Goal: Task Accomplishment & Management: Manage account settings

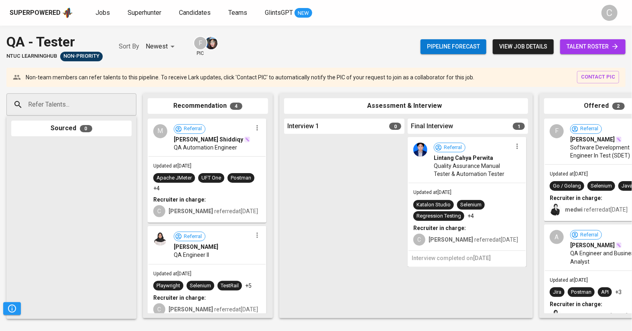
click at [595, 48] on span "talent roster" at bounding box center [593, 47] width 53 height 10
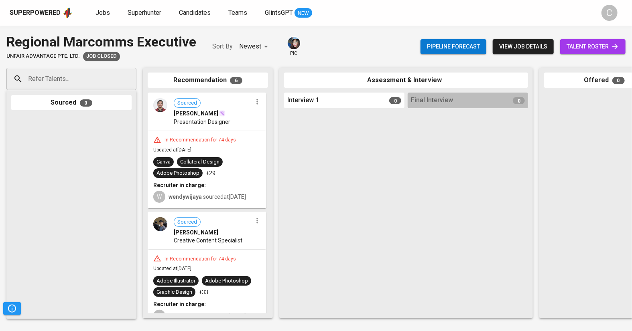
click at [583, 49] on span "talent roster" at bounding box center [593, 47] width 53 height 10
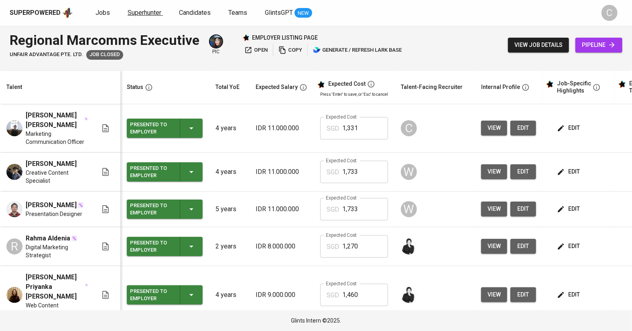
click at [142, 15] on span "Superhunter" at bounding box center [145, 13] width 34 height 8
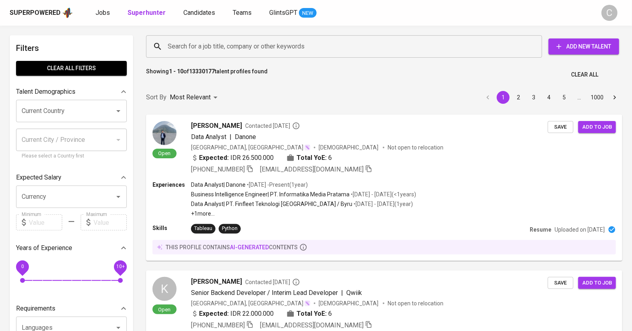
click at [203, 51] on input "Search for a job title, company or other keywords" at bounding box center [346, 46] width 361 height 15
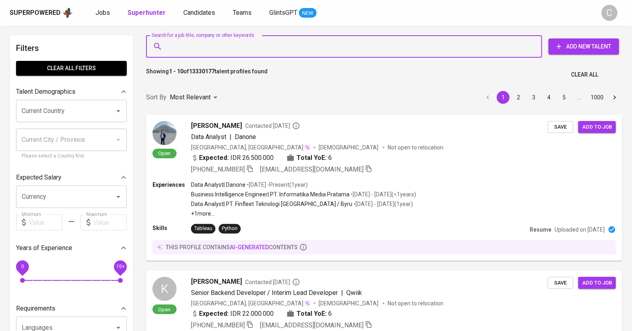
paste input "riyan.ibnuabdilah@gmail.com"
type input "riyan.ibnuabdilah@gmail.com"
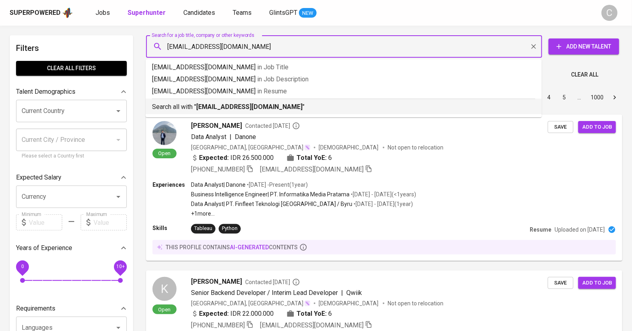
click at [219, 102] on div "Search all with " riyan.ibnuabdilah@gmail.com "" at bounding box center [343, 105] width 383 height 13
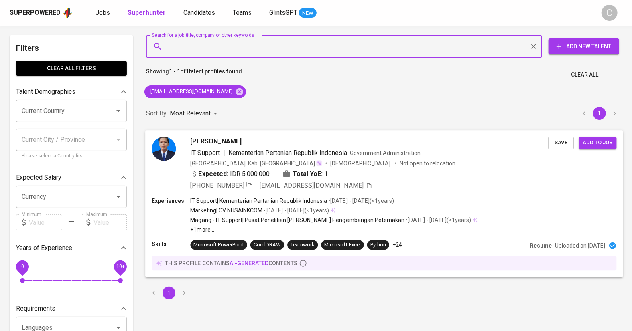
click at [562, 145] on span "Save" at bounding box center [561, 142] width 18 height 9
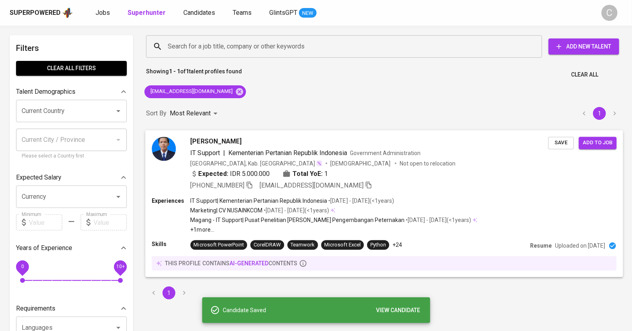
click at [591, 140] on span "Add to job" at bounding box center [598, 142] width 30 height 9
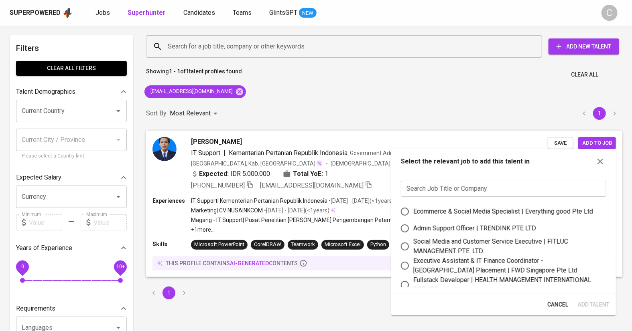
click at [513, 189] on input "text" at bounding box center [503, 189] width 205 height 16
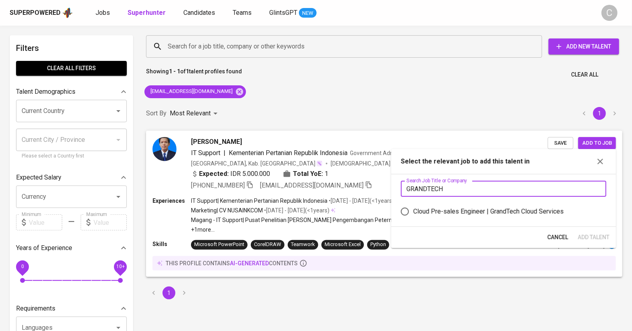
type input "GRANDTECH"
click at [484, 211] on div "Cloud Pre-sales Engineer | GrandTech Cloud Services" at bounding box center [488, 212] width 150 height 10
click at [413, 211] on input "Cloud Pre-sales Engineer | GrandTech Cloud Services" at bounding box center [404, 211] width 17 height 17
radio input "true"
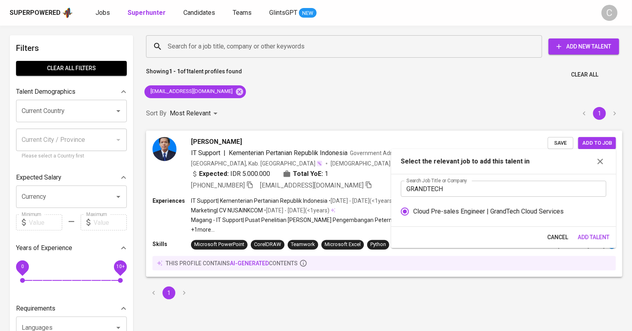
click at [585, 233] on span "Add Talent" at bounding box center [594, 238] width 32 height 10
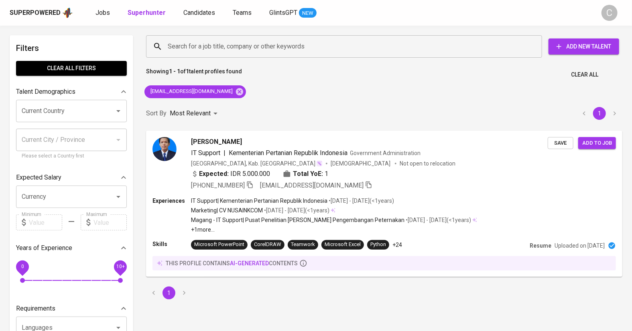
click at [236, 93] on icon at bounding box center [239, 91] width 7 height 7
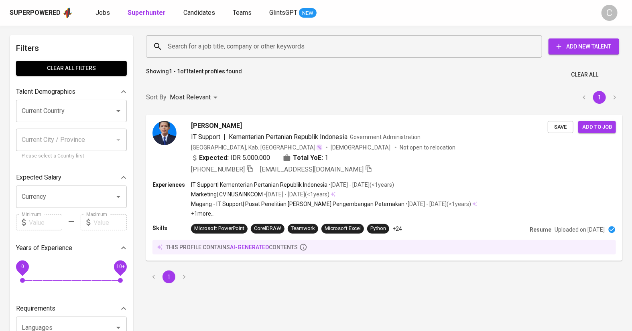
click at [212, 43] on input "Search for a job title, company or other keywords" at bounding box center [346, 46] width 361 height 15
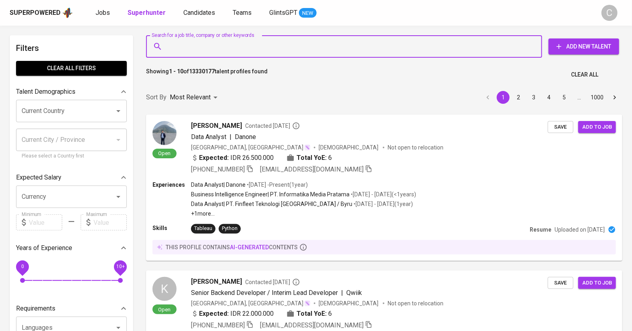
paste input "email: vincenntiuspatrick@gmail.com"
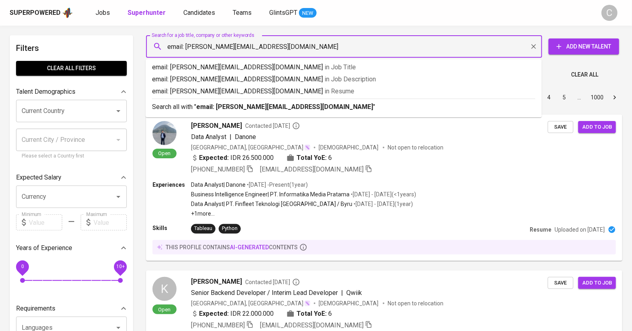
click at [187, 47] on input "email: vincenntiuspatrick@gmail.com" at bounding box center [346, 46] width 361 height 15
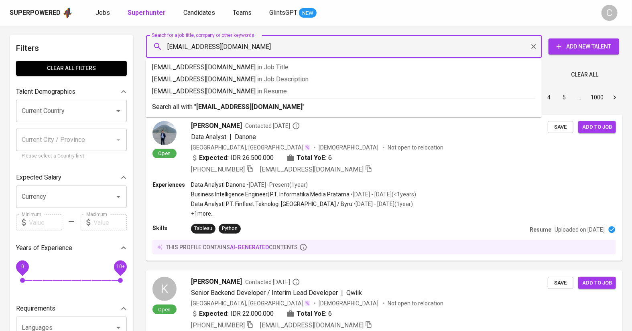
type input "vincenntiuspatrick@gmail.com"
click at [207, 102] on p "Search all with " vincenntiuspatrick@gmail.com "" at bounding box center [343, 107] width 383 height 10
click at [219, 105] on div "Sort By Most Relevant MOST_RELEVANT 1 2 3 4 5 … 1000" at bounding box center [384, 97] width 486 height 24
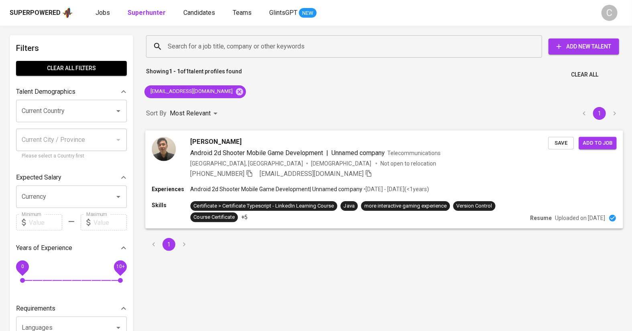
click at [560, 147] on span "Save" at bounding box center [561, 142] width 18 height 9
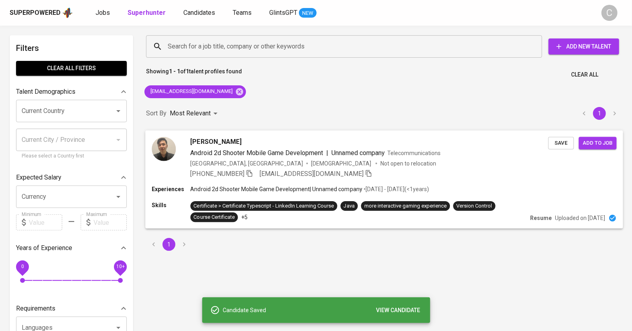
click at [601, 143] on span "Add to job" at bounding box center [598, 142] width 30 height 9
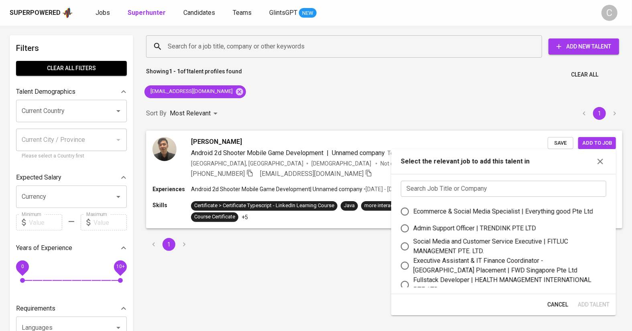
click at [506, 192] on input "text" at bounding box center [503, 189] width 205 height 16
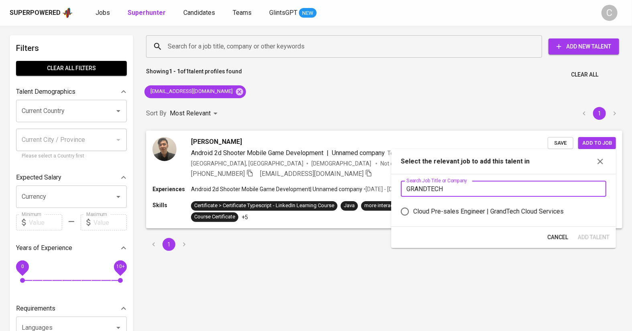
type input "GRANDTECH"
click at [505, 208] on div "Cloud Pre-sales Engineer | GrandTech Cloud Services" at bounding box center [488, 212] width 150 height 10
click at [413, 208] on input "Cloud Pre-sales Engineer | GrandTech Cloud Services" at bounding box center [404, 211] width 17 height 17
radio input "true"
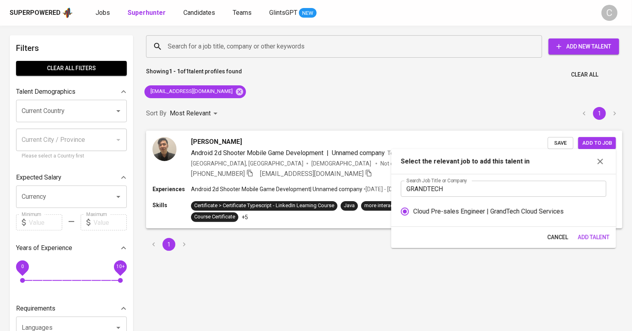
click at [575, 232] on button "Add Talent" at bounding box center [594, 237] width 38 height 15
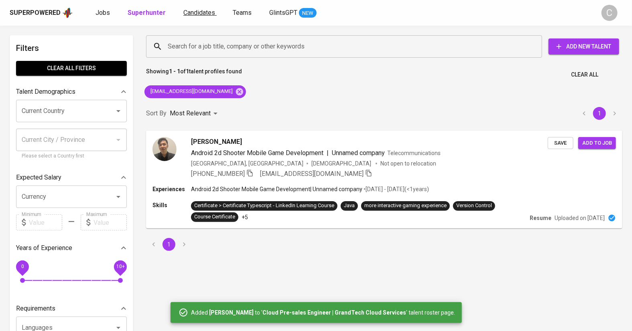
click at [198, 14] on span "Candidates" at bounding box center [199, 13] width 32 height 8
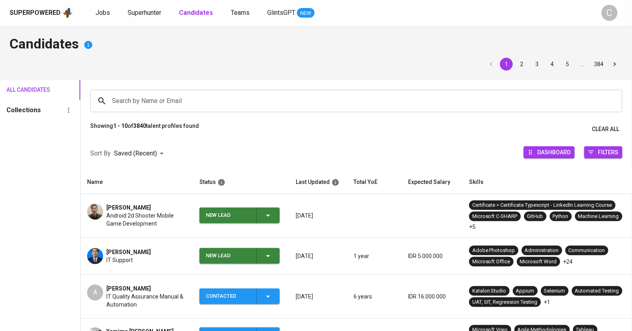
click at [275, 255] on span "New Lead" at bounding box center [240, 256] width 74 height 16
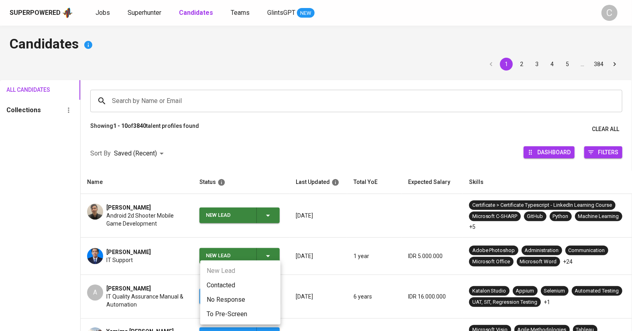
click at [227, 287] on li "Contacted" at bounding box center [240, 285] width 80 height 14
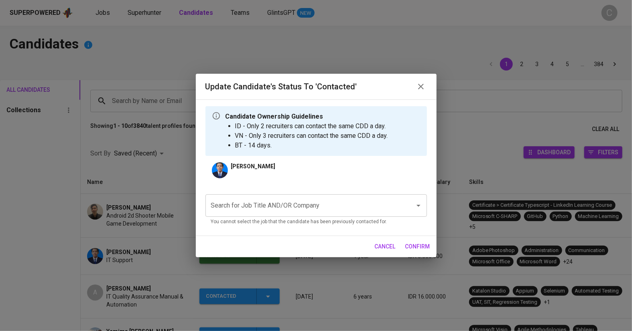
click at [276, 204] on input "Search for Job Title AND/OR Company" at bounding box center [305, 205] width 192 height 15
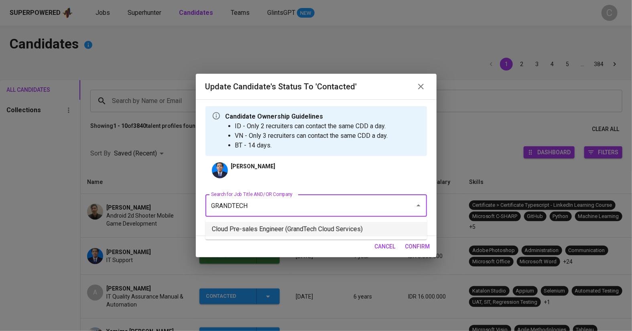
click at [299, 226] on li "Cloud Pre-sales Engineer (GrandTech Cloud Services)" at bounding box center [315, 229] width 221 height 14
type input "GRANDTECH"
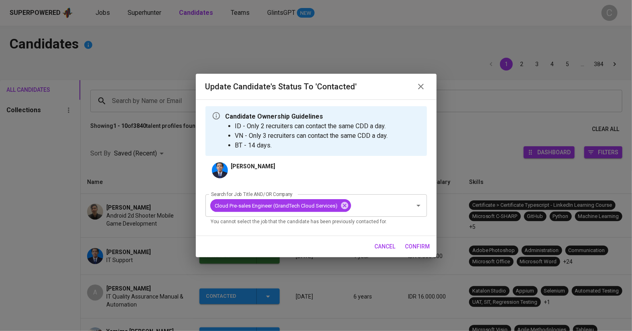
click at [416, 247] on span "confirm" at bounding box center [417, 247] width 25 height 10
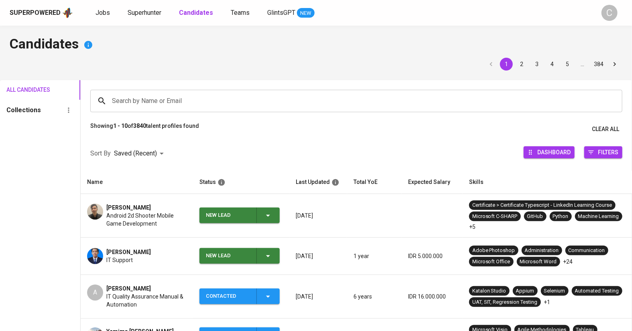
click at [275, 215] on span "New Lead" at bounding box center [240, 216] width 74 height 16
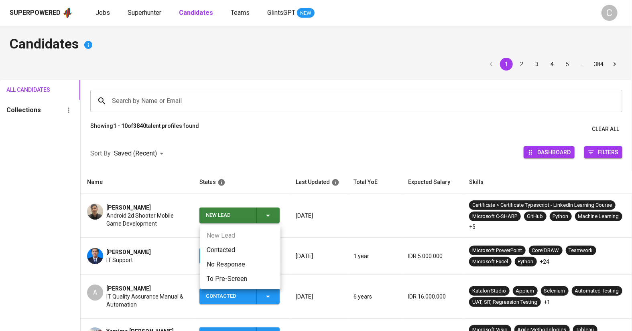
click at [219, 245] on li "Contacted" at bounding box center [240, 250] width 80 height 14
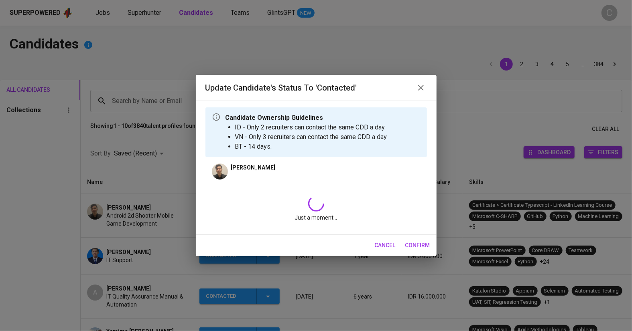
click at [225, 248] on div "cancel confirm" at bounding box center [316, 245] width 241 height 21
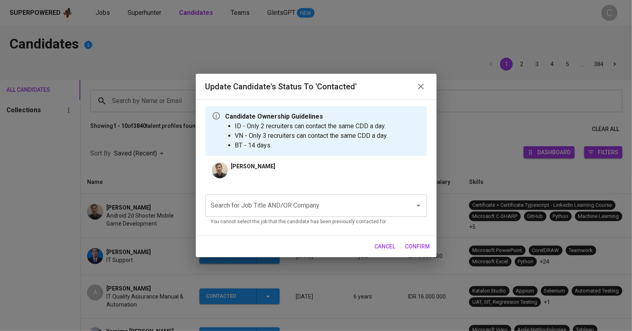
click at [243, 209] on input "Search for Job Title AND/OR Company" at bounding box center [305, 205] width 192 height 15
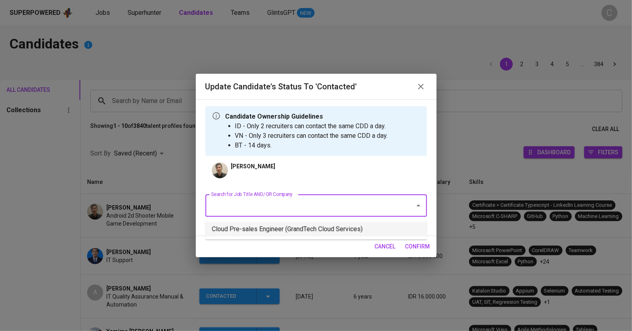
click at [253, 233] on li "Cloud Pre-sales Engineer (GrandTech Cloud Services)" at bounding box center [315, 229] width 221 height 14
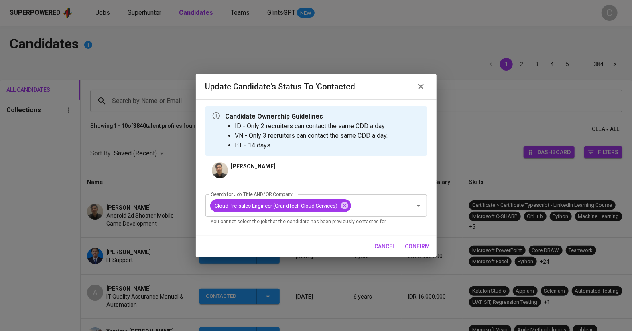
click at [417, 245] on span "confirm" at bounding box center [417, 247] width 25 height 10
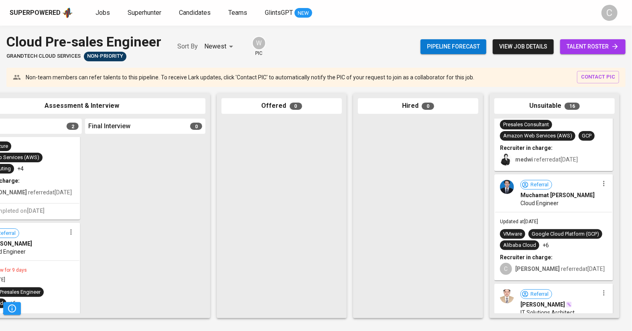
scroll to position [305, 0]
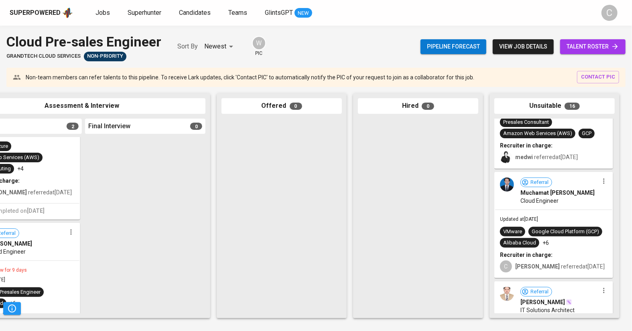
click at [602, 46] on span "talent roster" at bounding box center [593, 47] width 53 height 10
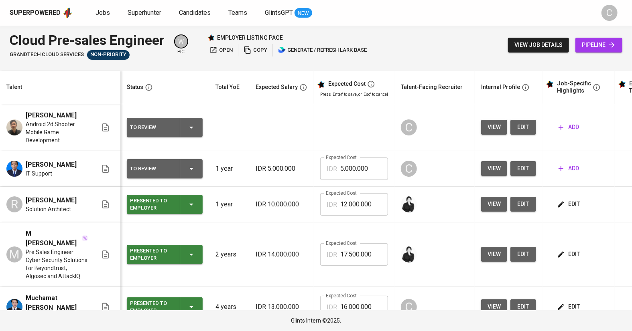
click at [489, 302] on span "view" at bounding box center [494, 307] width 13 height 10
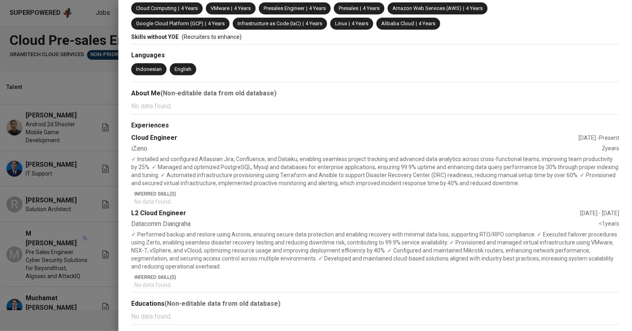
scroll to position [41, 0]
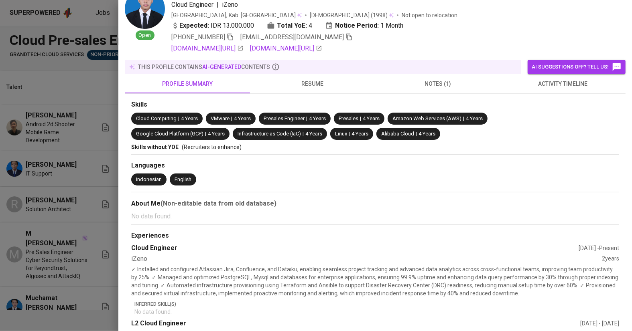
click at [319, 80] on span "resume" at bounding box center [313, 84] width 116 height 10
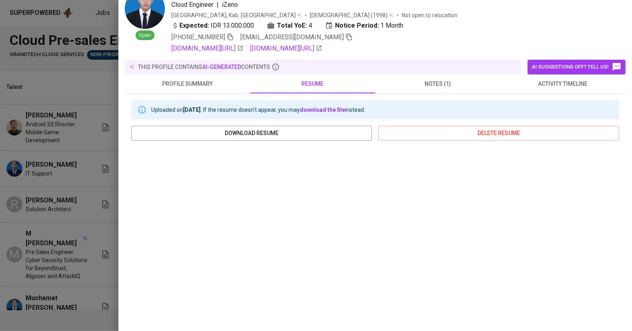
click at [53, 286] on div at bounding box center [316, 165] width 632 height 331
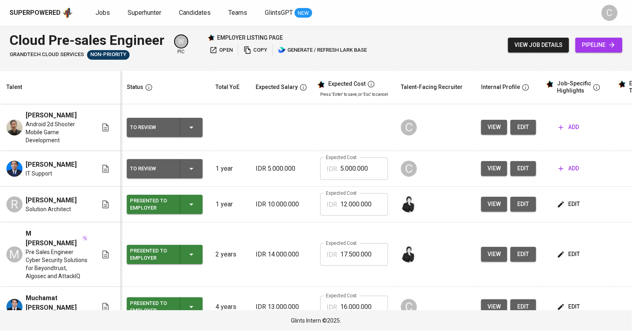
scroll to position [23, 0]
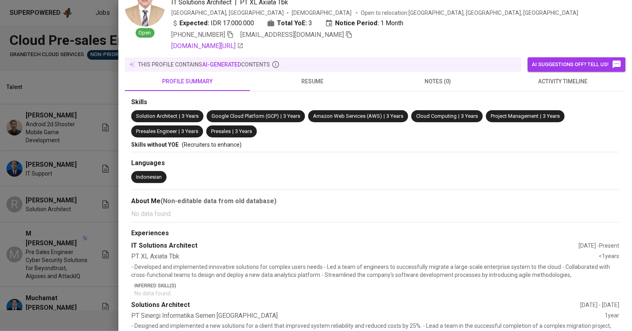
scroll to position [0, 0]
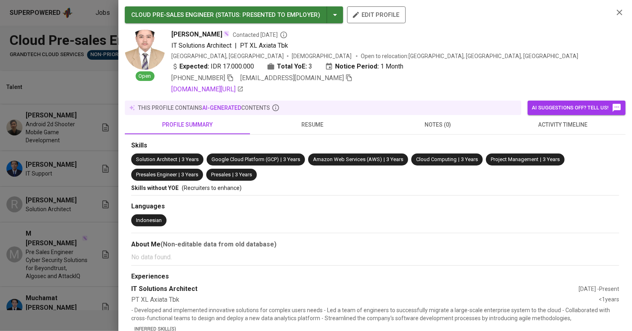
click at [124, 216] on div "CLOUD PRE-SALES ENGINEER ( STATUS : Presented to Employer ) edit profile Open E…" at bounding box center [375, 165] width 514 height 331
click at [64, 280] on div at bounding box center [316, 165] width 632 height 331
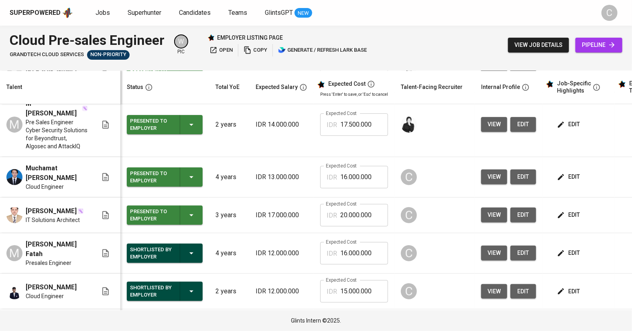
scroll to position [125, 0]
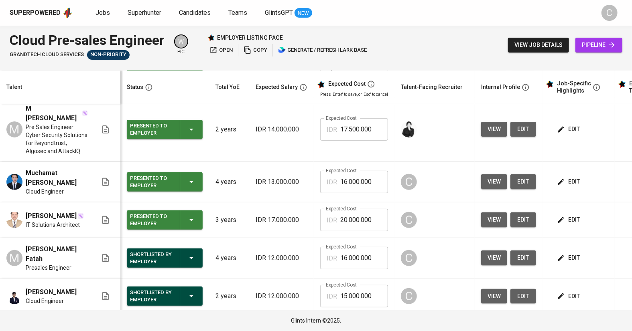
click at [492, 292] on span "view" at bounding box center [494, 297] width 13 height 10
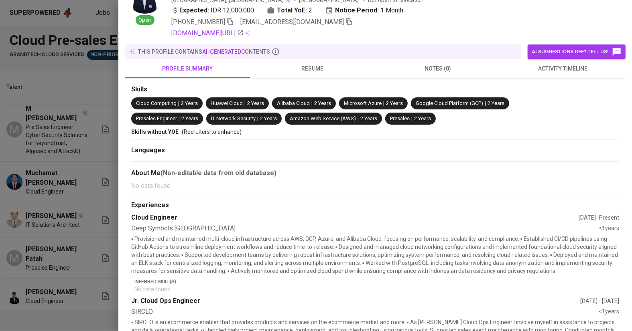
scroll to position [57, 0]
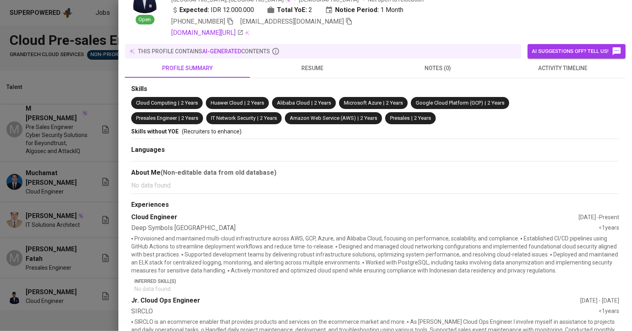
click at [55, 243] on div at bounding box center [316, 165] width 632 height 331
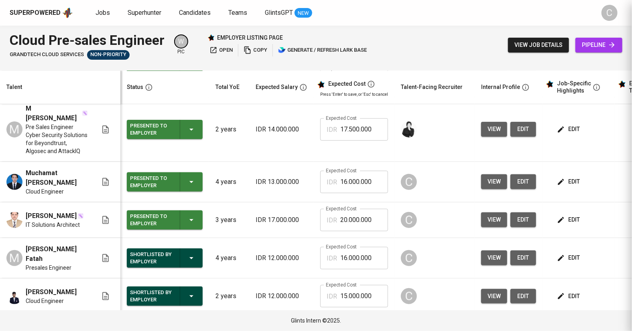
scroll to position [0, 0]
click at [488, 253] on span "view" at bounding box center [494, 258] width 13 height 10
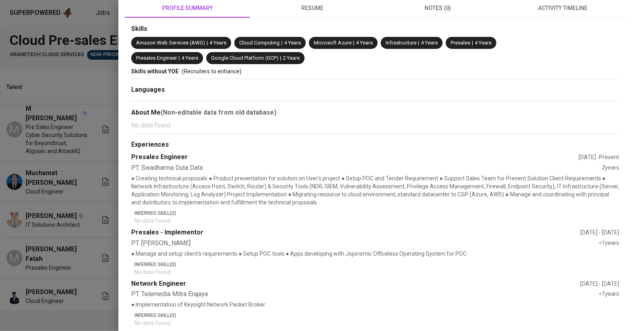
scroll to position [117, 0]
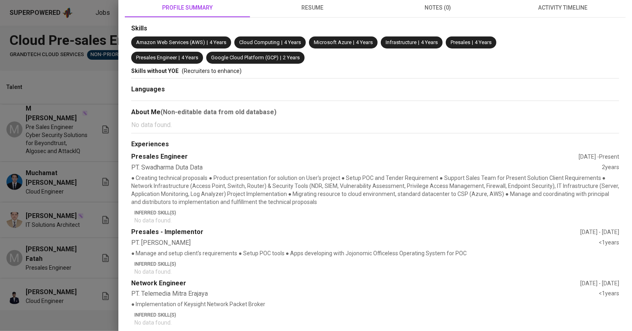
click at [26, 226] on div at bounding box center [316, 165] width 632 height 331
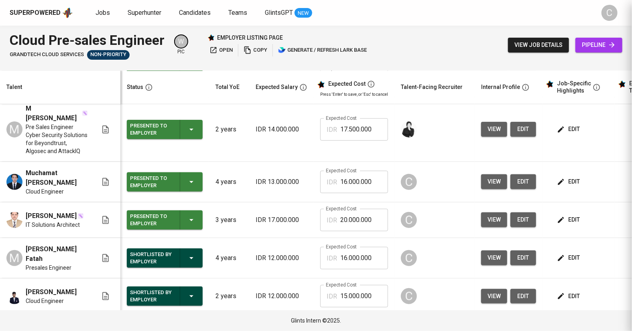
scroll to position [0, 0]
click at [571, 292] on span "edit" at bounding box center [569, 297] width 21 height 10
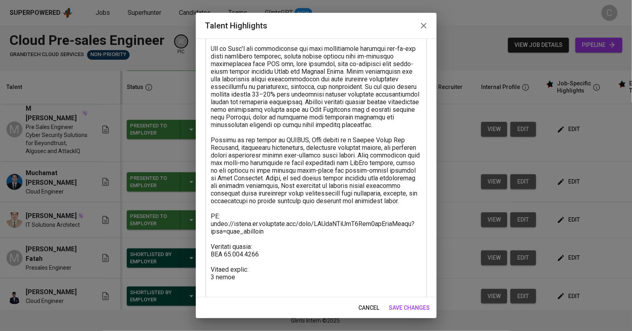
scroll to position [150, 0]
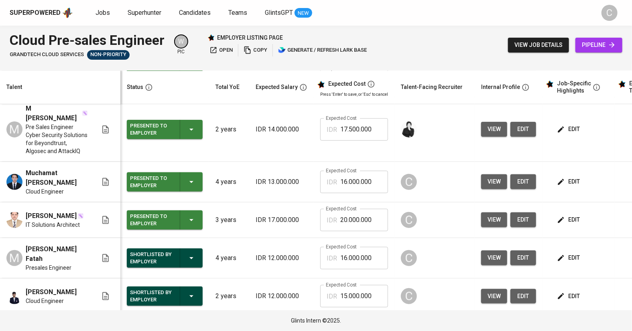
click at [572, 253] on span "edit" at bounding box center [569, 258] width 21 height 10
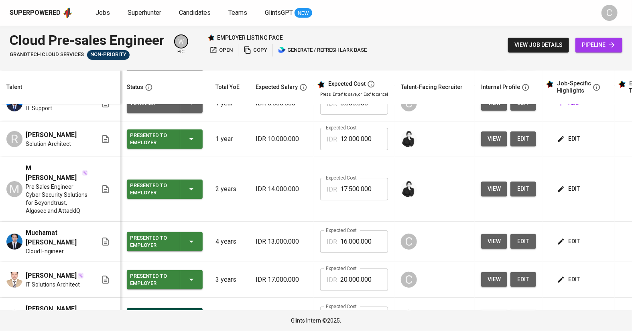
scroll to position [0, 0]
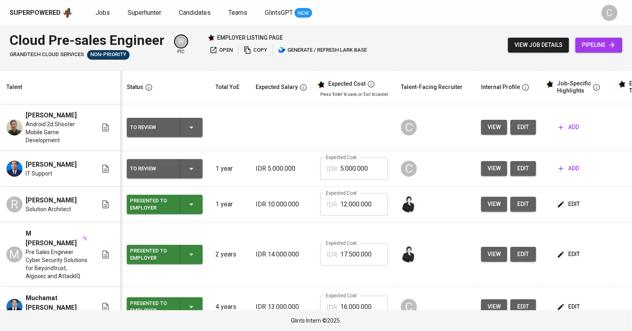
click at [521, 122] on span "edit" at bounding box center [523, 127] width 13 height 10
click at [520, 161] on button "edit" at bounding box center [523, 168] width 26 height 15
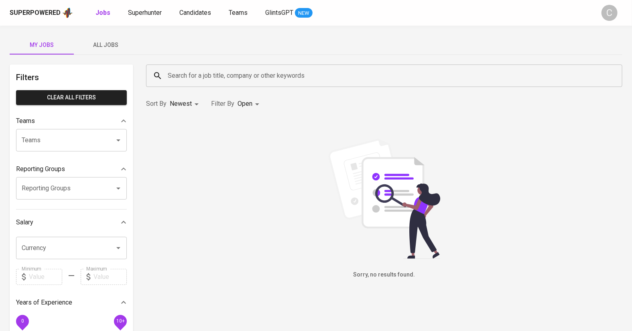
click at [110, 42] on span "All Jobs" at bounding box center [106, 45] width 55 height 10
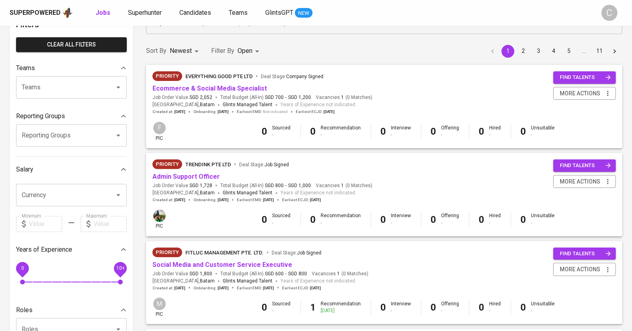
scroll to position [53, 0]
click at [201, 86] on link "Ecommerce & Social Media Specialist" at bounding box center [209, 89] width 114 height 8
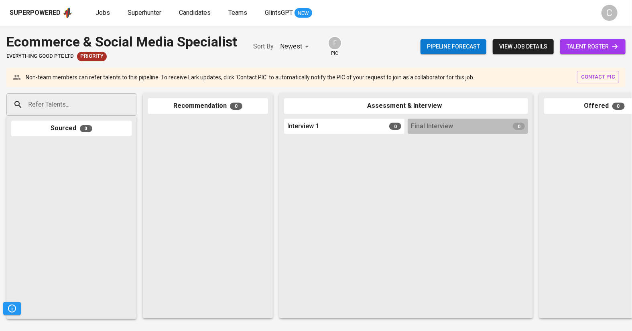
click at [519, 47] on span "view job details" at bounding box center [523, 47] width 48 height 10
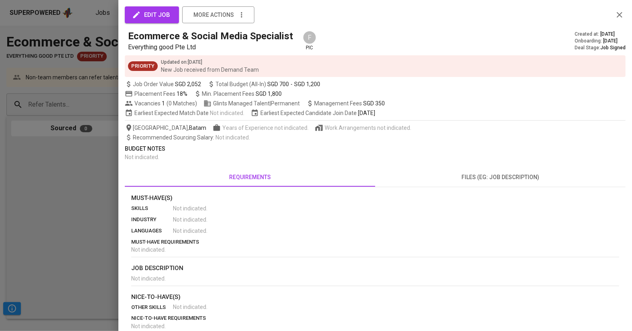
click at [87, 213] on div at bounding box center [316, 165] width 632 height 331
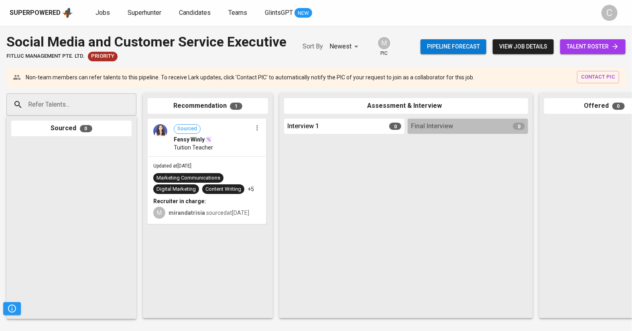
click at [507, 54] on div "Pipeline forecast view job details talent roster" at bounding box center [523, 46] width 205 height 29
click at [509, 49] on span "view job details" at bounding box center [523, 47] width 48 height 10
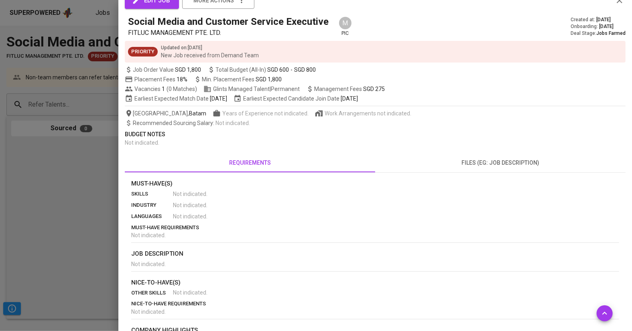
scroll to position [96, 0]
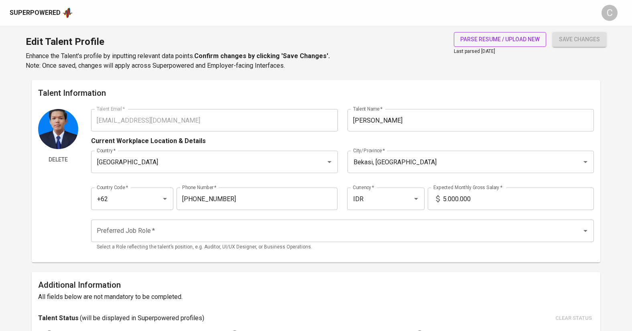
click at [498, 40] on span "parse resume / upload new" at bounding box center [499, 40] width 79 height 10
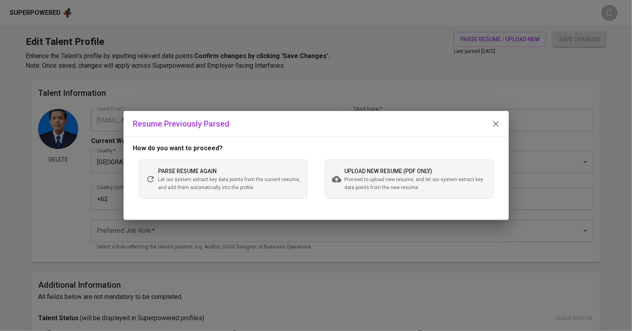
click at [370, 173] on span "upload new resume (pdf only)" at bounding box center [389, 171] width 88 height 6
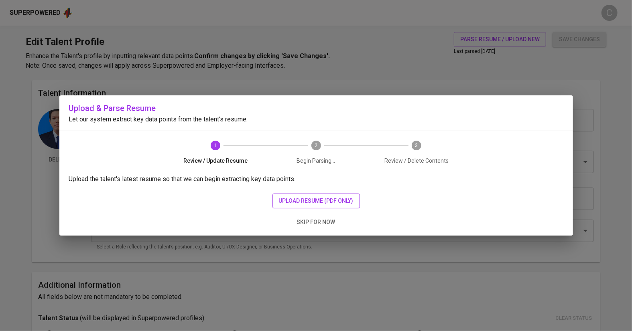
click at [320, 203] on span "upload resume (pdf only)" at bounding box center [316, 201] width 75 height 10
click at [318, 198] on span "upload resume (pdf only)" at bounding box center [316, 201] width 75 height 10
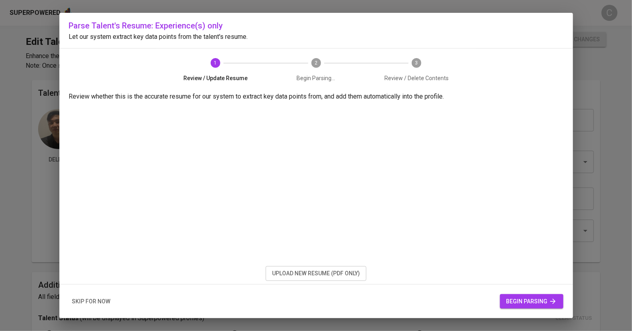
click at [313, 276] on span "upload new resume (pdf only)" at bounding box center [316, 274] width 88 height 10
click at [529, 303] on span "begin parsing" at bounding box center [531, 302] width 51 height 10
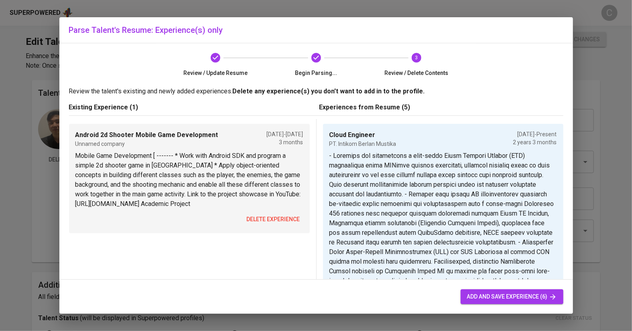
click at [270, 217] on span "delete experience" at bounding box center [273, 220] width 53 height 10
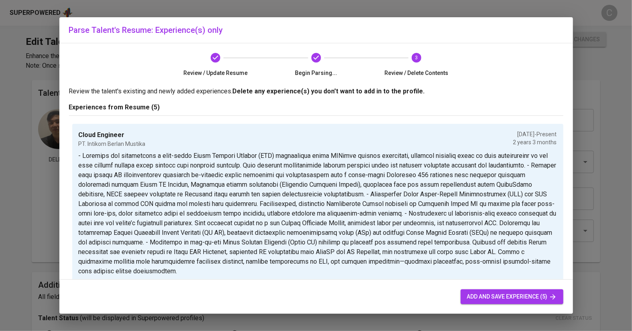
click at [496, 297] on span "add and save experience (5)" at bounding box center [512, 297] width 90 height 10
type input "IDR"
type input "Cloud Engineer"
type input "PT. Intikom Berlan Mustika"
checkbox input "true"
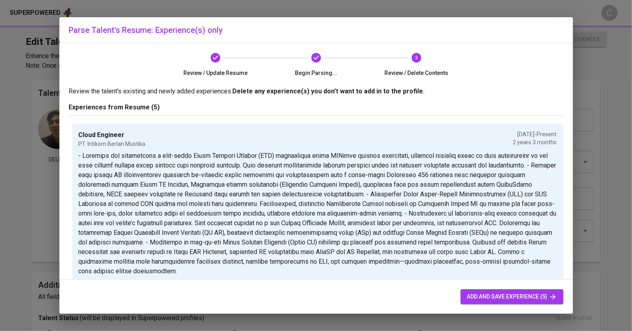
type input "06/01/2023"
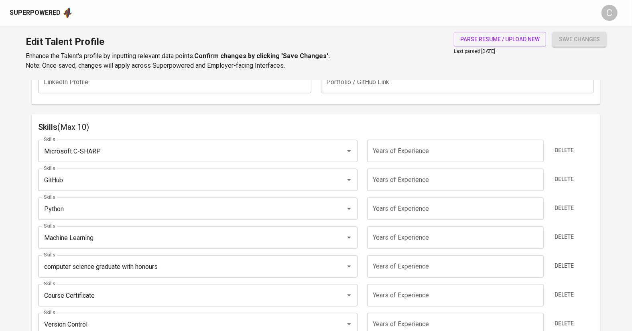
scroll to position [376, 0]
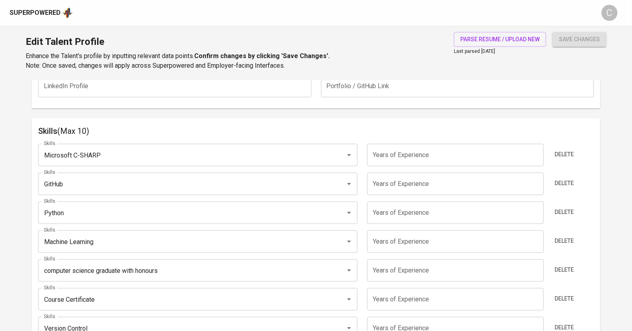
click at [125, 158] on input "Microsoft C-SHARP" at bounding box center [187, 155] width 290 height 15
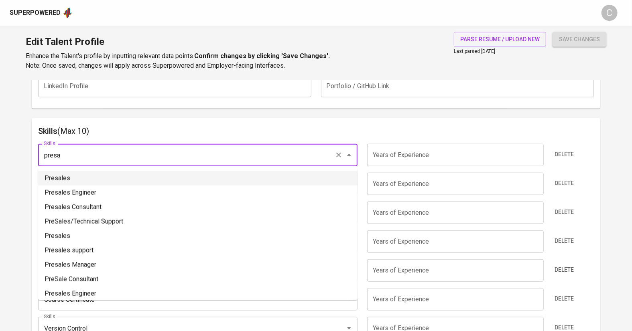
click at [67, 175] on li "Presales" at bounding box center [197, 178] width 319 height 14
type input "Presales"
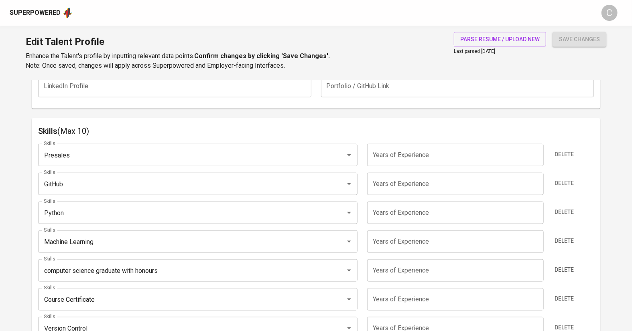
click at [76, 189] on input "GitHub" at bounding box center [187, 184] width 290 height 15
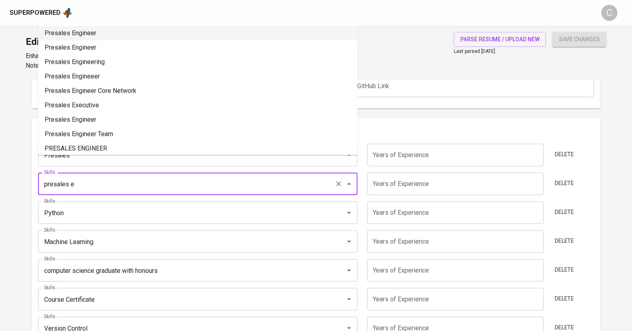
click at [68, 34] on li "Presales Engineer" at bounding box center [197, 33] width 319 height 14
type input "Presales Engineer"
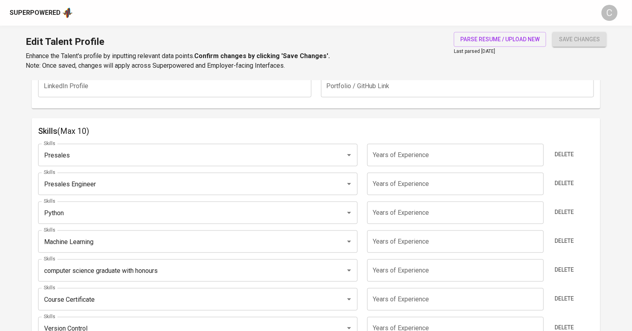
click at [72, 210] on input "Python" at bounding box center [187, 212] width 290 height 15
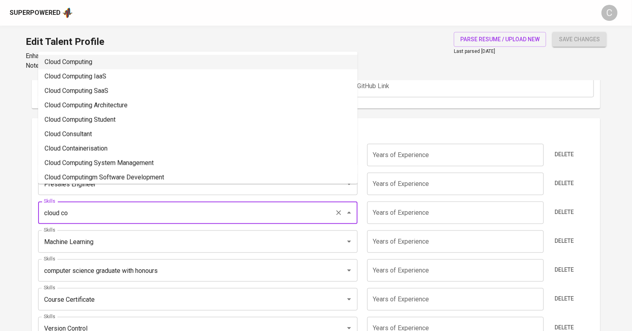
click at [70, 63] on li "Cloud Computing" at bounding box center [197, 62] width 319 height 14
type input "Cloud Computing"
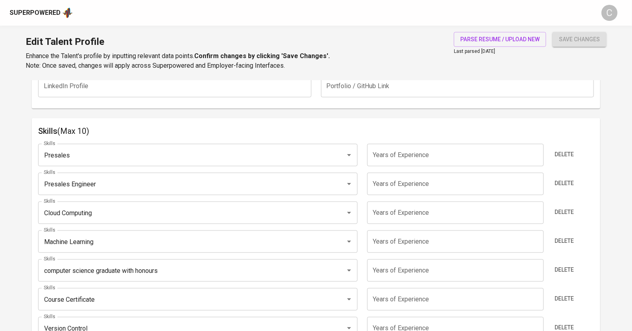
click at [99, 243] on input "Machine Learning" at bounding box center [187, 241] width 290 height 15
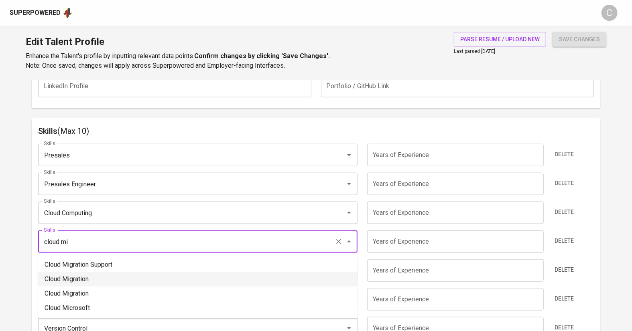
click at [77, 276] on li "Cloud Migration" at bounding box center [197, 279] width 319 height 14
type input "Cloud Migration"
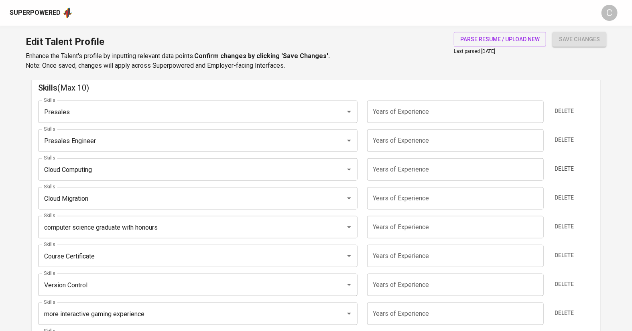
scroll to position [420, 0]
click at [88, 230] on input "computer science graduate with honours" at bounding box center [187, 226] width 290 height 15
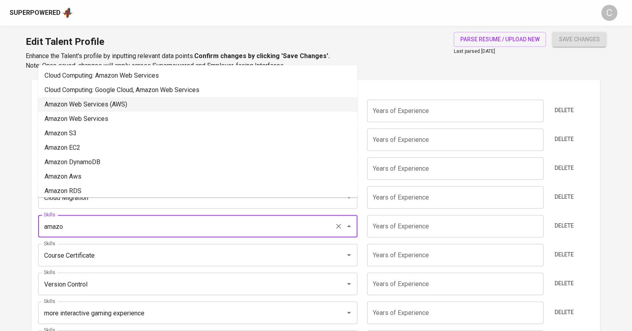
click at [91, 101] on li "Amazon Web Services (AWS)" at bounding box center [197, 105] width 319 height 14
type input "Amazon Web Services (AWS)"
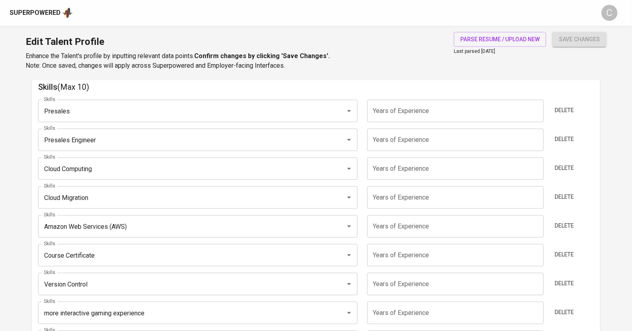
click at [79, 252] on input "Course Certificate" at bounding box center [187, 255] width 290 height 15
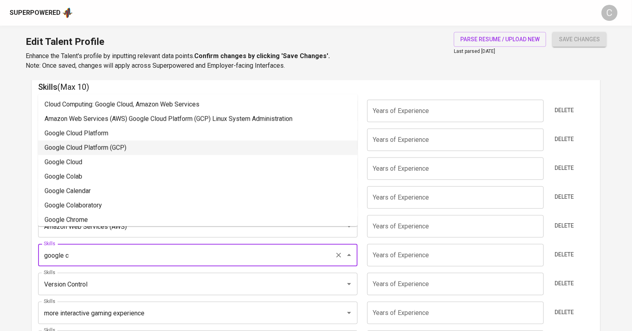
click at [96, 146] on li "Google Cloud Platform (GCP)" at bounding box center [197, 148] width 319 height 14
type input "Google Cloud Platform (GCP)"
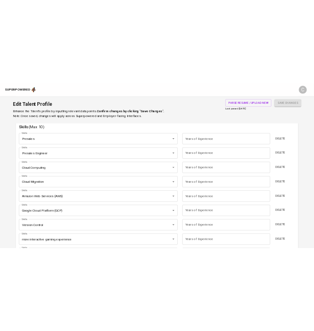
scroll to position [454, 0]
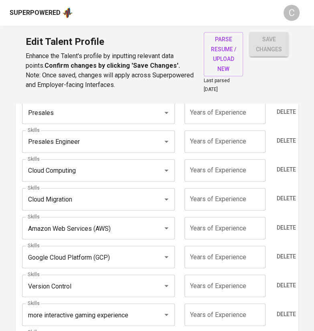
click at [260, 89] on div "save changes" at bounding box center [269, 63] width 39 height 62
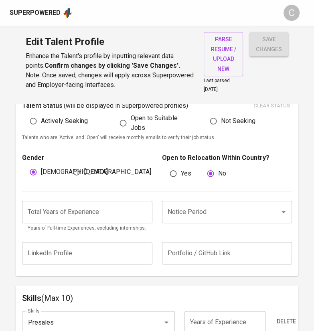
scroll to position [0, 0]
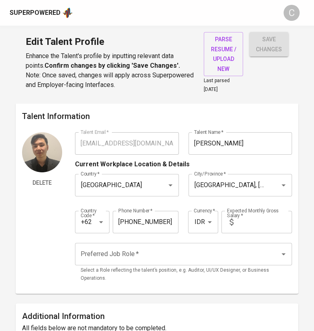
click at [252, 223] on input "text" at bounding box center [264, 222] width 55 height 22
click at [254, 223] on input "text" at bounding box center [264, 222] width 55 height 22
type input "13.000.000"
click at [220, 253] on input "Preferred Job Role   *" at bounding box center [172, 254] width 187 height 15
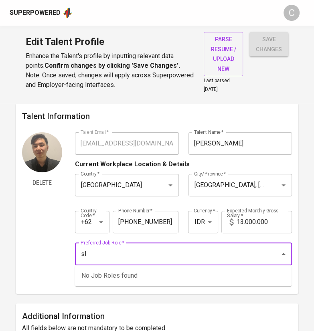
type input "s"
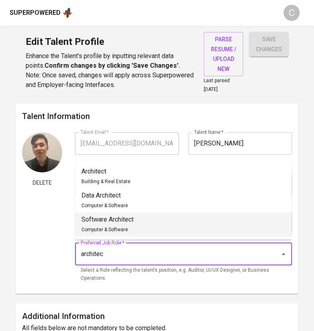
click at [160, 223] on li "Software Architect Computer & Software" at bounding box center [183, 225] width 217 height 24
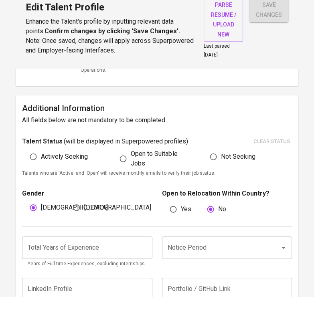
scroll to position [175, 0]
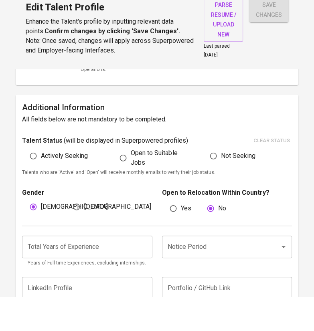
type input "Software Architect"
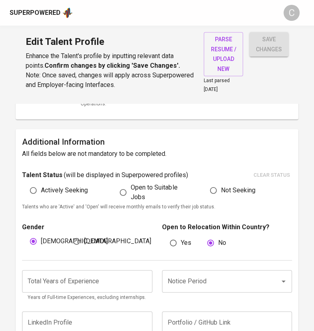
click at [51, 289] on input "number" at bounding box center [87, 281] width 130 height 22
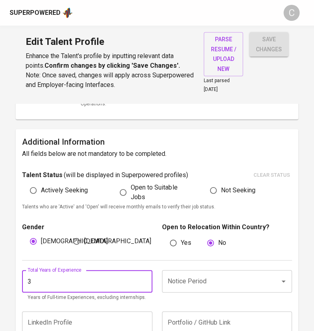
type input "3"
click at [189, 284] on input "Notice Period" at bounding box center [216, 281] width 100 height 15
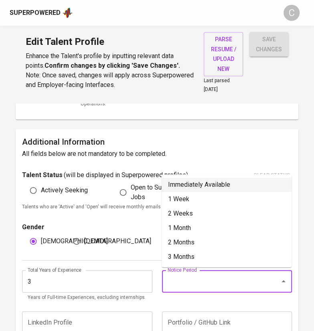
click at [176, 186] on li "Immediately Available" at bounding box center [227, 185] width 130 height 14
type input "Immediately Available"
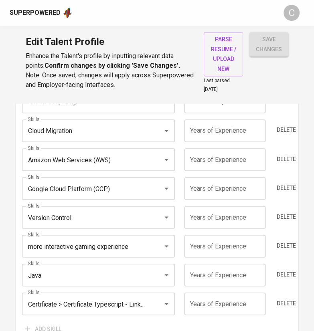
scroll to position [526, 0]
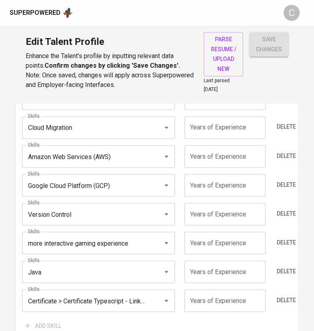
click at [81, 218] on input "Version Control" at bounding box center [87, 214] width 123 height 15
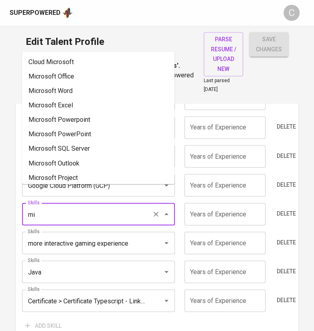
type input "m"
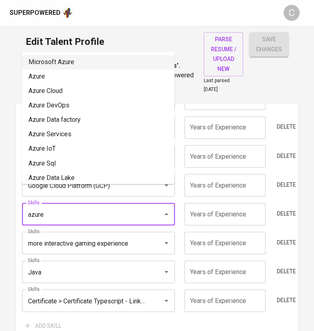
click at [75, 61] on li "Microsoft Azure" at bounding box center [98, 62] width 152 height 14
type input "Microsoft Azure"
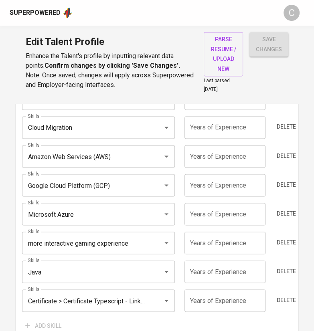
click at [76, 245] on input "more interactive gaming experience" at bounding box center [87, 243] width 123 height 15
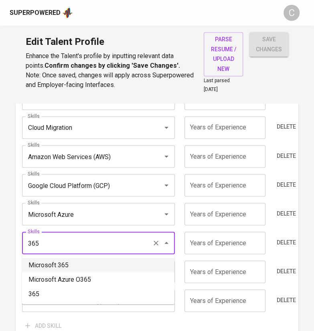
click at [67, 267] on li "Microsoft 365" at bounding box center [98, 265] width 152 height 14
type input "Microsoft 365"
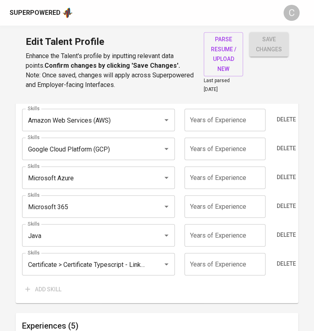
scroll to position [563, 0]
click at [278, 261] on span "Delete" at bounding box center [286, 263] width 19 height 10
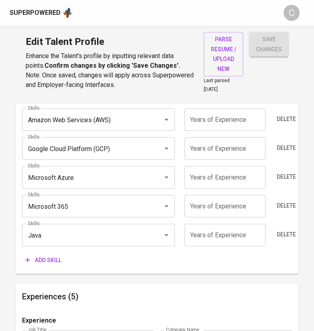
scroll to position [534, 0]
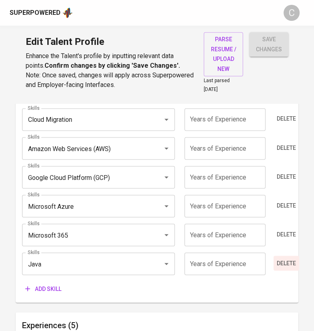
click at [289, 267] on button "Delete" at bounding box center [287, 263] width 26 height 15
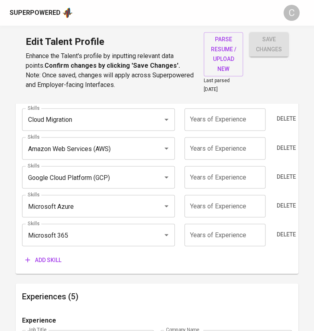
click at [217, 232] on input "number" at bounding box center [225, 235] width 81 height 22
type input "3"
click at [230, 207] on input "number" at bounding box center [225, 206] width 81 height 22
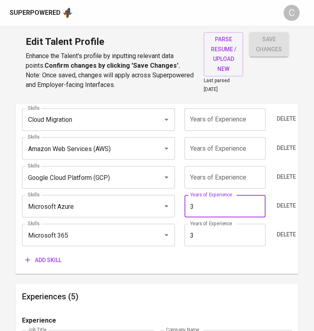
type input "3"
click at [238, 178] on input "number" at bounding box center [225, 177] width 81 height 22
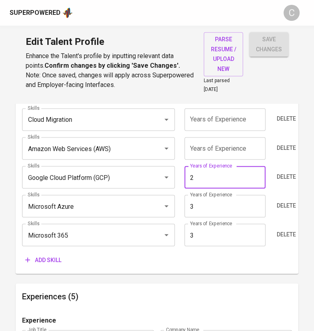
type input "2"
click at [242, 144] on input "number" at bounding box center [225, 148] width 81 height 22
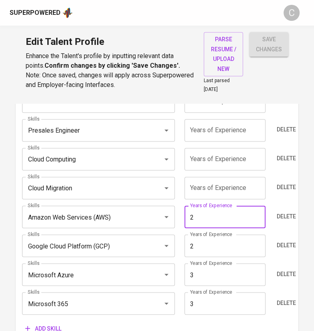
scroll to position [452, 0]
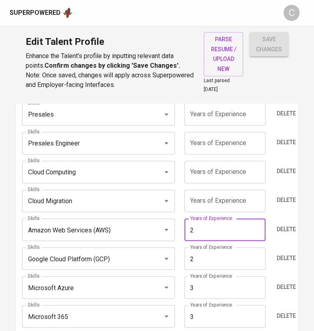
type input "2"
click at [238, 203] on input "number" at bounding box center [225, 201] width 81 height 22
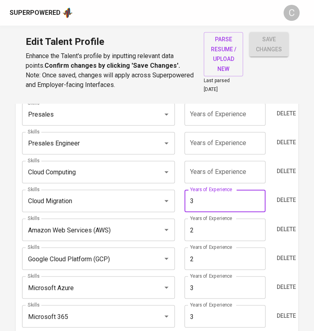
type input "3"
click at [230, 173] on input "number" at bounding box center [225, 172] width 81 height 22
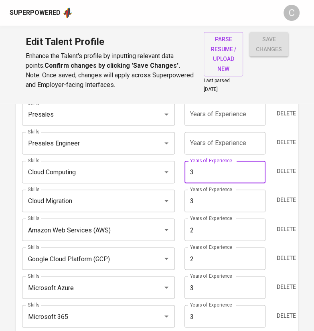
type input "3"
click at [242, 143] on input "number" at bounding box center [225, 143] width 81 height 22
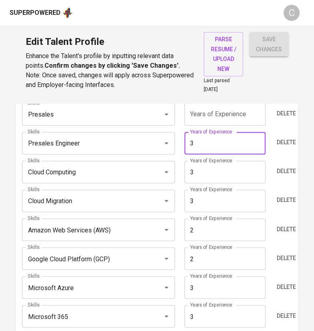
type input "3"
click at [245, 114] on input "number" at bounding box center [225, 114] width 81 height 22
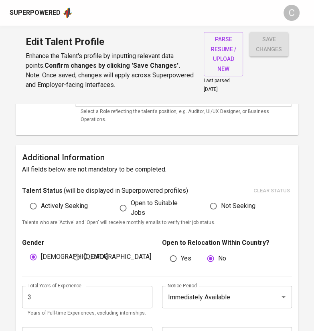
type input "3"
click at [271, 50] on span "save changes" at bounding box center [269, 45] width 26 height 20
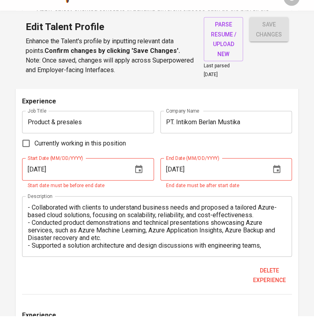
scroll to position [943, 0]
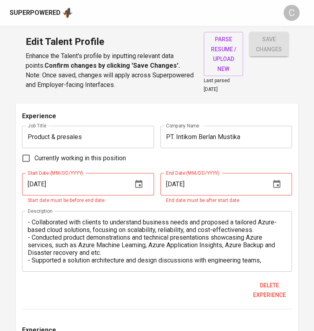
click at [279, 183] on icon "button" at bounding box center [277, 185] width 10 height 10
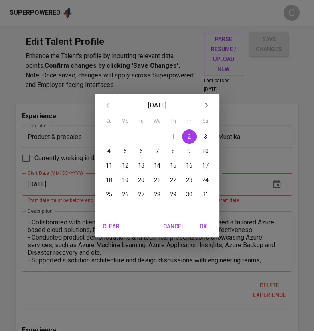
click at [204, 194] on p "31" at bounding box center [205, 195] width 6 height 8
type input "12/31/2022"
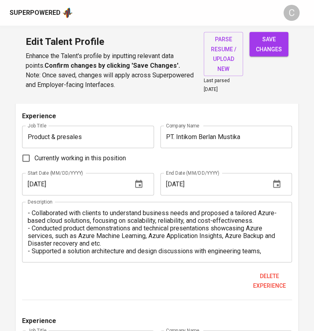
click at [138, 182] on icon "button" at bounding box center [139, 185] width 10 height 10
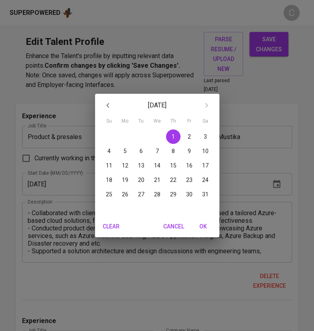
click at [250, 222] on div "December 2022 Su Mo Tu We Th Fr Sa 27 28 29 30 1 2 3 4 5 6 7 8 9 10 11 12 13 14…" at bounding box center [157, 165] width 314 height 331
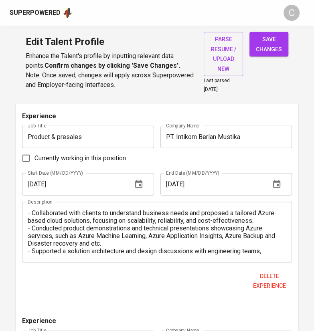
click at [266, 37] on span "save changes" at bounding box center [269, 45] width 26 height 20
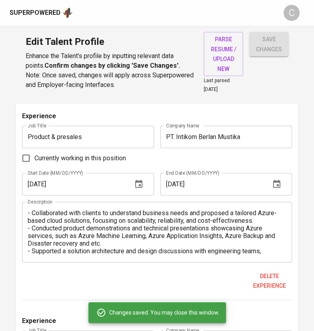
type input "Microsoft Azure"
type input "Presales Engineer"
type input "Microsoft 365"
type input "Cloud Migration"
type input "3"
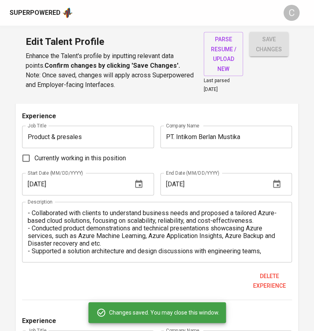
type input "Cloud Computing"
type input "3"
type input "Google Cloud Platform (GCP)"
type input "2"
type input "Amazon Web Services (AWS)"
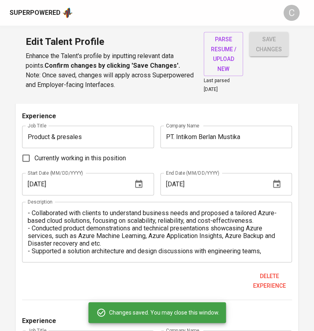
type input "2"
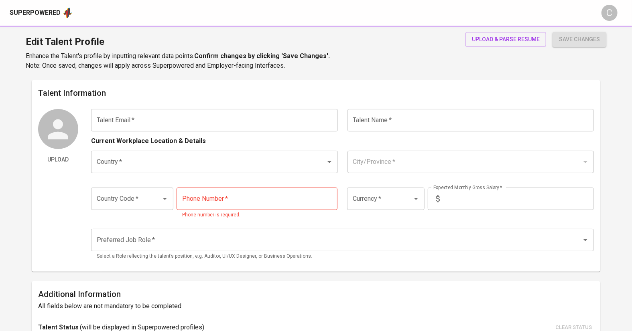
type input "[PERSON_NAME][EMAIL_ADDRESS][DOMAIN_NAME]"
type input "[PERSON_NAME]"
type input "[GEOGRAPHIC_DATA]"
type input "Bekasi, [GEOGRAPHIC_DATA]"
type input "+62"
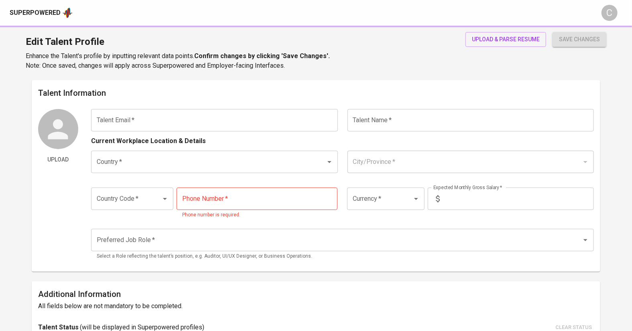
type input "[PHONE_NUMBER]"
type input "IDR"
radio input "true"
type input "1"
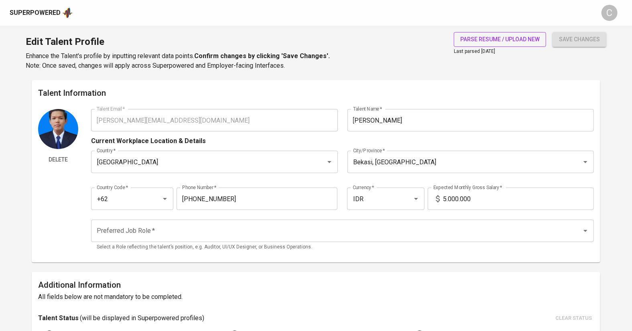
click at [482, 33] on button "parse resume / upload new" at bounding box center [500, 39] width 92 height 15
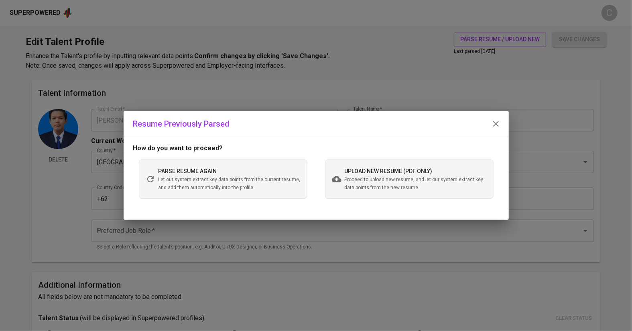
click at [349, 176] on span "Proceed to upload new resume, and let our system extract key data points from t…" at bounding box center [416, 184] width 142 height 16
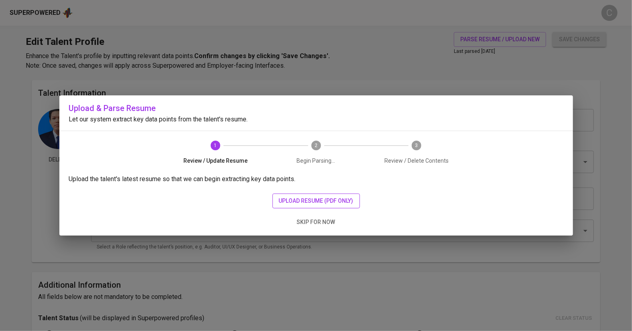
click at [320, 203] on span "upload resume (pdf only)" at bounding box center [316, 201] width 75 height 10
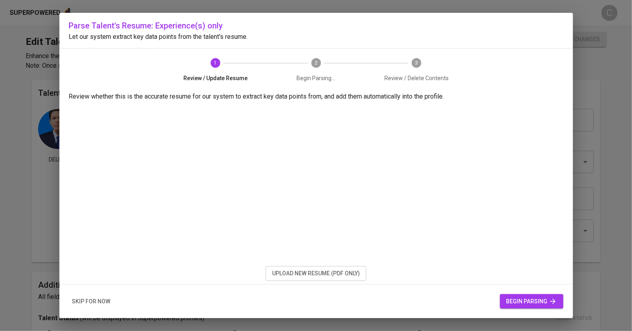
click at [529, 301] on span "begin parsing" at bounding box center [531, 302] width 51 height 10
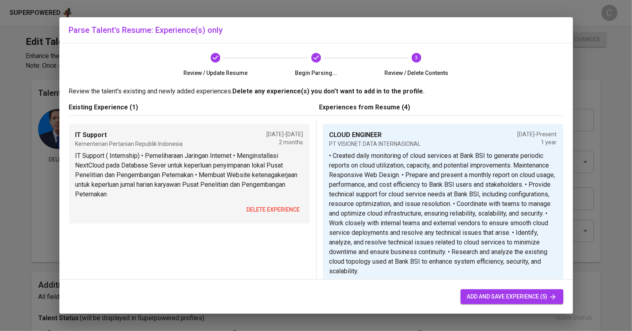
click at [271, 211] on span "delete experience" at bounding box center [273, 210] width 53 height 10
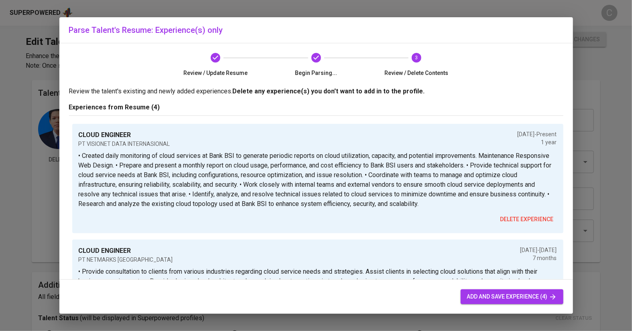
click at [522, 299] on span "add and save experience (4)" at bounding box center [512, 297] width 90 height 10
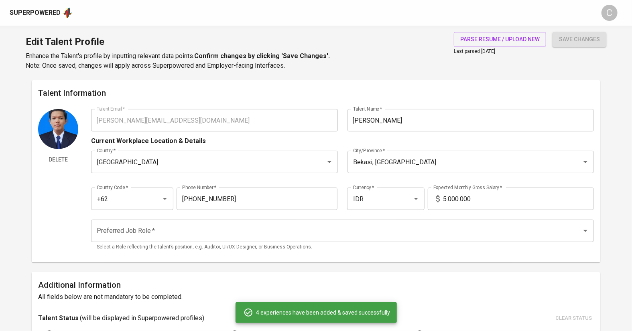
type input "CLOUD ENGINEER"
type input "PT VISIONET DATA INTERNASIONAL"
checkbox input "true"
type input "[DATE]"
type textarea "• Created daily monitoring of cloud services at Bank BSI to generate periodic r…"
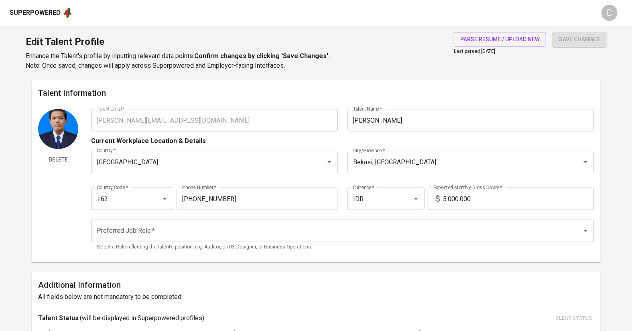
click at [445, 200] on input "5.000.000" at bounding box center [518, 199] width 151 height 22
type input "15.000.000"
click at [209, 235] on input "Preferred Job Role   *" at bounding box center [331, 230] width 473 height 15
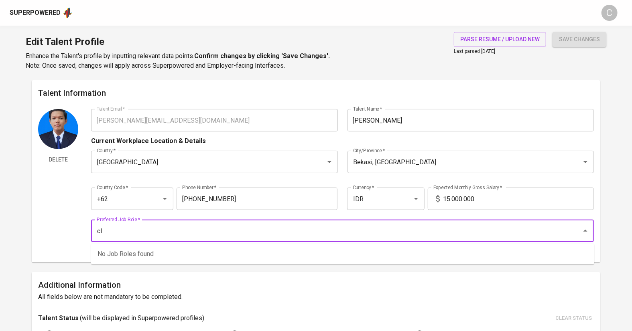
type input "c"
type input "s"
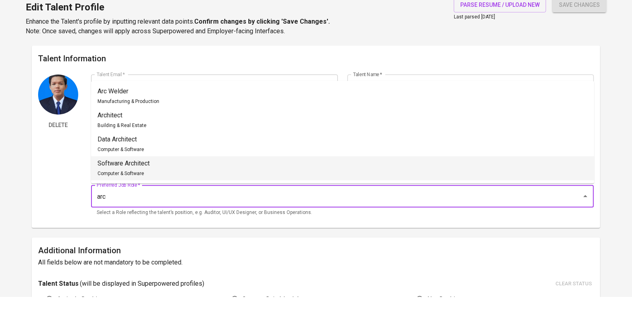
scroll to position [6, 0]
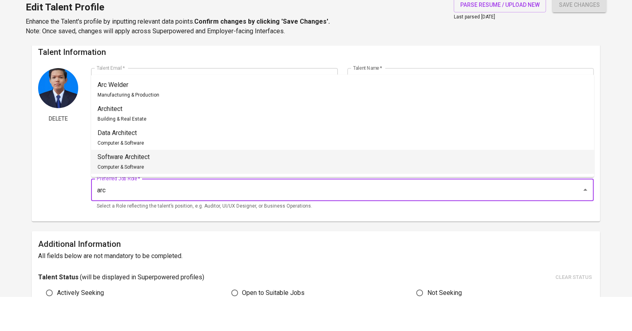
click at [143, 196] on div "Software Architect Computer & Software" at bounding box center [124, 196] width 52 height 19
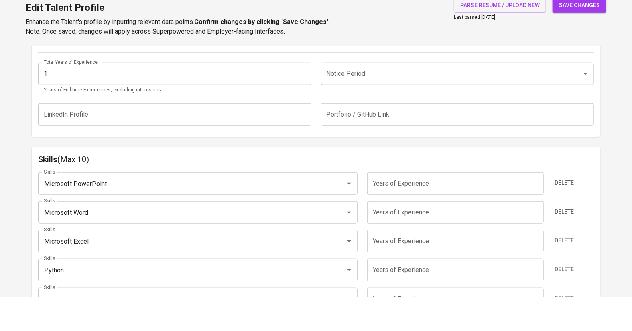
scroll to position [321, 0]
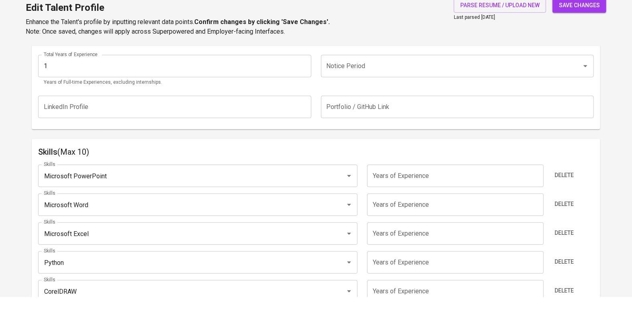
type input "Software Architect"
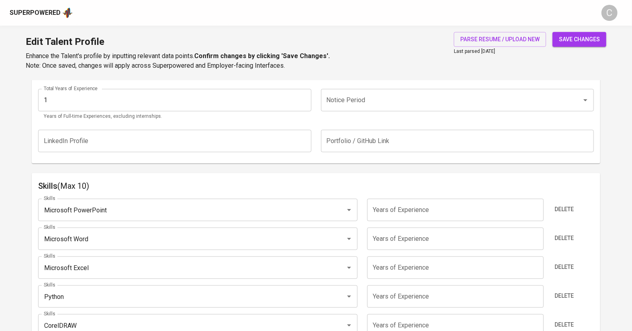
click at [174, 207] on input "Microsoft PowerPoint" at bounding box center [187, 210] width 290 height 15
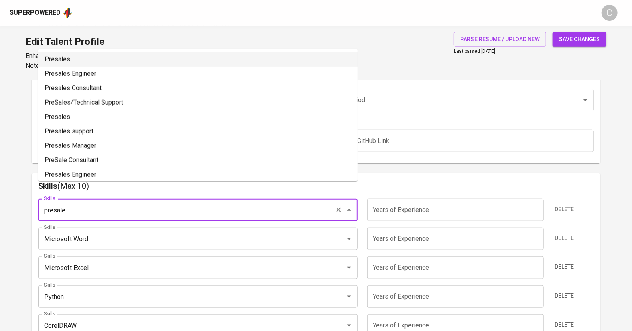
click at [112, 64] on li "Presales" at bounding box center [197, 59] width 319 height 14
type input "Presales"
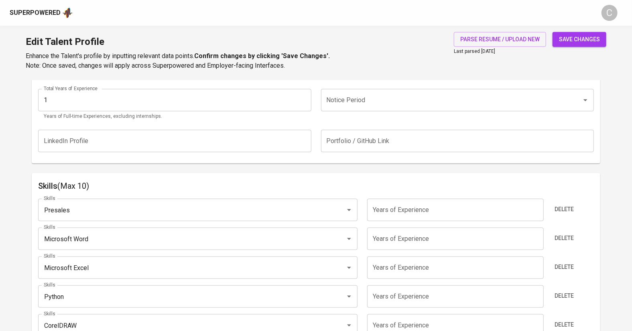
click at [100, 244] on input "Microsoft Word" at bounding box center [187, 239] width 290 height 15
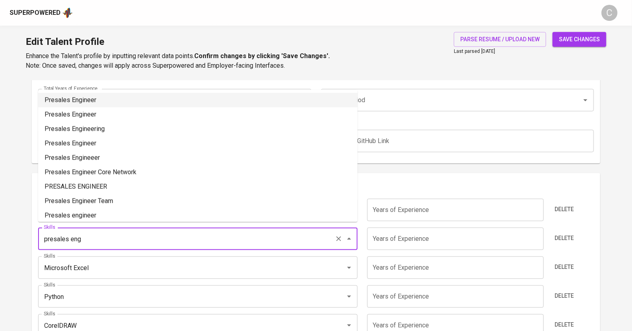
click at [80, 98] on li "Presales Engineer" at bounding box center [197, 100] width 319 height 14
type input "Presales Engineer"
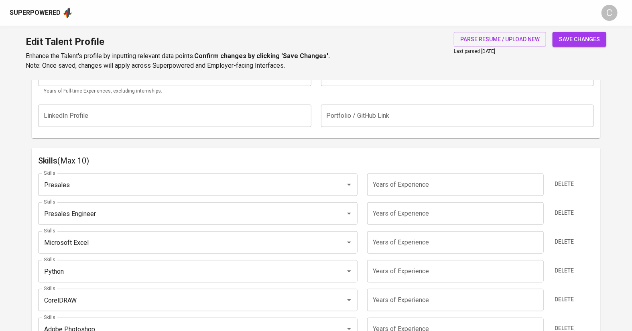
scroll to position [360, 0]
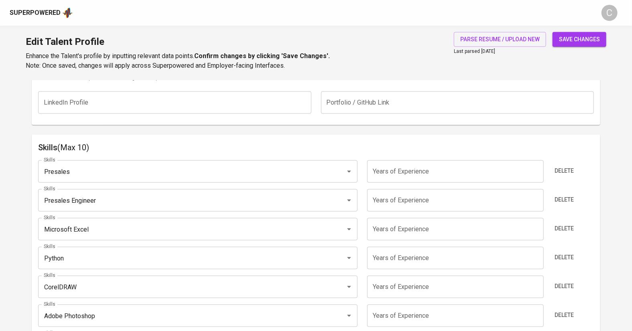
click at [79, 236] on input "Microsoft Excel" at bounding box center [187, 229] width 290 height 15
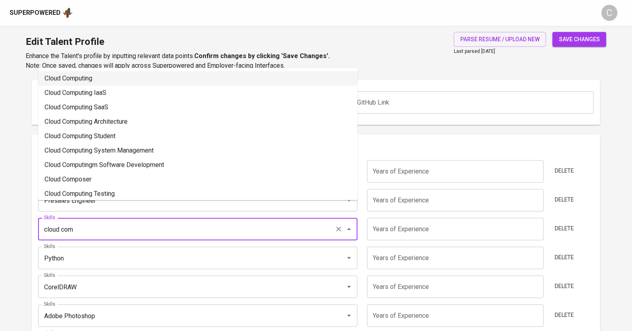
click at [69, 77] on li "Cloud Computing" at bounding box center [197, 78] width 319 height 14
type input "Cloud Computing"
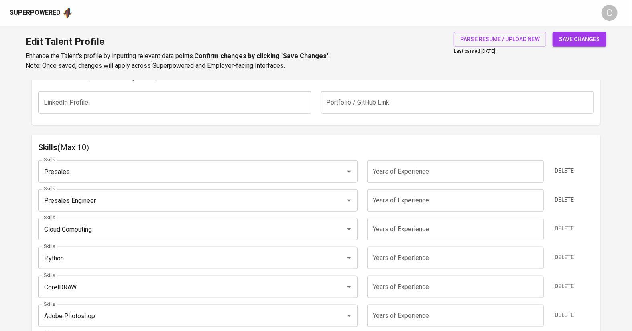
click at [103, 257] on input "Python" at bounding box center [187, 258] width 290 height 15
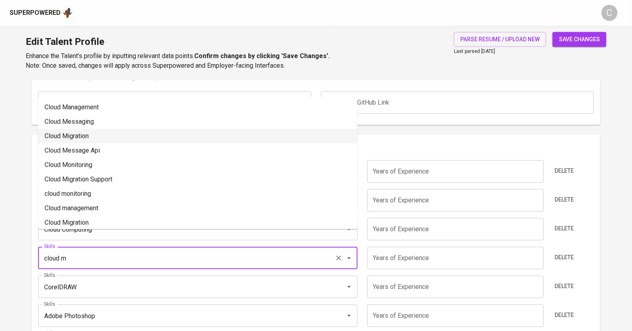
click at [80, 136] on li "Cloud Migration" at bounding box center [197, 136] width 319 height 14
type input "Cloud Migration"
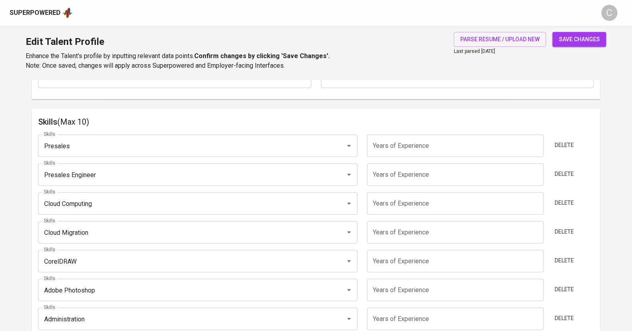
scroll to position [405, 0]
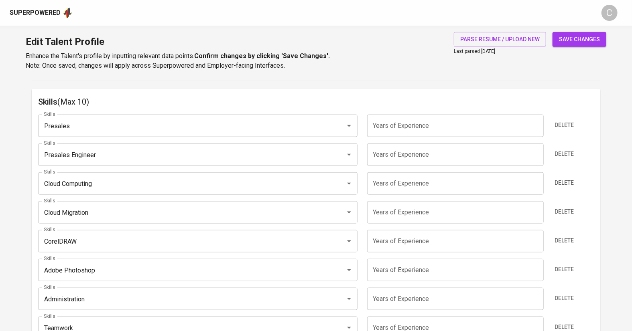
click at [85, 247] on input "CorelDRAW" at bounding box center [187, 241] width 290 height 15
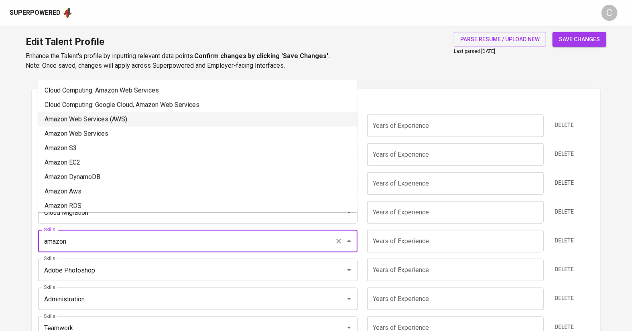
click at [107, 118] on li "Amazon Web Services (AWS)" at bounding box center [197, 119] width 319 height 14
type input "Amazon Web Services (AWS)"
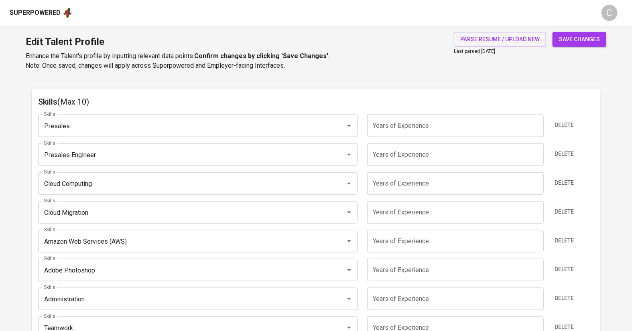
click at [103, 272] on input "Adobe Photoshop" at bounding box center [187, 270] width 290 height 15
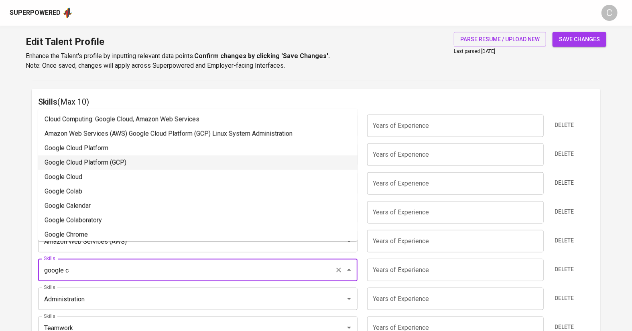
click at [92, 166] on li "Google Cloud Platform (GCP)" at bounding box center [197, 163] width 319 height 14
type input "Google Cloud Platform (GCP)"
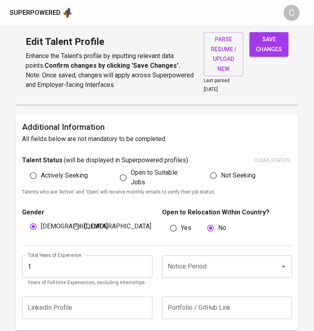
scroll to position [189, 0]
click at [52, 262] on input "1" at bounding box center [87, 267] width 130 height 22
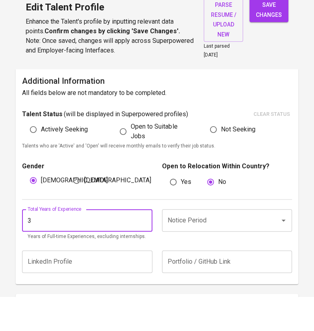
type input "3"
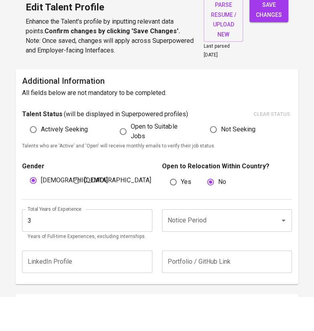
scroll to position [201, 0]
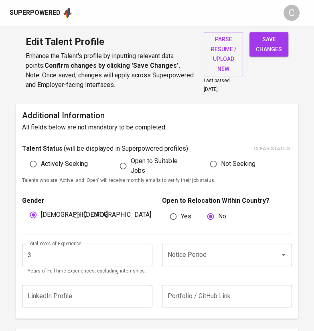
click at [194, 260] on input "Notice Period" at bounding box center [216, 255] width 100 height 15
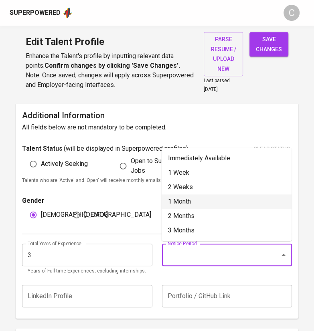
click at [183, 201] on li "1 Month" at bounding box center [227, 202] width 130 height 14
type input "1 Month"
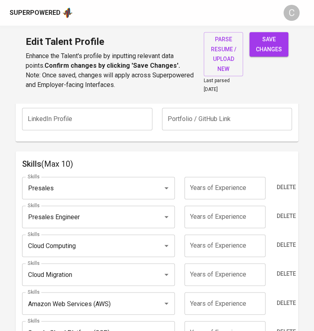
scroll to position [380, 0]
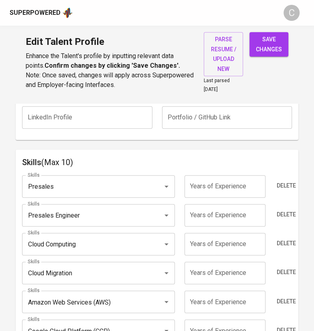
click at [241, 185] on input "number" at bounding box center [225, 186] width 81 height 22
type input "3"
click at [246, 217] on input "number" at bounding box center [225, 215] width 81 height 22
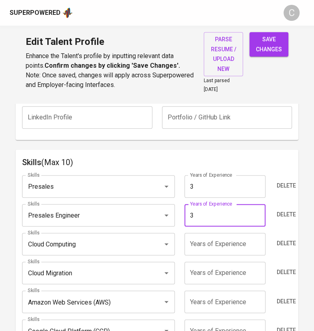
type input "3"
click at [241, 246] on input "number" at bounding box center [225, 244] width 81 height 22
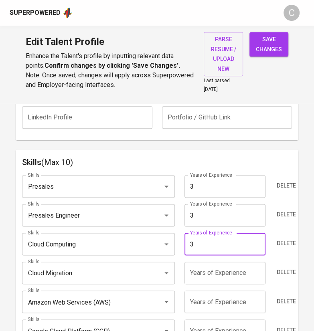
type input "3"
click at [236, 274] on input "number" at bounding box center [225, 273] width 81 height 22
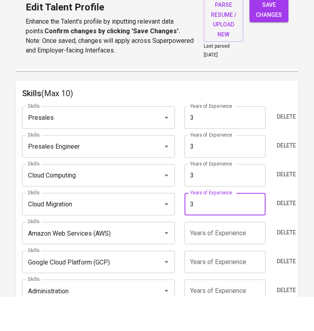
scroll to position [423, 0]
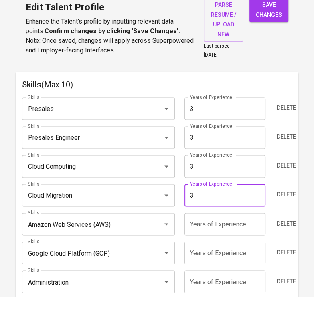
type input "3"
click at [236, 260] on input "number" at bounding box center [225, 259] width 81 height 22
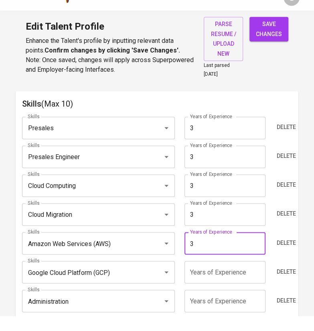
type input "3"
click at [223, 289] on input "number" at bounding box center [225, 287] width 81 height 22
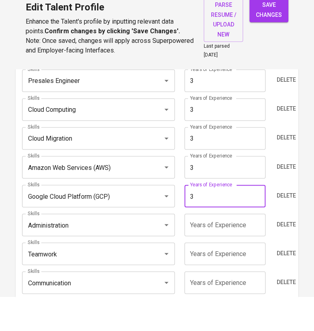
type input "3"
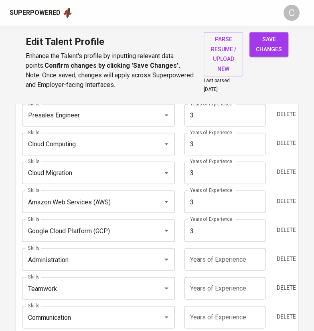
click at [80, 259] on input "Administration" at bounding box center [87, 259] width 123 height 15
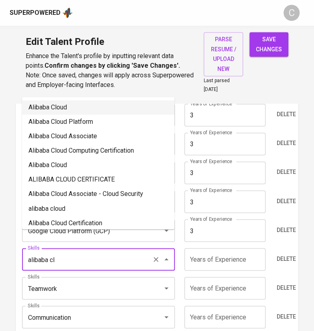
click at [83, 101] on li "Alibaba Cloud" at bounding box center [98, 107] width 152 height 14
type input "Alibaba Cloud"
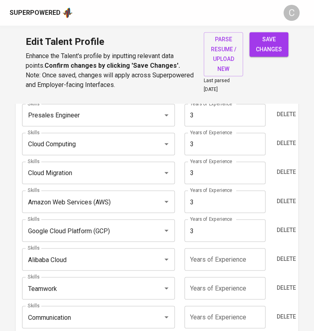
click at [220, 266] on input "number" at bounding box center [225, 259] width 81 height 22
type input "3"
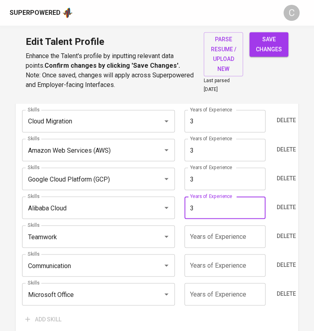
scroll to position [535, 0]
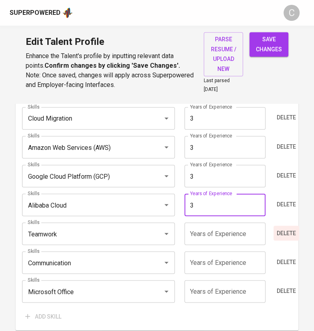
click at [285, 230] on span "Delete" at bounding box center [286, 233] width 19 height 10
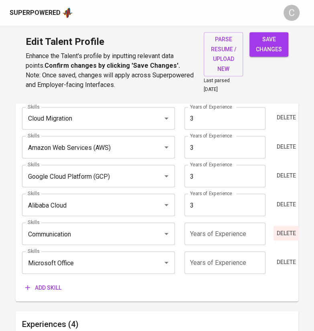
click at [285, 230] on span "Delete" at bounding box center [286, 233] width 19 height 10
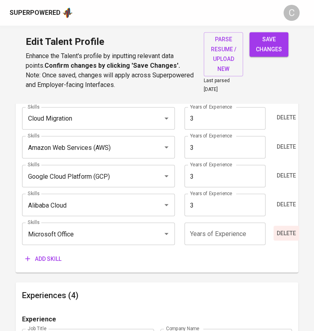
click at [285, 230] on span "Delete" at bounding box center [286, 233] width 19 height 10
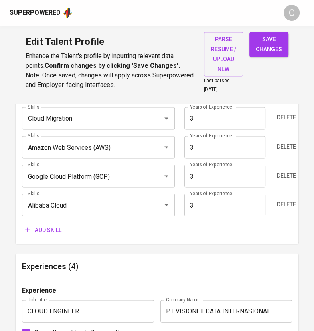
click at [274, 35] on span "save changes" at bounding box center [269, 45] width 26 height 20
type input "Alibaba Cloud"
type input "Google Cloud Platform (GCP)"
type input "Amazon Web Services (AWS)"
type input "Cloud Computing"
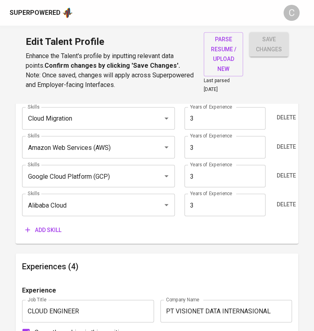
type input "Presales Engineer"
type input "Presales"
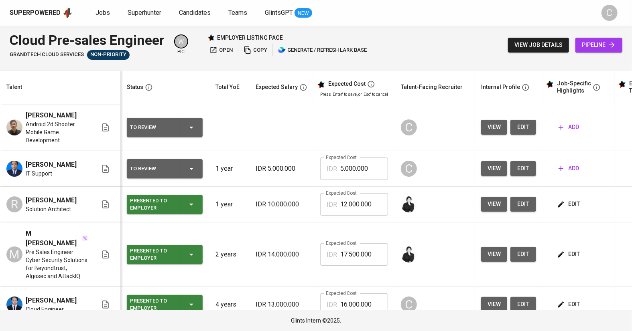
click at [224, 47] on span "open" at bounding box center [220, 50] width 23 height 9
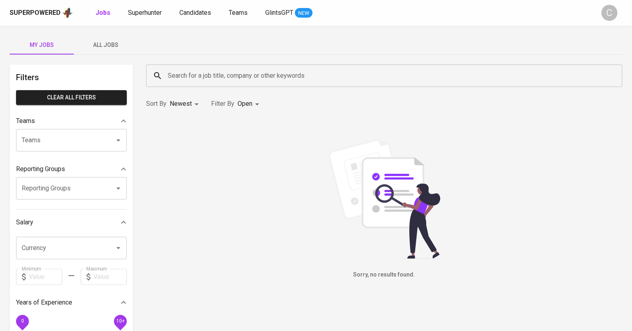
click at [111, 47] on span "All Jobs" at bounding box center [106, 45] width 55 height 10
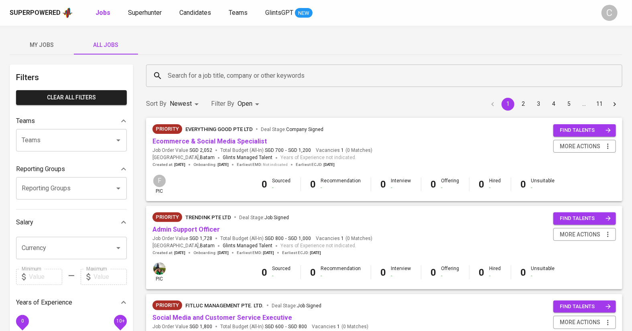
click at [193, 76] on input "Search for a job title, company or other keywords" at bounding box center [386, 75] width 441 height 15
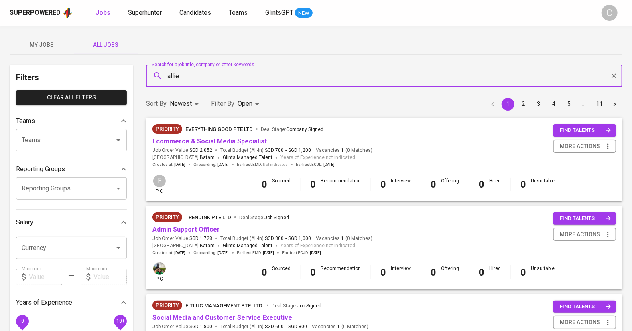
type input "allied"
click at [192, 94] on p "allied in Companies" at bounding box center [179, 99] width 55 height 10
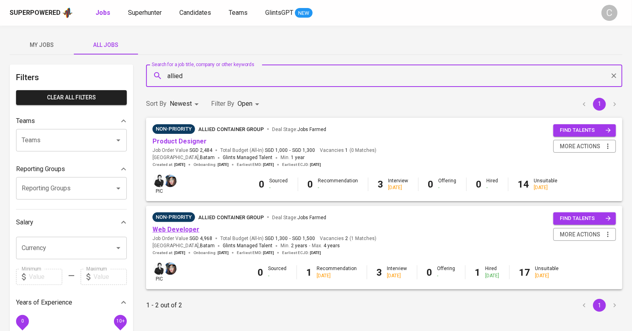
click at [169, 227] on link "Web Developer" at bounding box center [175, 230] width 47 height 8
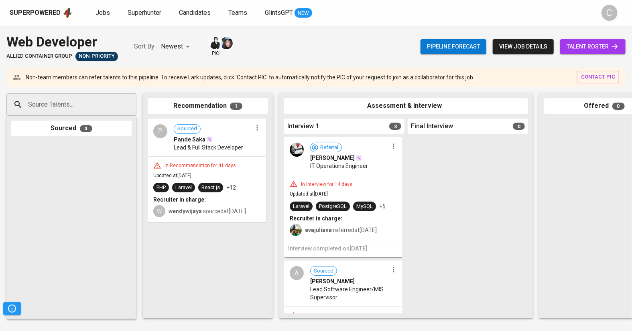
click at [589, 48] on span "talent roster" at bounding box center [593, 47] width 53 height 10
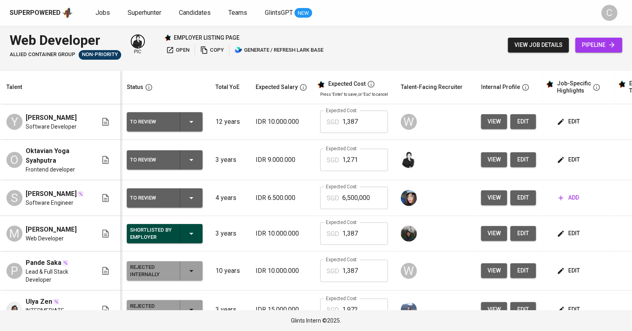
click at [169, 50] on icon "button" at bounding box center [170, 50] width 8 height 8
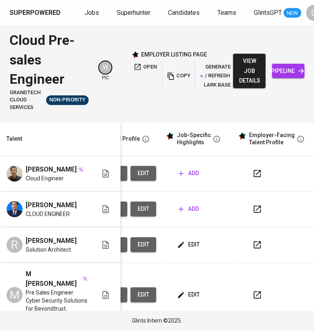
click at [188, 170] on span "add" at bounding box center [189, 174] width 20 height 10
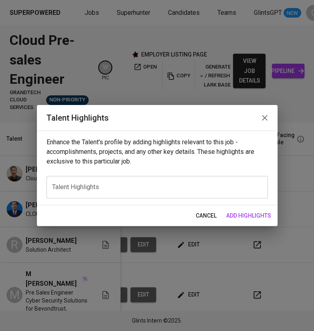
click at [112, 187] on textarea at bounding box center [157, 187] width 210 height 8
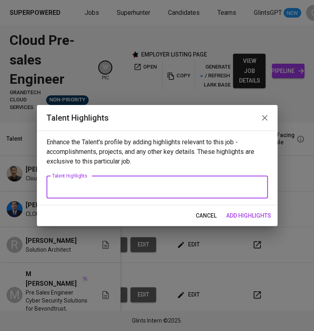
paste textarea "Vincent is a Cloud Engineer who has delivered end-to-end solutions across Azure…"
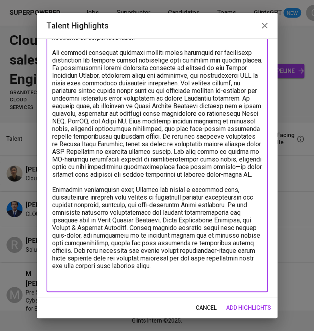
scroll to position [143, 0]
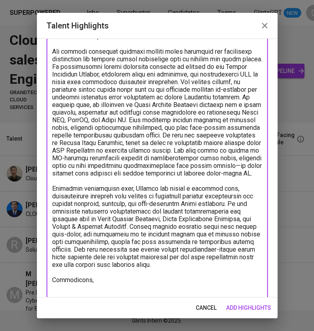
paste textarea "During his time at university, he worked on a project using Google Cloud Platfo…"
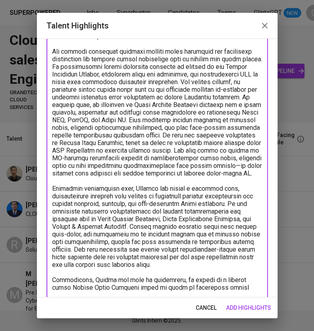
scroll to position [205, 0]
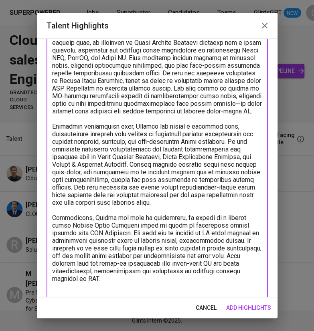
click at [95, 225] on textarea at bounding box center [157, 92] width 210 height 412
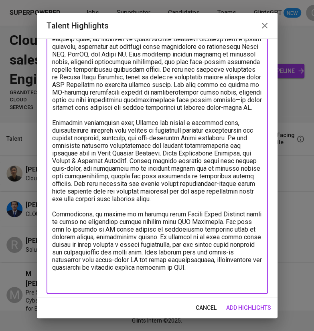
scroll to position [211, 0]
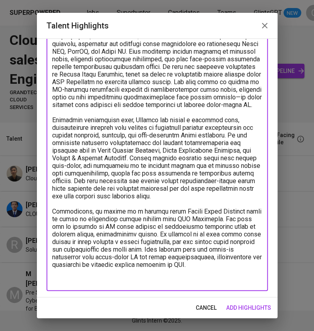
click at [207, 272] on textarea at bounding box center [157, 82] width 210 height 404
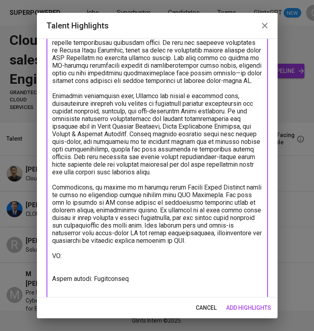
scroll to position [243, 0]
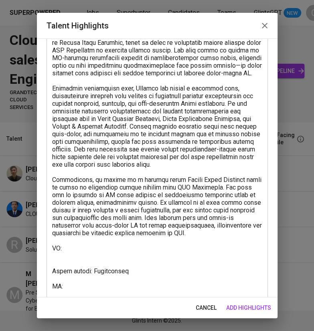
click at [76, 294] on textarea at bounding box center [157, 76] width 210 height 457
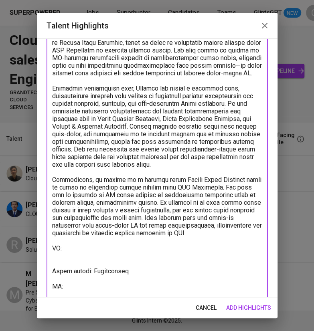
paste textarea "https://glints.sg.larksuite.com/minutes/obsgxa78r4838fthpfdxo5f1"
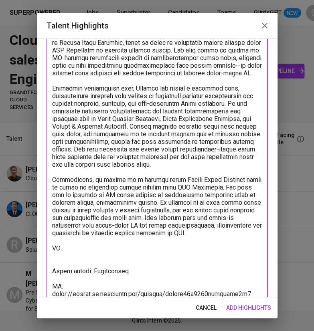
type textarea "Vincent is a Cloud Engineer who has delivered end-to-end solutions across Azure…"
click at [246, 311] on span "add highlights" at bounding box center [248, 308] width 45 height 10
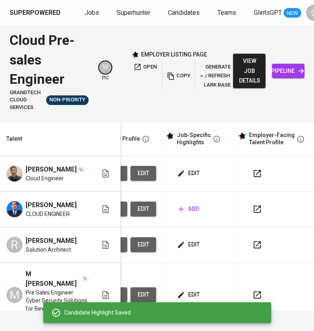
click at [188, 205] on span "add" at bounding box center [189, 209] width 20 height 10
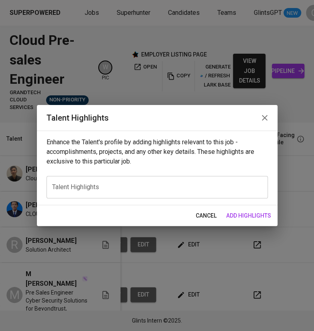
click at [110, 177] on div "x Talent Highlights" at bounding box center [157, 187] width 221 height 22
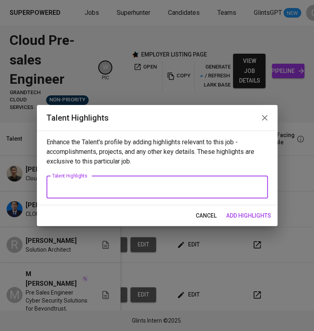
paste textarea "Here’s a polished career highlight for Riyan, aligned with the details you prov…"
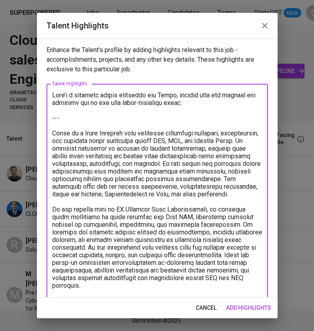
scroll to position [144, 0]
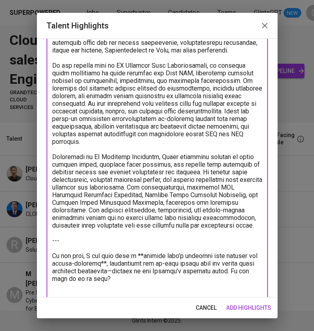
drag, startPoint x: 114, startPoint y: 286, endPoint x: 49, endPoint y: 248, distance: 75.5
click at [49, 248] on div "x Talent Highlights" at bounding box center [157, 123] width 221 height 366
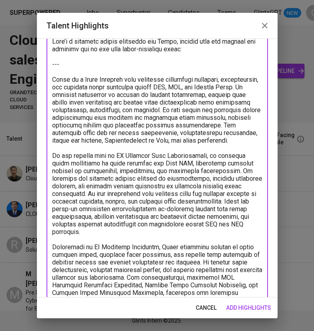
scroll to position [0, 0]
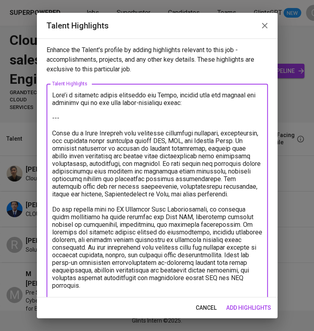
click at [75, 118] on textarea at bounding box center [157, 247] width 210 height 313
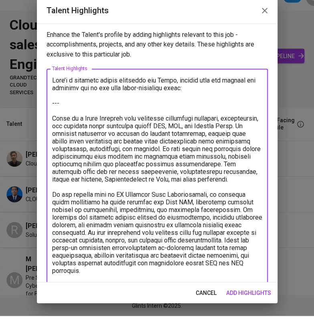
drag, startPoint x: 75, startPoint y: 133, endPoint x: 42, endPoint y: 91, distance: 53.1
click at [42, 91] on div "Enhance the Talent's profile by adding highlights relevant to this job - accomp…" at bounding box center [157, 168] width 241 height 259
click at [75, 120] on textarea at bounding box center [157, 247] width 210 height 313
drag, startPoint x: 75, startPoint y: 120, endPoint x: 49, endPoint y: 95, distance: 36.6
click at [49, 95] on div "x Talent Highlights" at bounding box center [157, 247] width 221 height 327
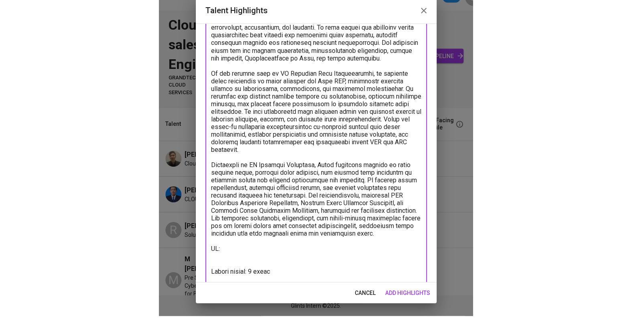
scroll to position [98, 0]
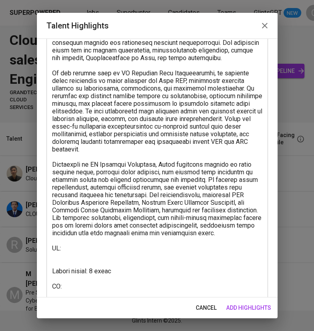
click at [86, 288] on textarea at bounding box center [157, 145] width 210 height 305
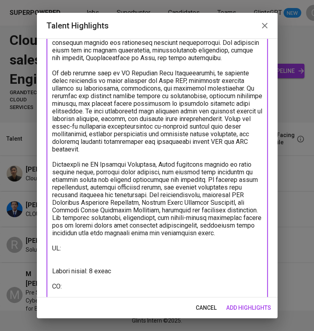
click at [82, 290] on textarea at bounding box center [157, 145] width 210 height 305
paste textarea "https://glints.sg.larksuite.com/minutes/obsgwr382ocezlx434992559"
click at [288, 0] on html "Superpowered Jobs Superhunter Candidates Teams GlintsGPT NEW C Cloud Pre-sales …" at bounding box center [157, 165] width 314 height 331
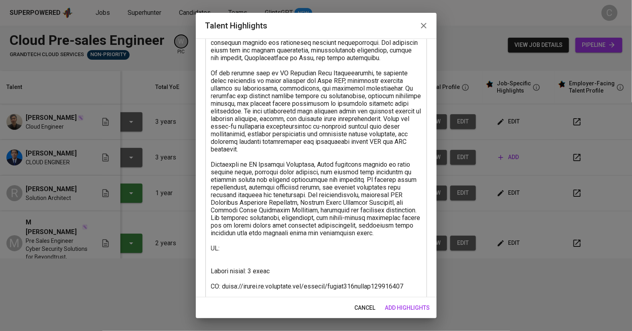
scroll to position [0, 60]
click at [244, 257] on textarea at bounding box center [316, 145] width 210 height 305
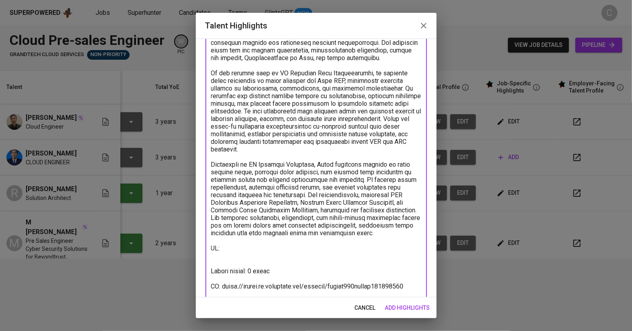
paste textarea "https://glints.sg.larksuite.com/wiki/SXh6wByOhiLhockD4PrlssoCg8j?from=from_copy…"
type textarea "Riyan is a Cloud Engineer with extensive experience designing, implementing, an…"
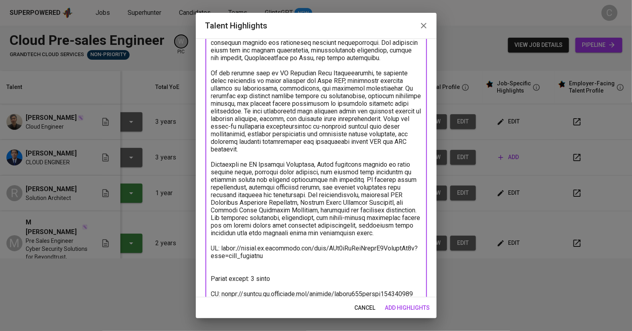
scroll to position [120, 0]
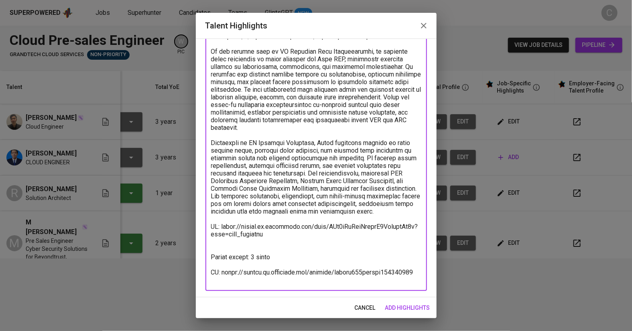
click at [314, 303] on button "add highlights" at bounding box center [407, 308] width 51 height 15
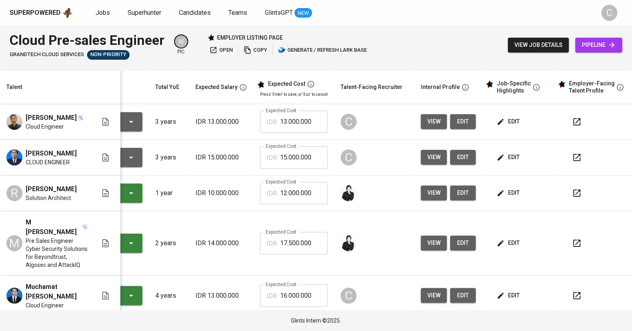
click at [314, 123] on span "edit" at bounding box center [508, 122] width 21 height 10
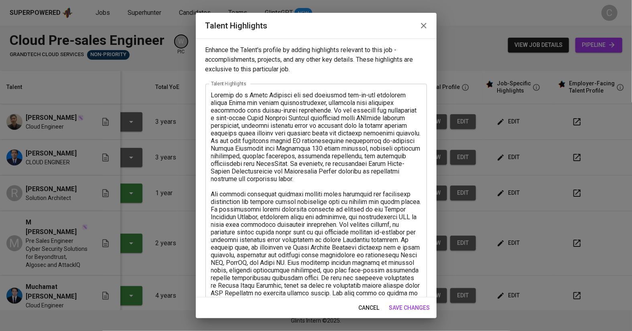
scroll to position [265, 0]
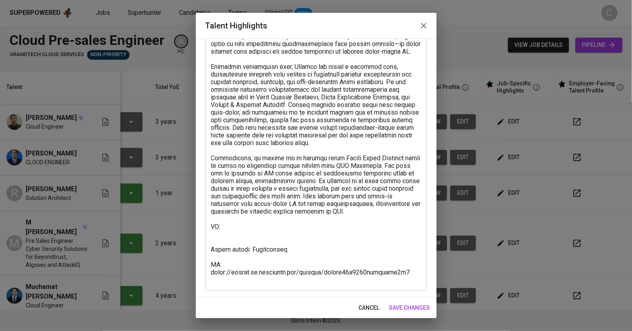
click at [238, 232] on textarea at bounding box center [316, 55] width 210 height 457
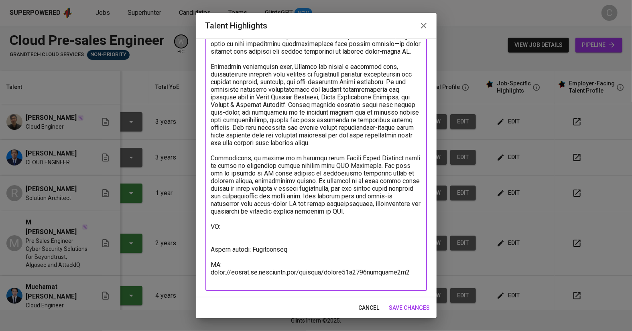
paste textarea "https://glints.sg.larksuite.com/wiki/DcktwhvYyiRUV0kUu95l8zOvgtc?from=from_copy…"
type textarea "Vincent is a Cloud Engineer who has delivered end-to-end solutions across Azure…"
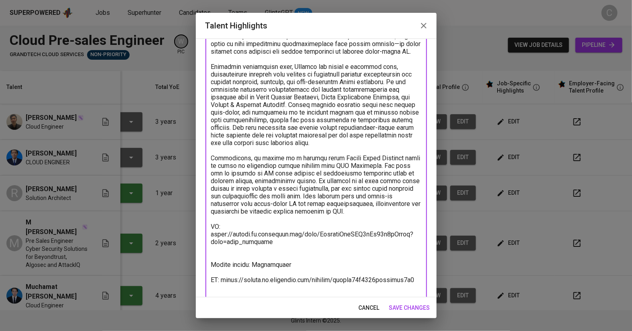
click at [314, 305] on span "save changes" at bounding box center [409, 308] width 41 height 10
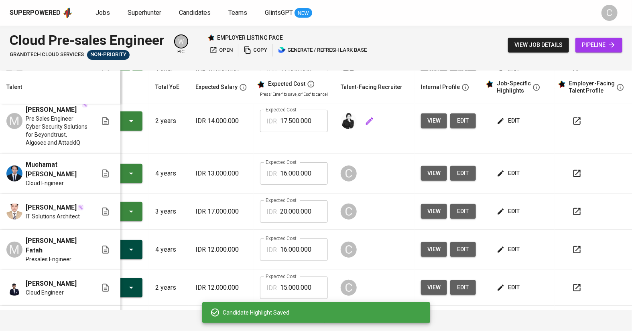
scroll to position [126, 60]
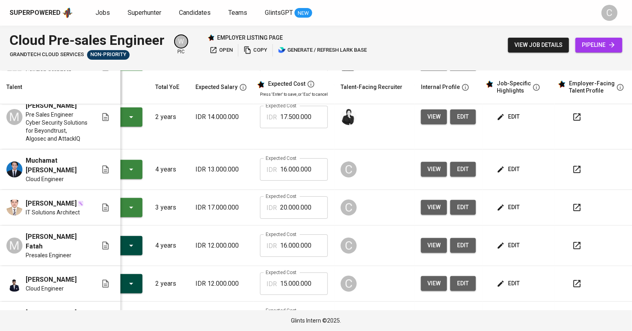
click at [314, 280] on icon "button" at bounding box center [501, 284] width 8 height 8
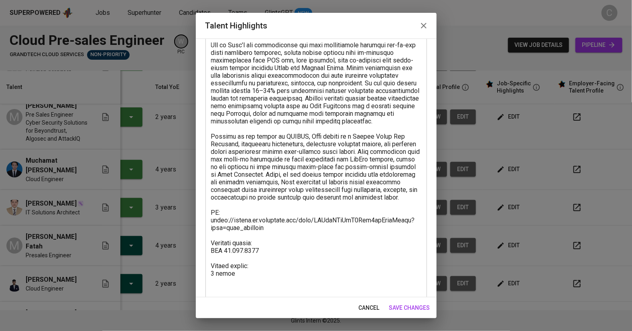
scroll to position [150, 0]
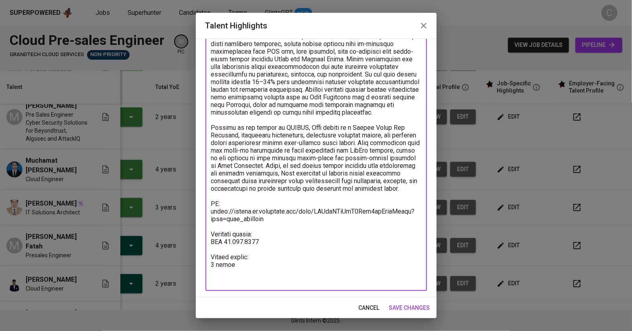
drag, startPoint x: 266, startPoint y: 259, endPoint x: 209, endPoint y: 249, distance: 58.6
click at [209, 249] on div "x Talent Highlights" at bounding box center [315, 112] width 221 height 358
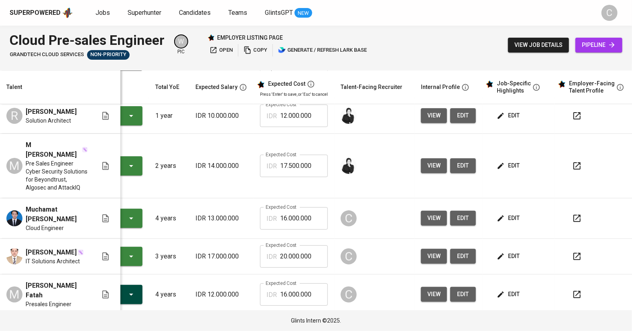
scroll to position [0, 60]
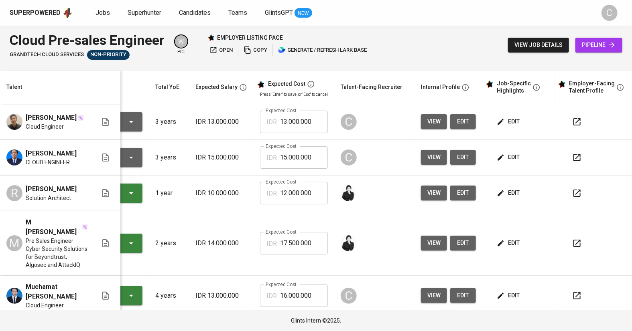
click at [314, 127] on button "edit" at bounding box center [509, 121] width 28 height 15
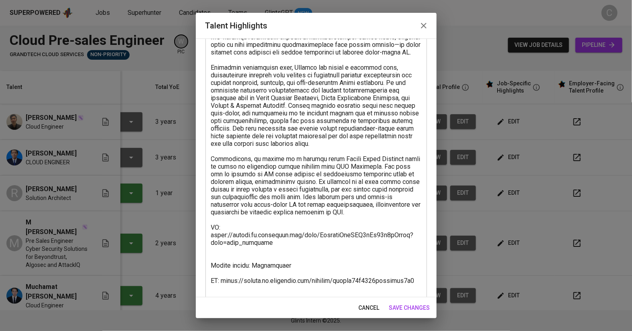
scroll to position [272, 0]
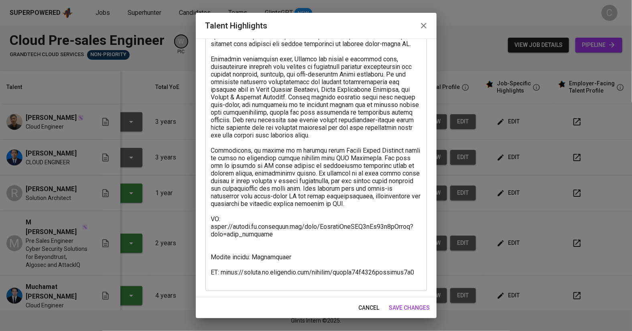
click at [238, 242] on textarea at bounding box center [316, 51] width 210 height 465
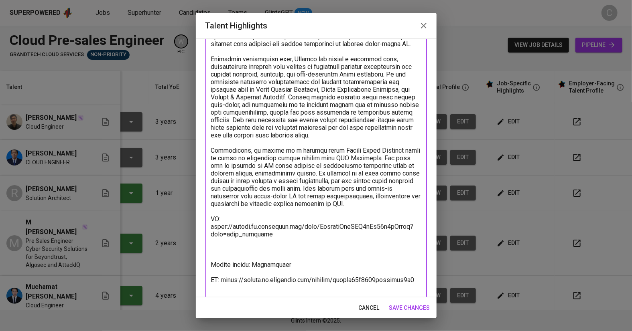
paste textarea "Expected salary: IDR 15.000.0000"
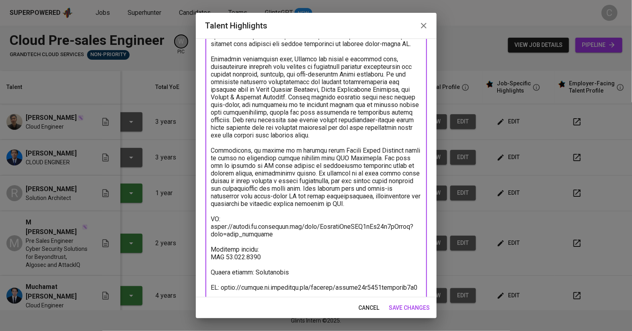
click at [267, 256] on textarea at bounding box center [316, 59] width 210 height 480
type textarea "Vincent is a Cloud Engineer who has delivered end-to-end solutions across Azure…"
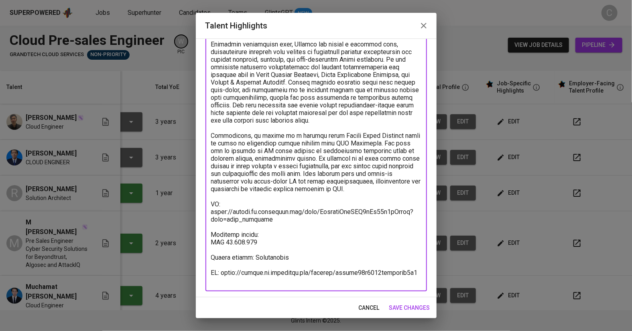
click at [314, 310] on span "save changes" at bounding box center [409, 308] width 41 height 10
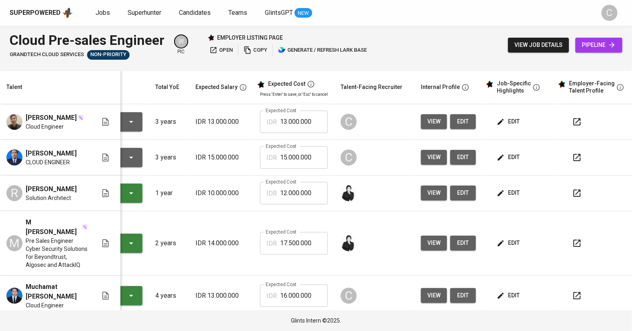
click at [314, 124] on span "edit" at bounding box center [508, 122] width 21 height 10
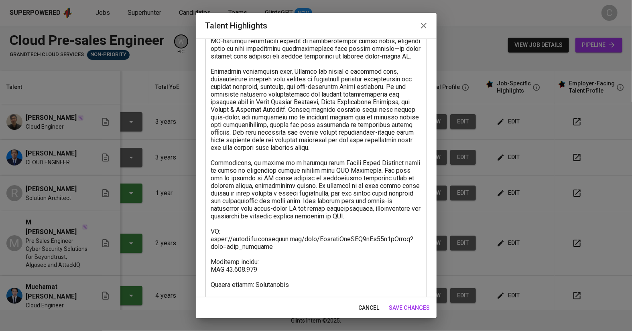
scroll to position [269, 0]
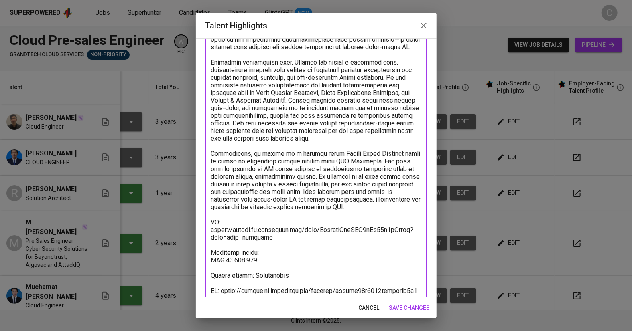
drag, startPoint x: 263, startPoint y: 258, endPoint x: 209, endPoint y: 250, distance: 55.0
click at [209, 250] on div "x Talent Highlights" at bounding box center [315, 62] width 221 height 495
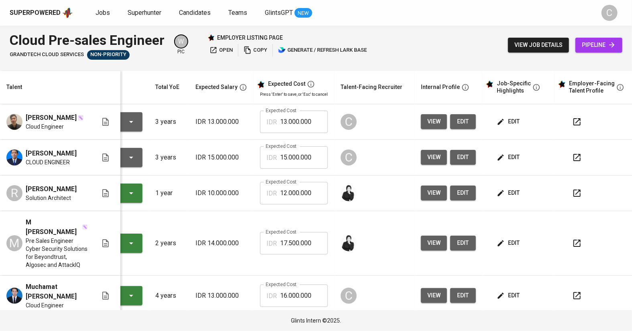
click at [309, 120] on input "13.000.000" at bounding box center [304, 122] width 48 height 22
paste input ".300.000.015.7"
click at [289, 123] on input "1.300.000.015.700.000" at bounding box center [304, 122] width 48 height 22
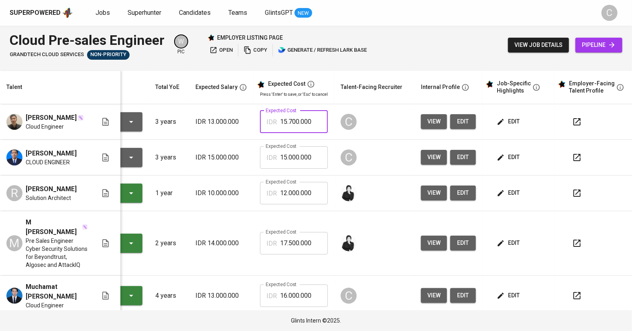
type input "15.700.000"
click at [314, 121] on icon "button" at bounding box center [501, 122] width 8 height 8
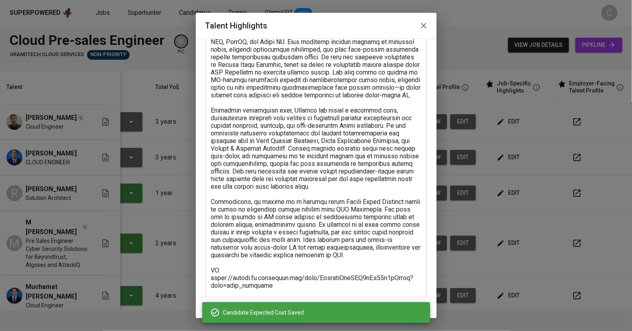
scroll to position [287, 0]
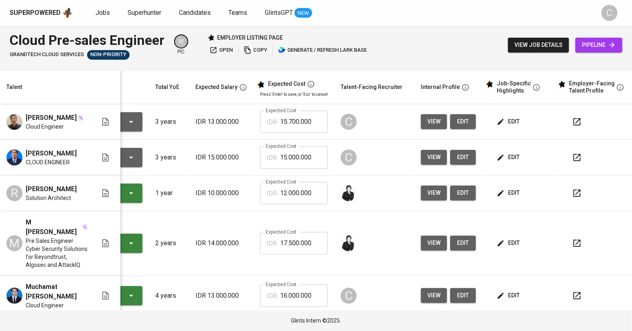
click at [282, 158] on input "15.000.000" at bounding box center [304, 157] width 48 height 22
type input "18.000.000"
click at [314, 153] on span "edit" at bounding box center [508, 157] width 21 height 10
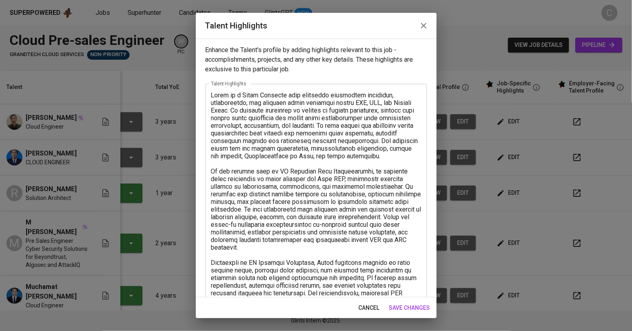
scroll to position [120, 0]
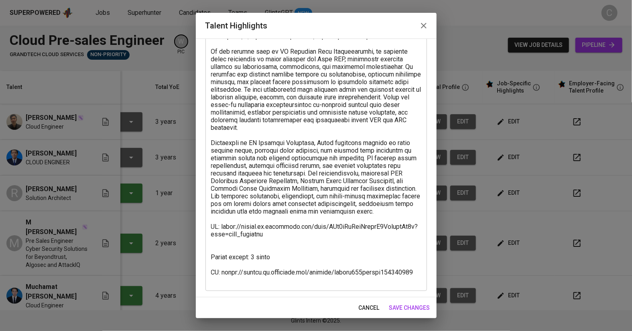
click at [226, 250] on textarea at bounding box center [316, 128] width 210 height 313
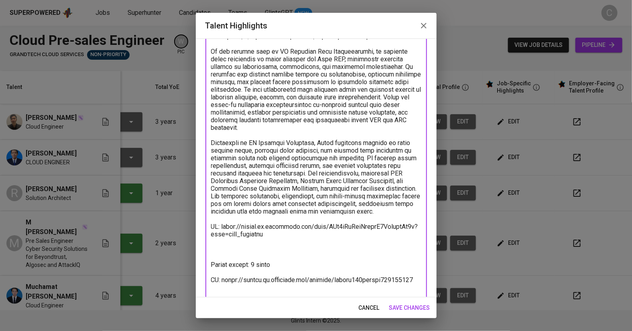
paste textarea "Expected salary: IDR 15.700.000"
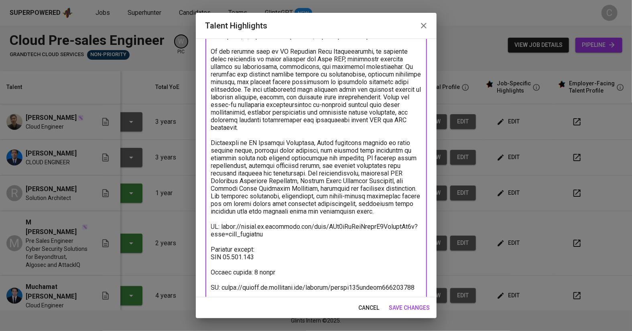
click at [233, 268] on textarea at bounding box center [316, 136] width 210 height 328
type textarea "Riyan is a Cloud Engineer with extensive experience designing, implementing, an…"
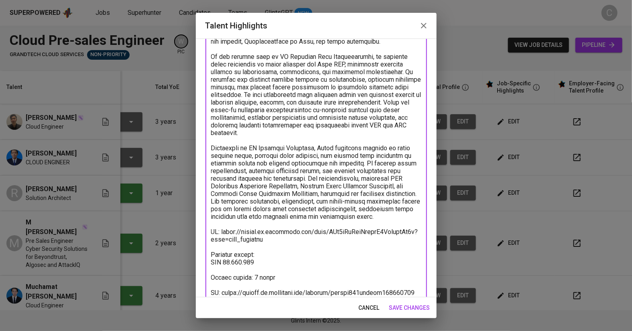
scroll to position [135, 0]
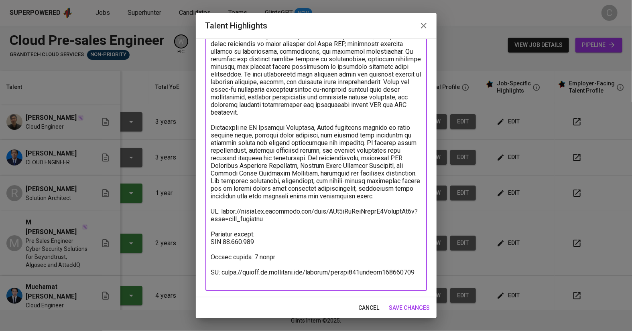
click at [314, 304] on span "save changes" at bounding box center [409, 308] width 41 height 10
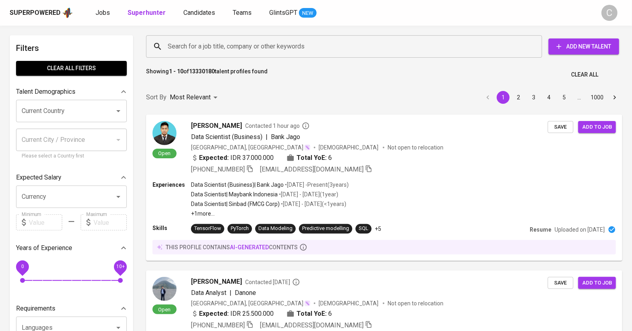
click at [284, 82] on div "Showing 1 - 10 of 13330180 talent profiles found Clear All" at bounding box center [384, 73] width 486 height 20
click at [212, 48] on input "Search for a job title, company or other keywords" at bounding box center [346, 46] width 361 height 15
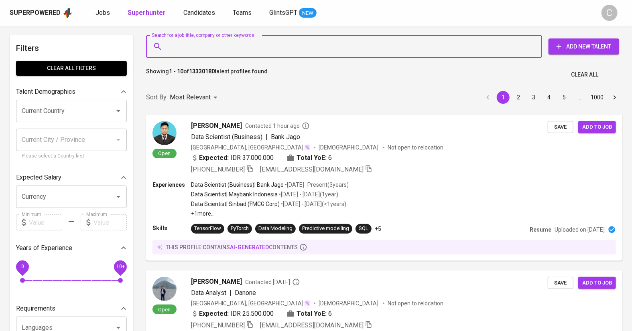
paste input "melvin.lin.work@gmail.com"
type input "melvin.lin.work@gmail.com"
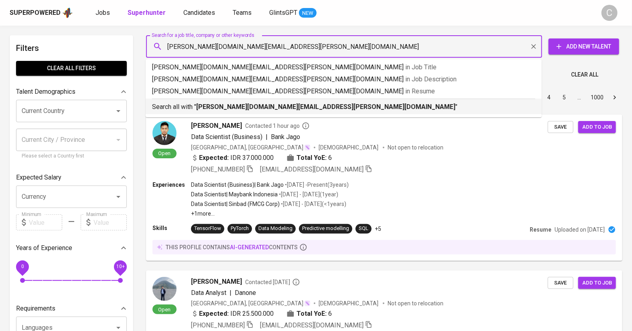
click at [234, 100] on div "Search all with " melvin.lin.work@gmail.com "" at bounding box center [343, 105] width 383 height 13
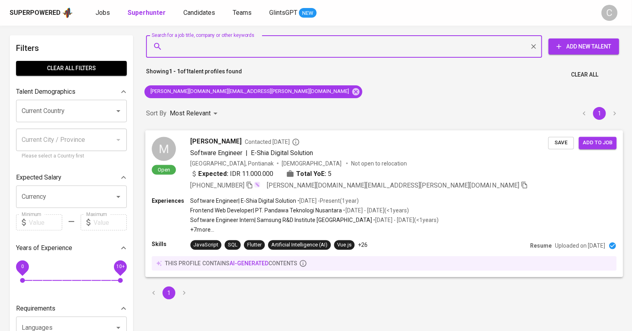
click at [563, 143] on span "Save" at bounding box center [561, 142] width 18 height 9
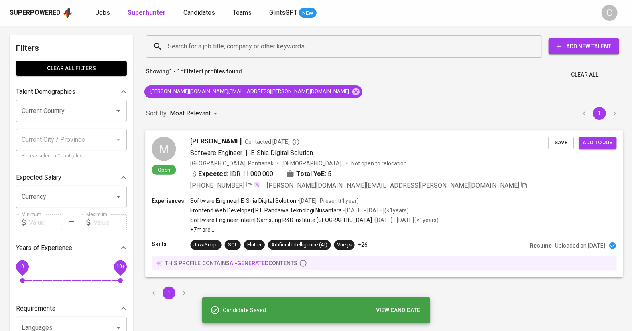
click at [601, 144] on span "Add to job" at bounding box center [598, 142] width 30 height 9
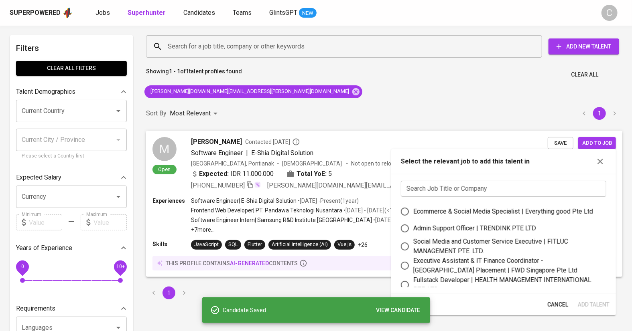
click at [523, 194] on input "text" at bounding box center [503, 189] width 205 height 16
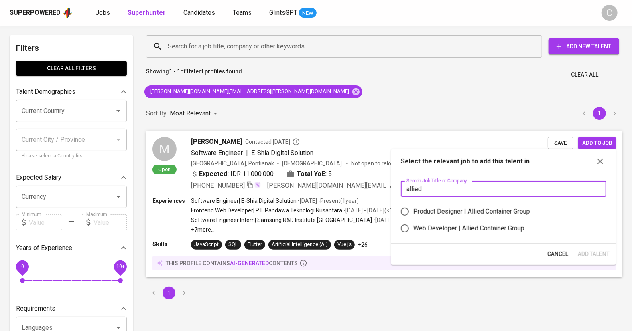
type input "allied"
click at [487, 231] on div "Web Developer | Allied Container Group" at bounding box center [468, 229] width 111 height 10
click at [413, 231] on input "Web Developer | Allied Container Group" at bounding box center [404, 228] width 17 height 17
radio input "true"
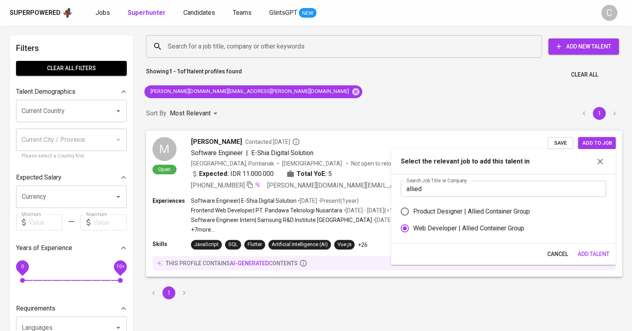
click at [595, 258] on span "Add Talent" at bounding box center [594, 255] width 32 height 10
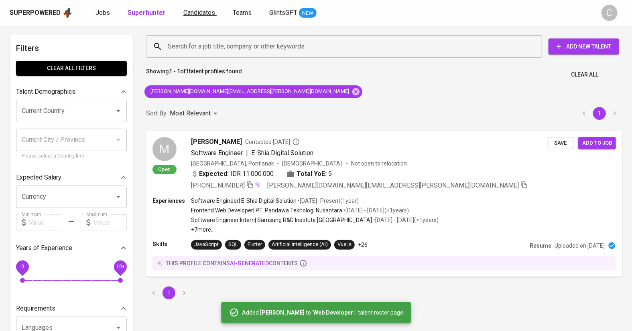
click at [195, 11] on span "Candidates" at bounding box center [199, 13] width 32 height 8
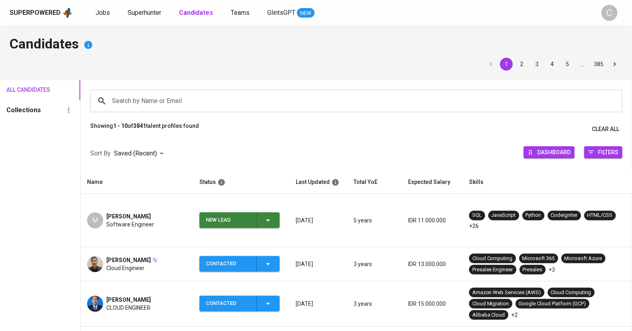
click at [268, 202] on td "New Lead" at bounding box center [241, 220] width 96 height 53
click at [265, 216] on icon "button" at bounding box center [268, 221] width 10 height 10
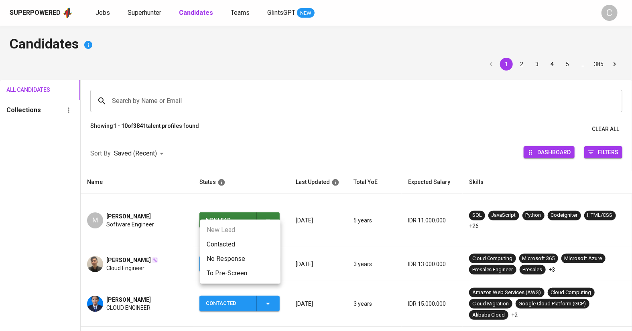
click at [225, 248] on li "Contacted" at bounding box center [240, 245] width 80 height 14
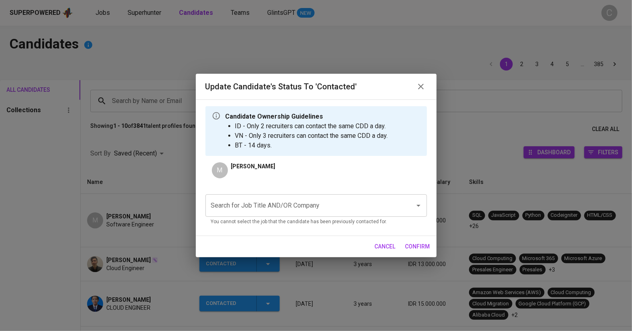
click at [262, 211] on input "Search for Job Title AND/OR Company" at bounding box center [305, 205] width 192 height 15
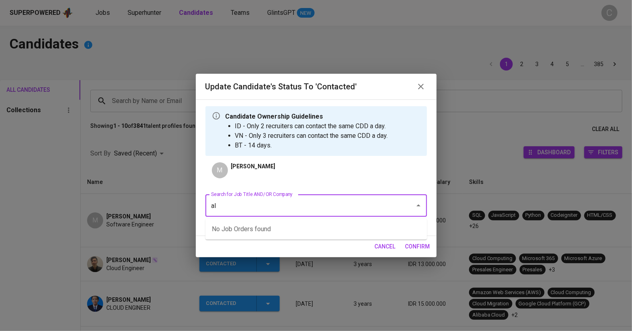
type input "a"
click at [259, 243] on li "Web Developer (Allied Container Group)" at bounding box center [315, 244] width 221 height 14
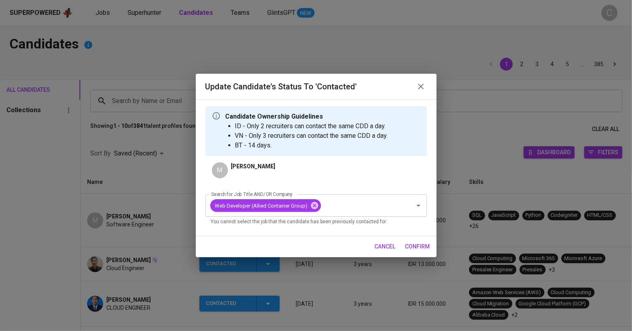
click at [417, 246] on span "confirm" at bounding box center [417, 247] width 25 height 10
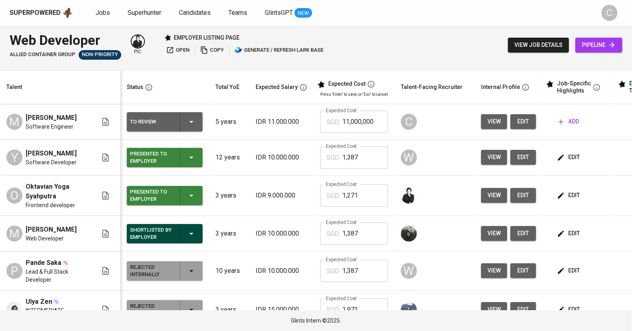
click at [525, 126] on span "edit" at bounding box center [523, 122] width 13 height 10
click at [179, 53] on span "open" at bounding box center [177, 50] width 23 height 9
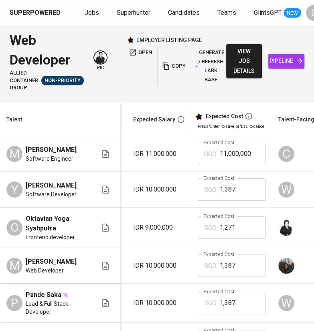
scroll to position [0, 123]
click at [246, 190] on input "1,387" at bounding box center [242, 190] width 46 height 22
click at [254, 156] on input "11,000,000" at bounding box center [242, 154] width 46 height 22
type input "1"
paste input "1,387"
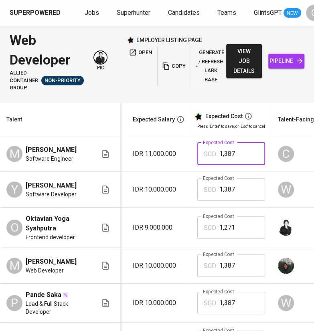
type input "1,387"
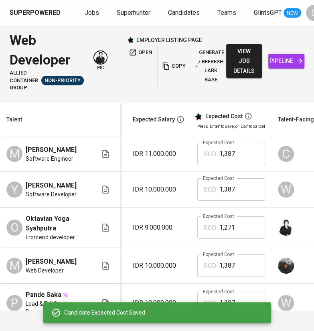
scroll to position [0, 158]
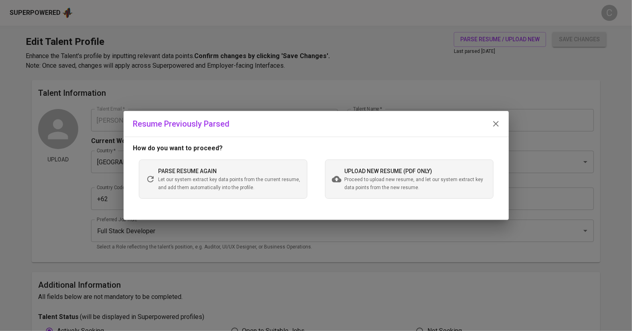
click at [360, 181] on span "Proceed to upload new resume, and let our system extract key data points from t…" at bounding box center [416, 184] width 142 height 16
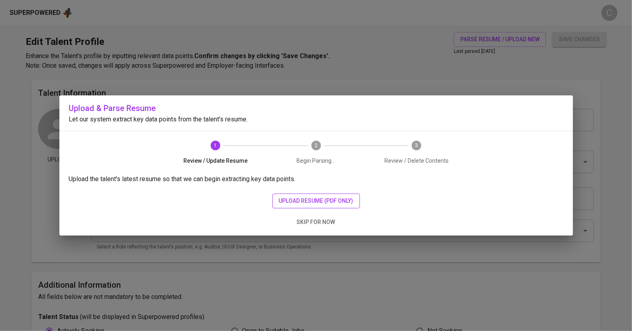
click at [323, 200] on span "upload resume (pdf only)" at bounding box center [316, 201] width 75 height 10
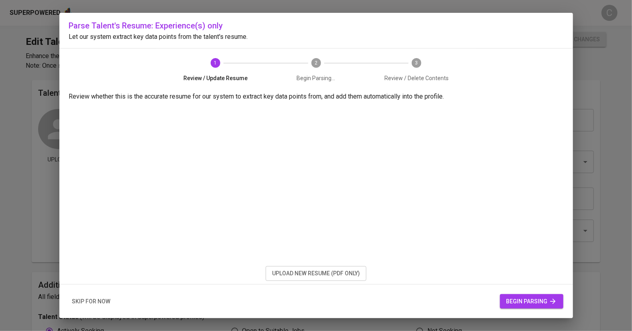
click at [518, 303] on span "begin parsing" at bounding box center [531, 302] width 51 height 10
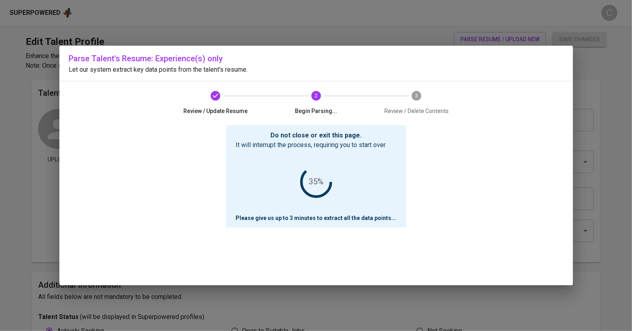
click at [143, 208] on div "Do not close or exit this page. It will interrupt the process, requiring you to…" at bounding box center [316, 205] width 494 height 161
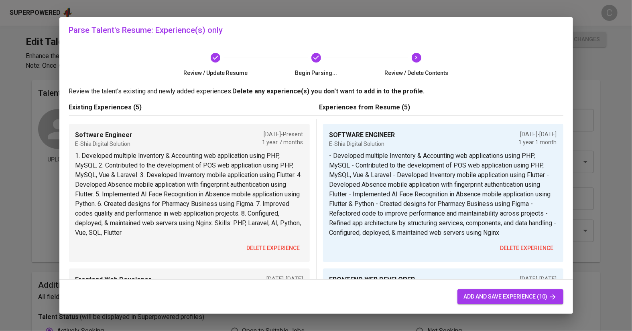
click at [149, 206] on p "1. Developed multiple Inventory & Accounting web application using PHP, MySQL. …" at bounding box center [189, 194] width 228 height 87
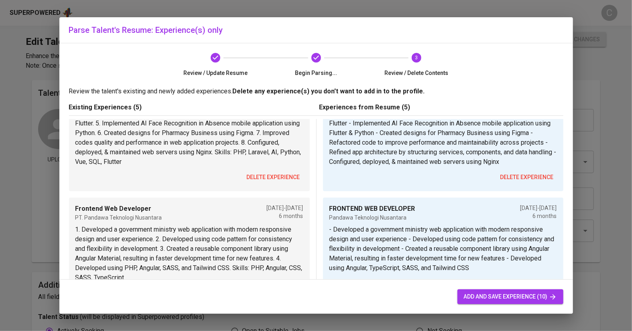
scroll to position [68, 0]
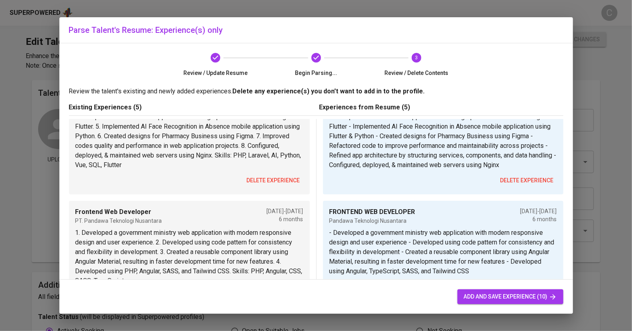
click at [286, 176] on span "delete experience" at bounding box center [273, 181] width 53 height 10
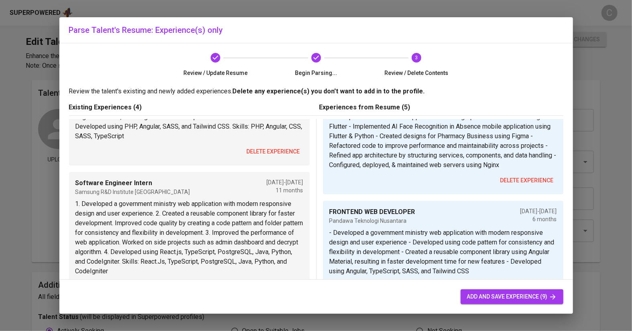
scroll to position [0, 0]
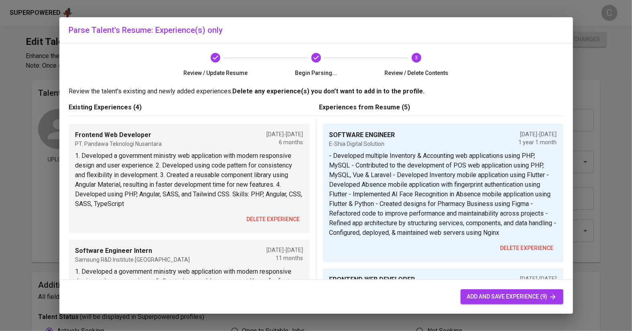
click at [276, 221] on span "delete experience" at bounding box center [273, 220] width 53 height 10
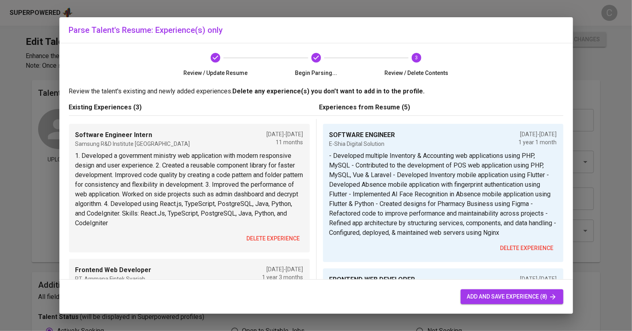
click at [272, 237] on span "delete experience" at bounding box center [273, 239] width 53 height 10
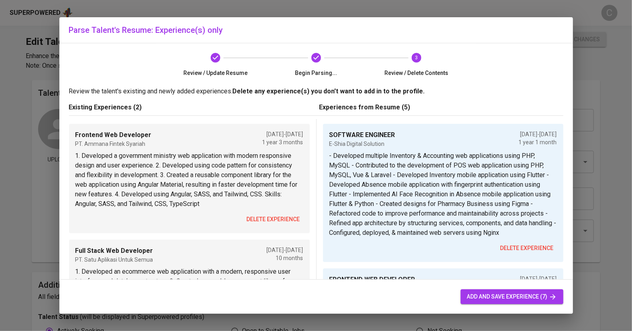
click at [268, 217] on span "delete experience" at bounding box center [273, 220] width 53 height 10
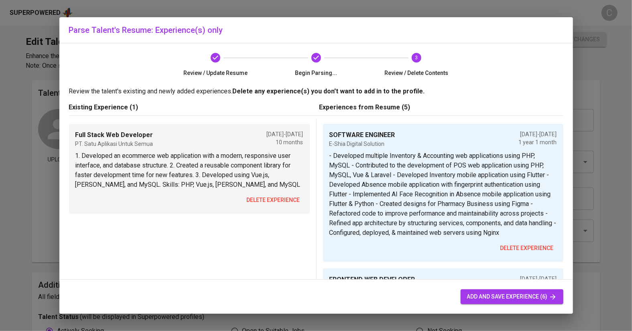
click at [268, 200] on span "delete experience" at bounding box center [273, 200] width 53 height 10
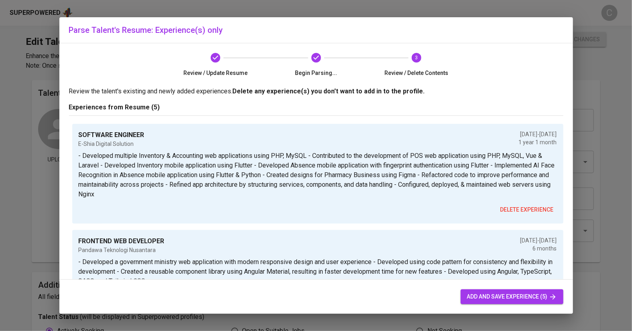
click at [484, 292] on span "add and save experience (5)" at bounding box center [512, 297] width 90 height 10
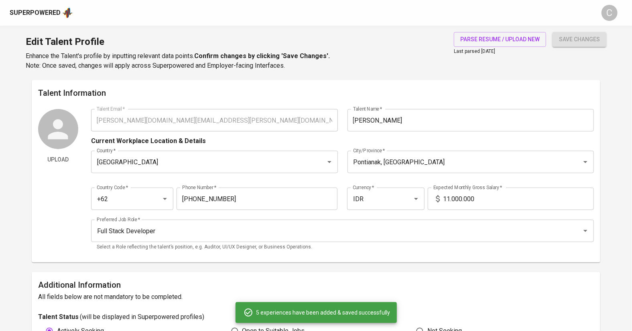
type input "SOFTWARE ENGINEER"
checkbox input "false"
type input "[DATE]"
type input "FRONTEND WEB DEVELOPER"
type input "Pandawa Teknologi Nusantara"
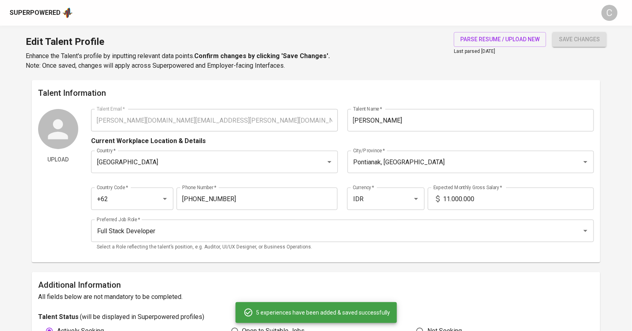
type input "SOFTWARE ENGINEER INTERN"
type input "FRONTEND WEB DEVELOPER"
type input "Ammana Fintek Syariah"
type input "[DATE]"
type input "FULL-STACK WEB DEVELOPER"
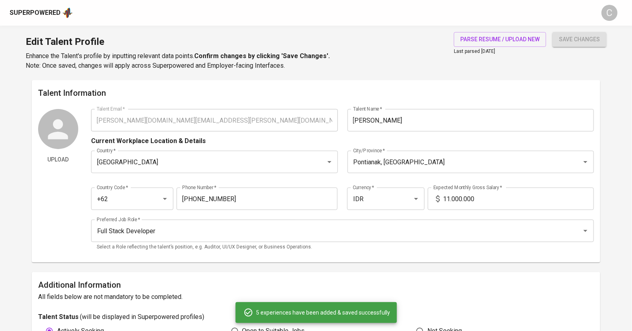
type input "Satu Aplikasi Untuk Semua"
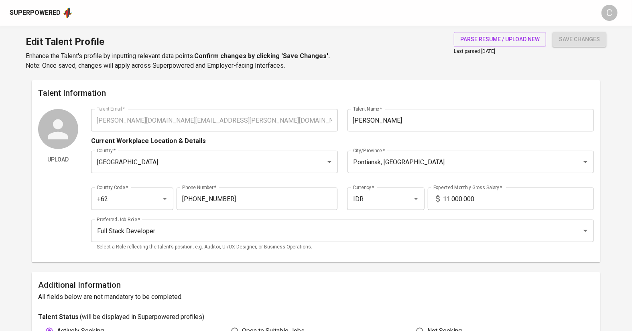
click at [454, 199] on input "11.000.000" at bounding box center [518, 199] width 151 height 22
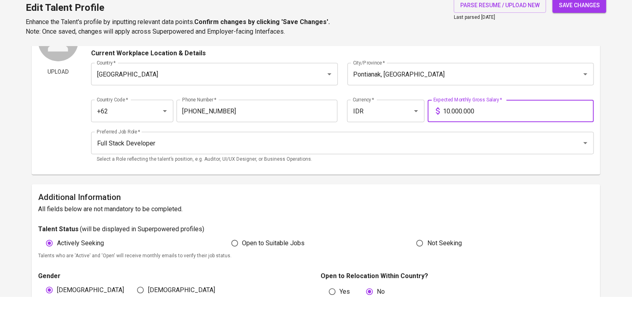
scroll to position [59, 0]
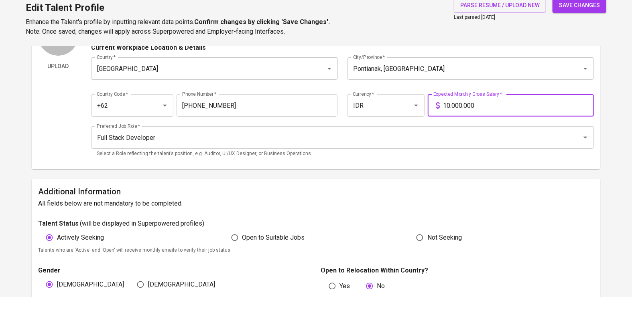
type input "10.000.000"
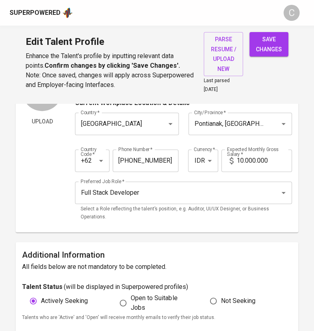
scroll to position [0, 0]
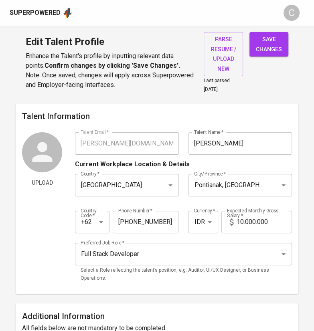
click at [216, 144] on input "Melvin" at bounding box center [241, 143] width 104 height 22
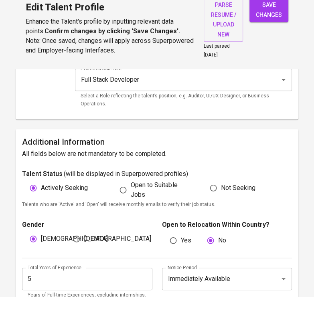
scroll to position [141, 0]
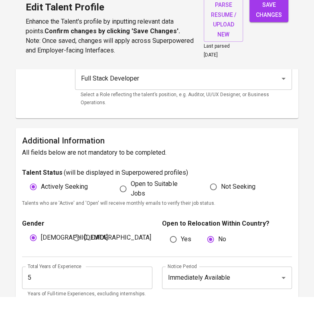
type input "[PERSON_NAME]"
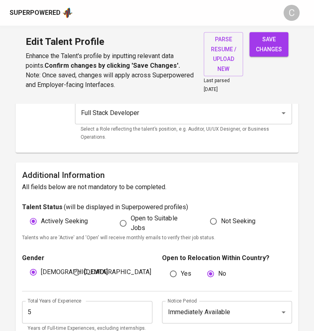
click at [44, 312] on input "5" at bounding box center [87, 312] width 130 height 22
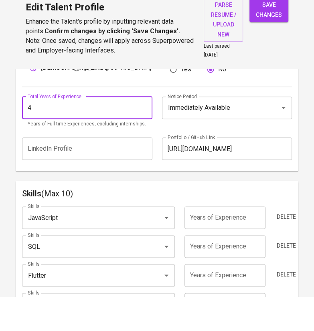
scroll to position [311, 0]
type input "4"
click at [79, 279] on input "SQL" at bounding box center [87, 281] width 123 height 15
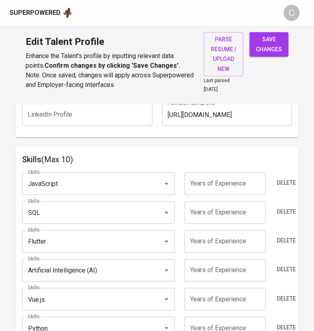
scroll to position [381, 0]
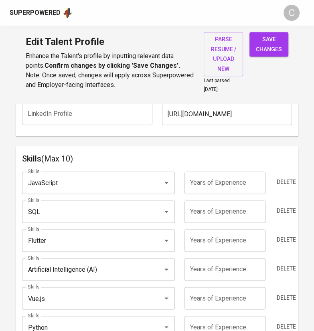
click at [61, 243] on input "Flutter" at bounding box center [87, 240] width 123 height 15
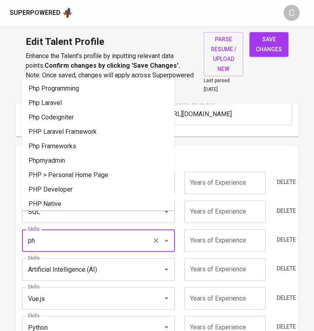
type input "p"
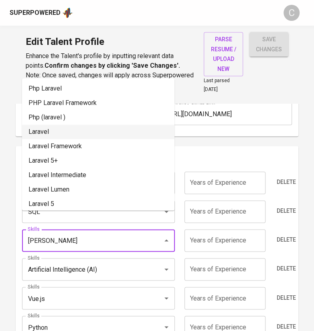
click at [49, 134] on li "Laravel" at bounding box center [98, 132] width 152 height 14
type input "Laravel"
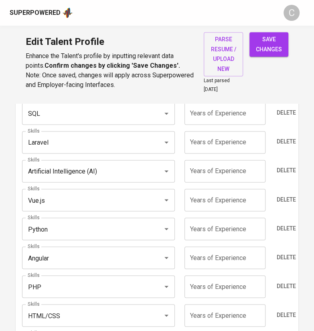
scroll to position [475, 0]
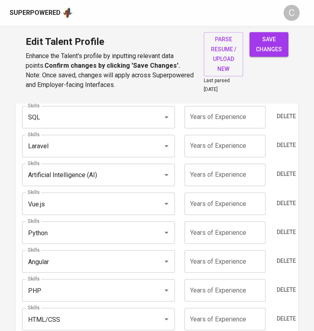
click at [56, 230] on input "Python" at bounding box center [87, 232] width 123 height 15
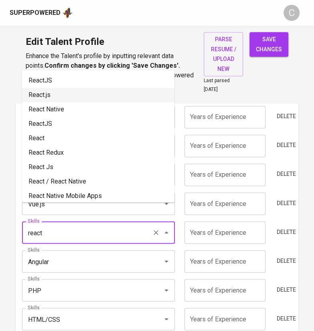
click at [64, 95] on li "React.js" at bounding box center [98, 95] width 152 height 14
type input "React.js"
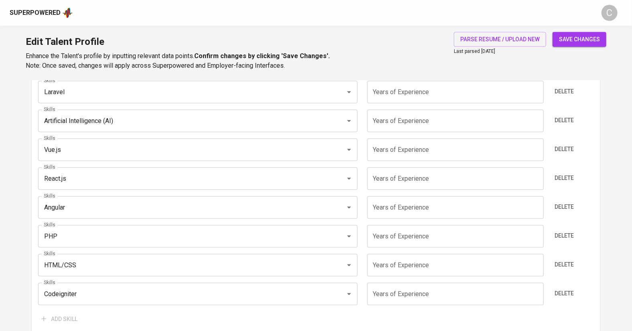
scroll to position [508, 0]
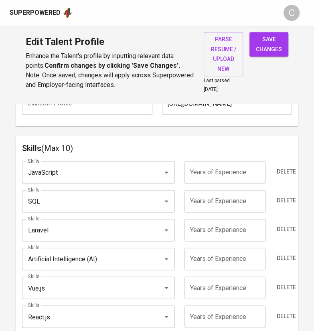
scroll to position [392, 0]
click at [201, 175] on input "number" at bounding box center [225, 172] width 81 height 22
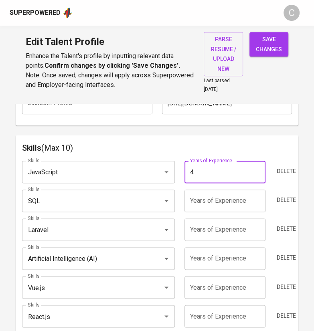
type input "4"
click at [237, 197] on input "number" at bounding box center [225, 201] width 81 height 22
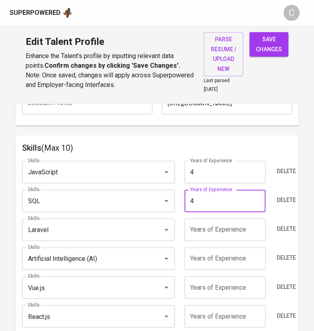
type input "4"
click at [239, 230] on input "number" at bounding box center [225, 230] width 81 height 22
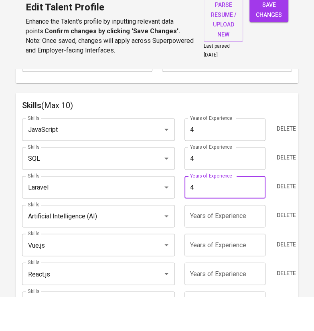
scroll to position [401, 0]
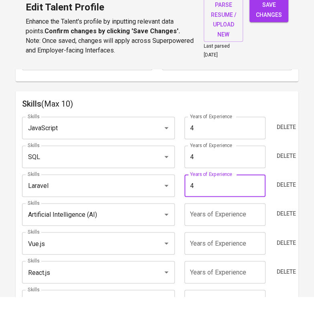
type input "4"
click at [251, 249] on input "number" at bounding box center [225, 249] width 81 height 22
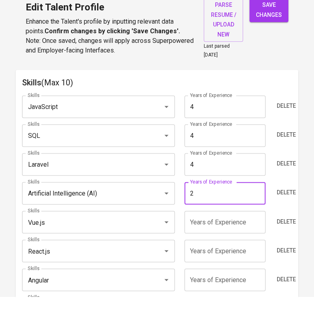
scroll to position [423, 0]
type input "2"
click at [238, 257] on input "number" at bounding box center [225, 256] width 81 height 22
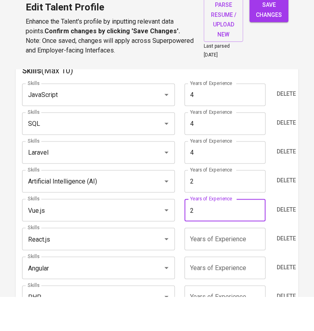
scroll to position [435, 0]
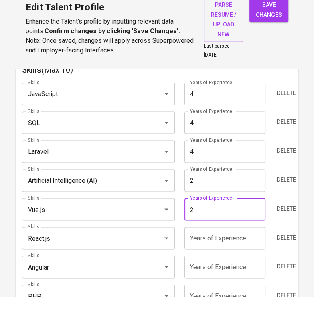
type input "2"
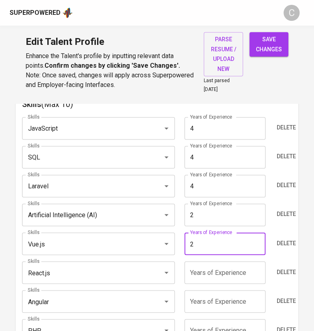
click at [230, 244] on input "2" at bounding box center [225, 244] width 81 height 22
type input "3"
type input "4"
click at [237, 273] on input "number" at bounding box center [225, 273] width 81 height 22
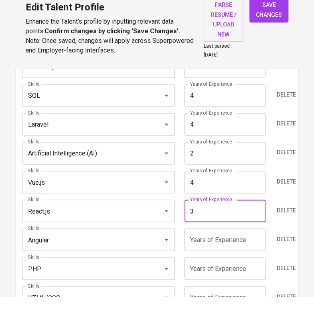
scroll to position [465, 0]
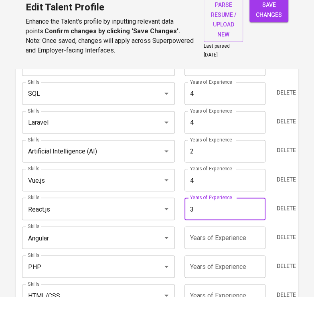
type input "3"
click at [230, 273] on input "number" at bounding box center [225, 272] width 81 height 22
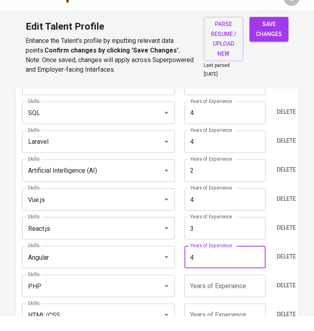
type input "4"
click at [220, 300] on input "number" at bounding box center [225, 301] width 81 height 22
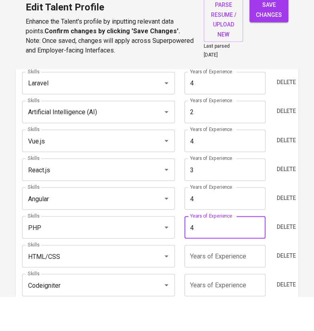
scroll to position [504, 0]
type input "4"
click at [232, 293] on input "number" at bounding box center [225, 291] width 81 height 22
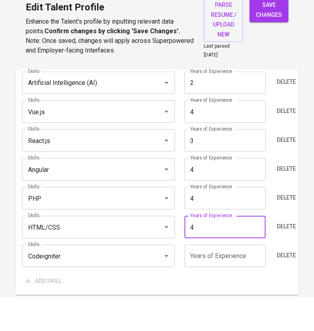
scroll to position [534, 0]
type input "4"
click at [230, 291] on input "number" at bounding box center [225, 290] width 81 height 22
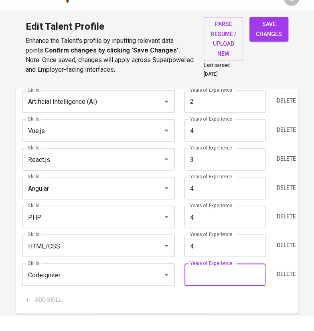
click at [79, 293] on input "Codeigniter" at bounding box center [87, 289] width 123 height 15
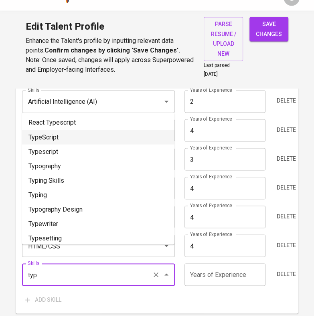
click at [66, 148] on li "TypeScript" at bounding box center [98, 152] width 152 height 14
type input "TypeScript"
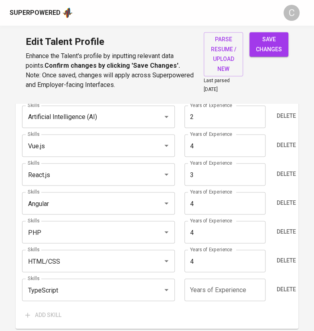
click at [219, 288] on input "number" at bounding box center [225, 290] width 81 height 22
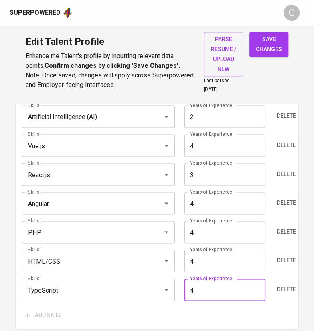
type input "4"
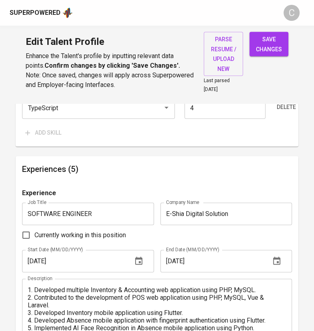
scroll to position [716, 0]
click at [273, 51] on span "save changes" at bounding box center [269, 45] width 26 height 20
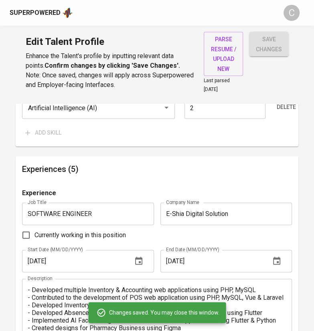
scroll to position [0, 0]
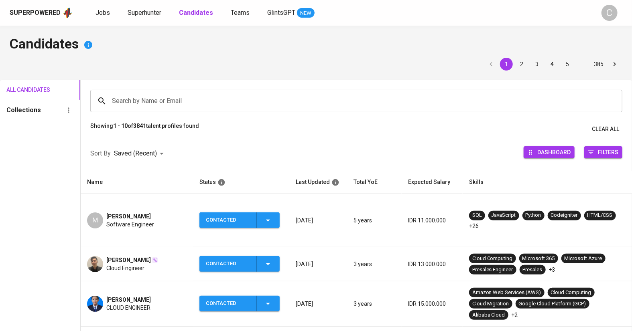
click at [166, 213] on div "M Melvin Software Engineer" at bounding box center [137, 221] width 100 height 16
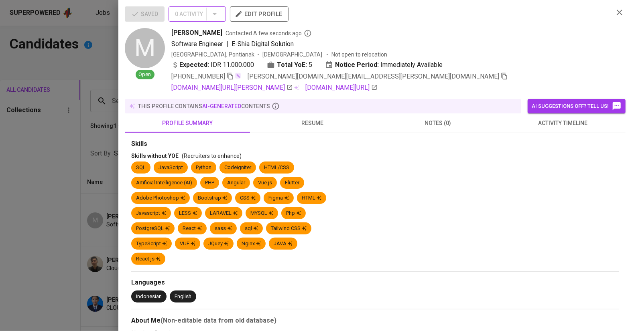
click at [207, 16] on hr "button" at bounding box center [206, 14] width 0 height 13
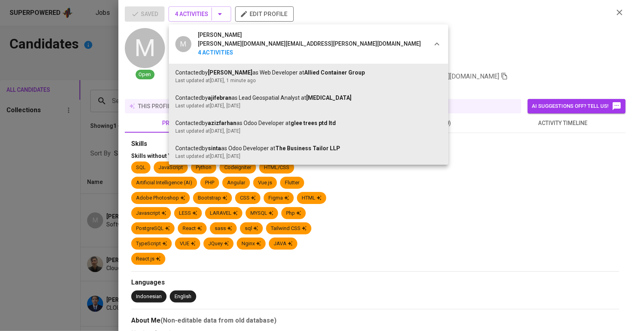
click at [73, 197] on div at bounding box center [316, 165] width 632 height 331
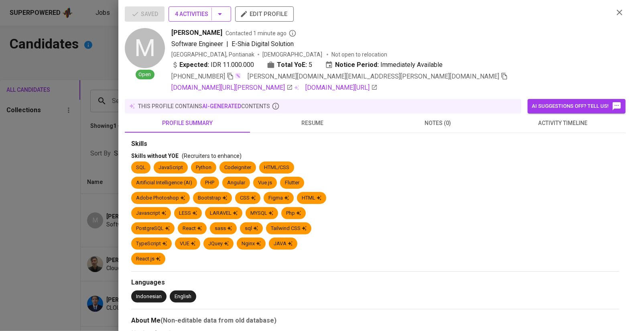
click at [209, 15] on span "4 Activities" at bounding box center [200, 14] width 50 height 10
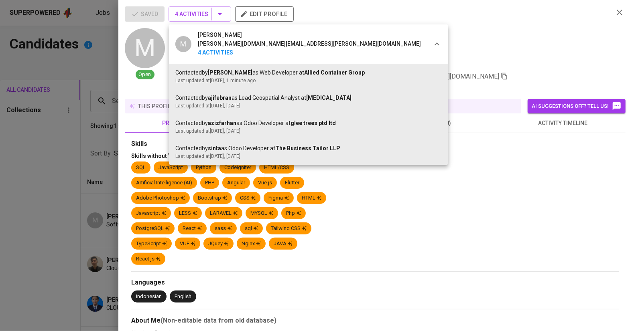
click at [96, 169] on div at bounding box center [316, 165] width 632 height 331
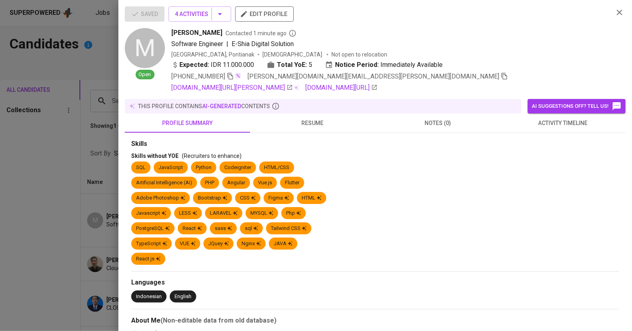
click at [96, 169] on div at bounding box center [316, 165] width 632 height 331
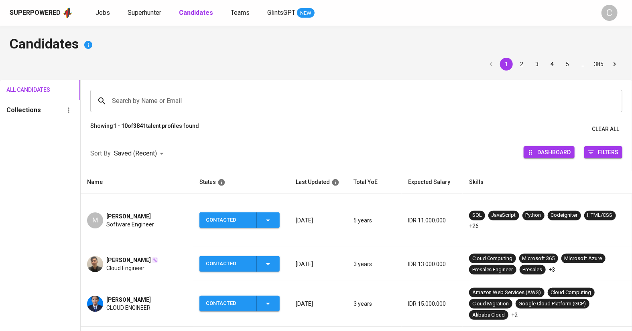
click at [144, 221] on span "Software Engineer" at bounding box center [130, 225] width 48 height 8
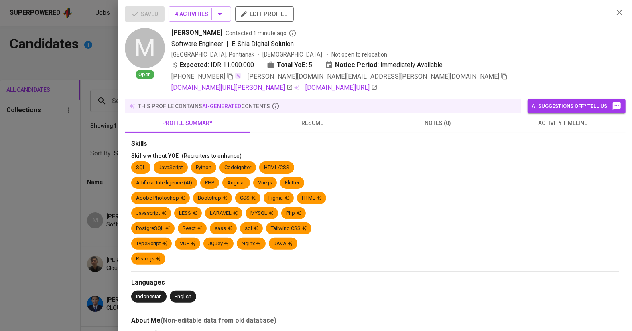
click at [85, 273] on div at bounding box center [316, 165] width 632 height 331
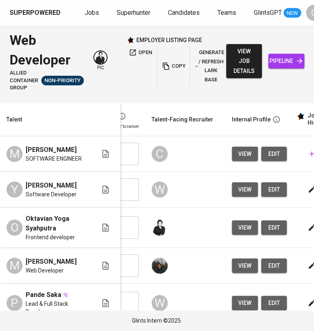
scroll to position [0, 301]
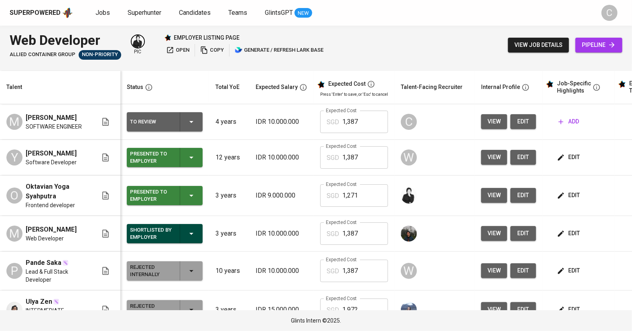
click at [559, 126] on span "add" at bounding box center [569, 122] width 20 height 10
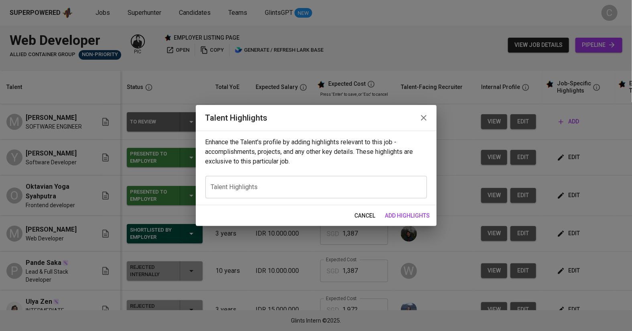
click at [371, 179] on div "x Talent Highlights" at bounding box center [315, 187] width 221 height 22
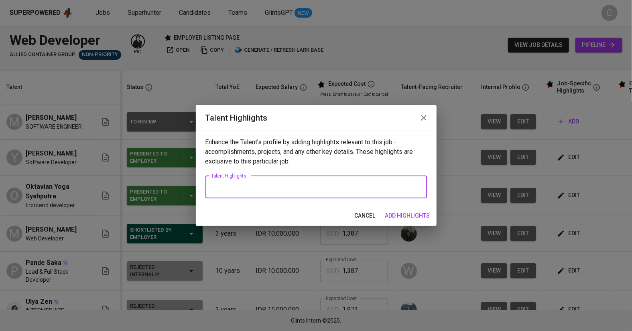
paste textarea "Lore’i d sita consect, adipis-elitsedd eiusmod temporincidi Utlabo’e DOL/Magnaa…"
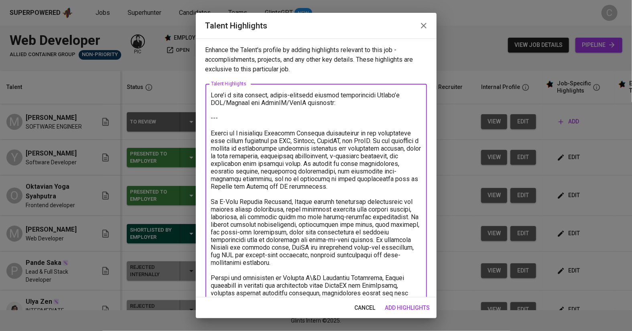
scroll to position [98, 0]
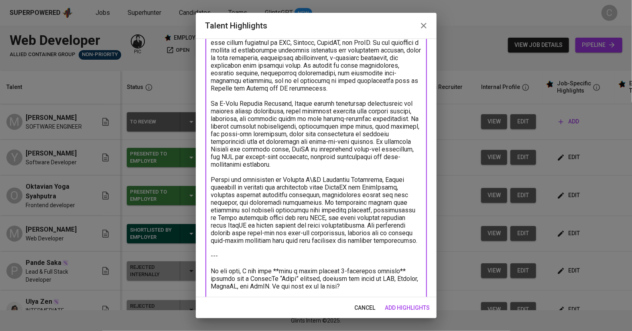
drag, startPoint x: 356, startPoint y: 286, endPoint x: 198, endPoint y: 256, distance: 160.9
click at [198, 256] on div "Enhance the Talent's profile by adding highlights relevant to this job - accomp…" at bounding box center [316, 168] width 241 height 259
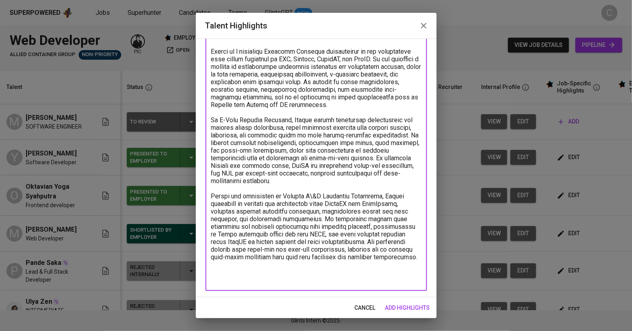
scroll to position [0, 0]
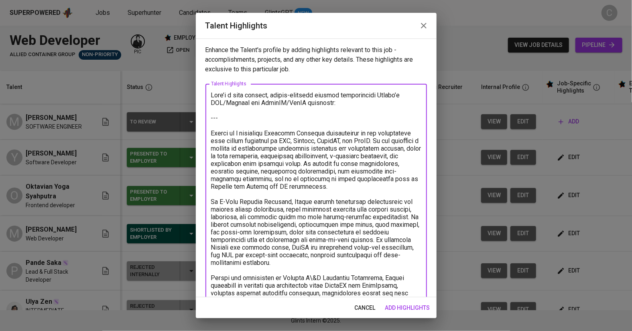
drag, startPoint x: 230, startPoint y: 112, endPoint x: 207, endPoint y: 100, distance: 25.7
click at [207, 100] on div "x Talent Highlights" at bounding box center [315, 228] width 221 height 289
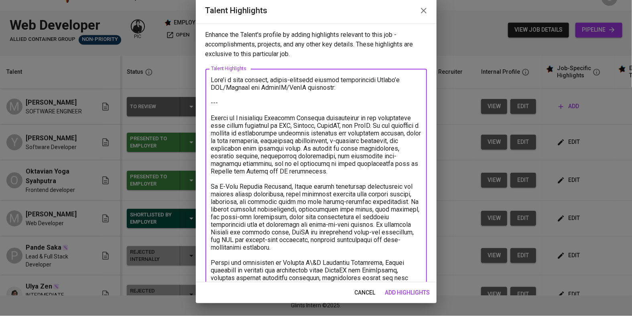
click at [232, 124] on textarea at bounding box center [316, 228] width 210 height 274
drag, startPoint x: 228, startPoint y: 119, endPoint x: 200, endPoint y: 91, distance: 39.4
click at [200, 91] on div "Enhance the Talent's profile by adding highlights relevant to this job - accomp…" at bounding box center [316, 168] width 241 height 259
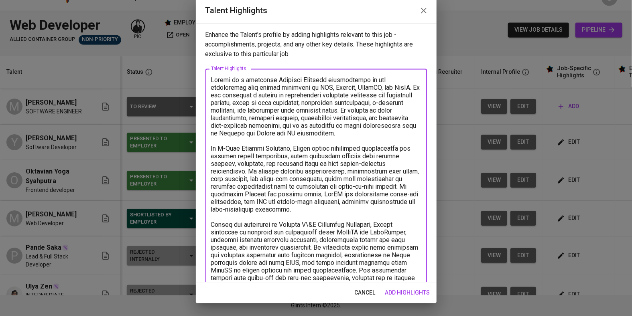
scroll to position [30, 0]
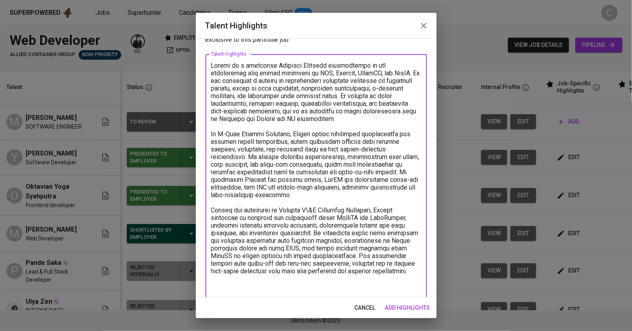
click at [341, 171] on textarea at bounding box center [316, 180] width 210 height 236
paste textarea "applying frameworks and AI integration when necessary, including Flutter and Py…"
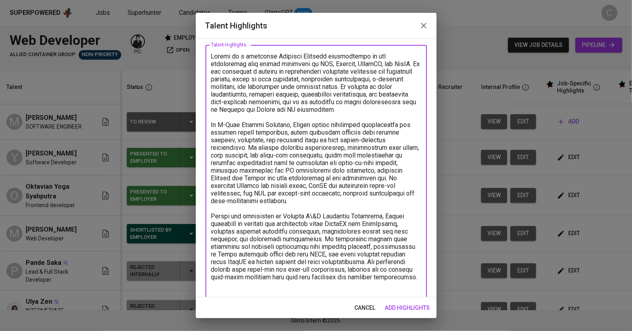
scroll to position [51, 0]
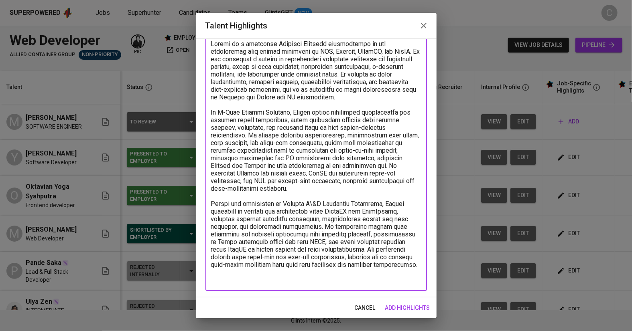
click at [246, 273] on textarea at bounding box center [316, 162] width 210 height 244
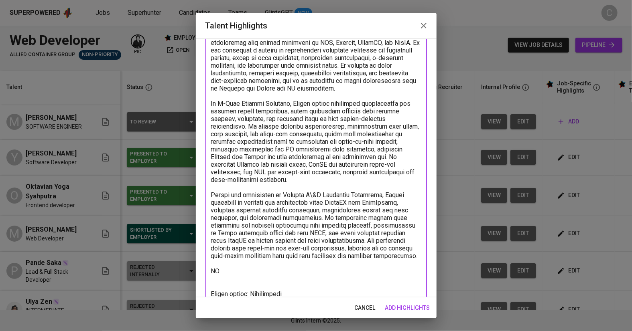
scroll to position [68, 0]
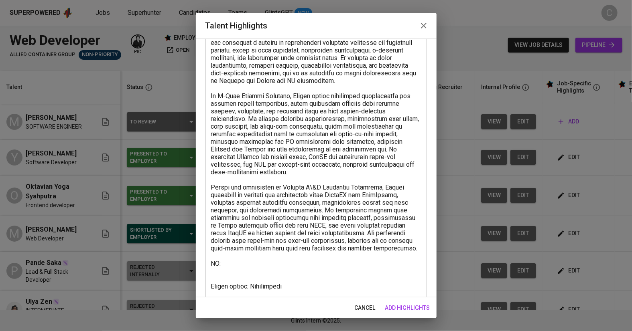
click at [318, 266] on textarea at bounding box center [316, 165] width 210 height 282
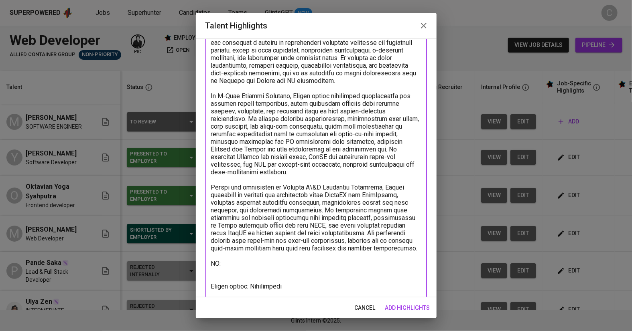
click at [242, 296] on textarea at bounding box center [316, 165] width 210 height 282
paste textarea "https://glints.sg.larksuite.com/minutes/obsgw92266gtkmgtx8t7ze42"
type textarea "Melwin is a versatile Software Engineer specializing in web development with st…"
click at [409, 310] on span "add highlights" at bounding box center [407, 308] width 45 height 10
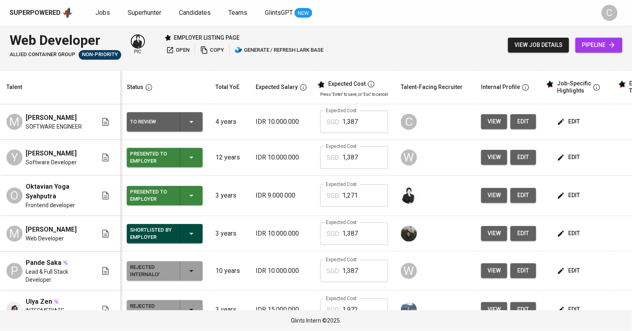
click at [572, 120] on span "edit" at bounding box center [569, 122] width 21 height 10
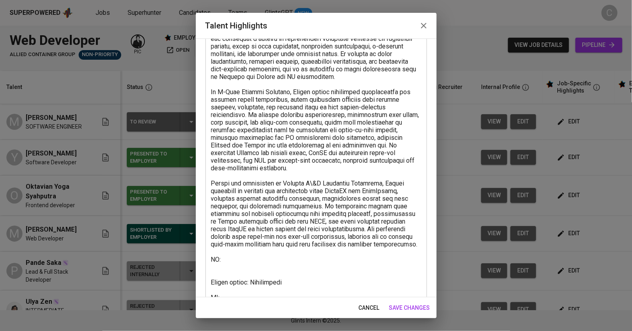
scroll to position [73, 0]
click at [269, 174] on textarea at bounding box center [316, 159] width 210 height 282
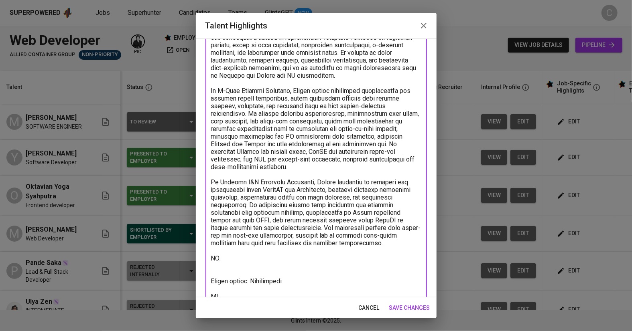
click at [244, 250] on textarea at bounding box center [316, 159] width 210 height 282
paste textarea "https://glints.sg.larksuite.com/wiki/FLVZwReLWiuWcPkvWYclxrJdg2c?from=from_copy…"
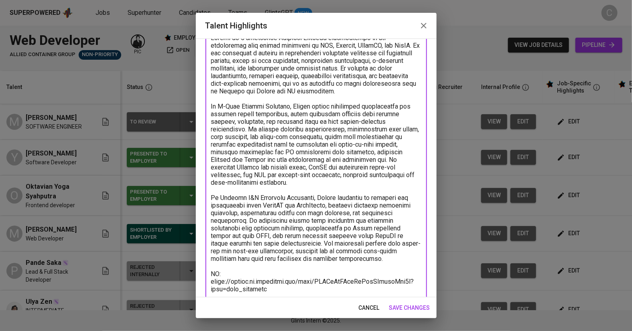
scroll to position [57, 0]
click at [352, 230] on textarea at bounding box center [316, 183] width 210 height 297
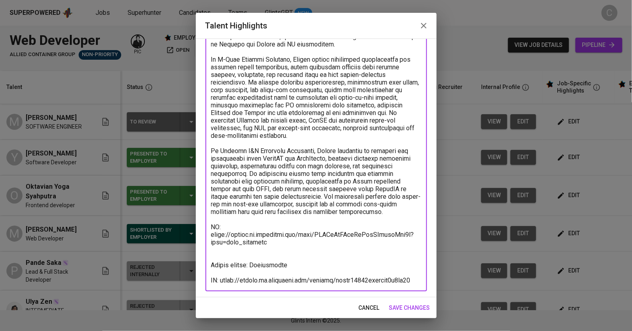
click at [238, 244] on textarea at bounding box center [316, 135] width 210 height 297
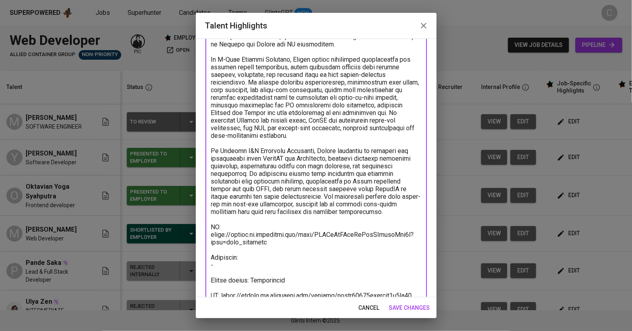
paste textarea "https://melvin-lin.vercel.app/home"
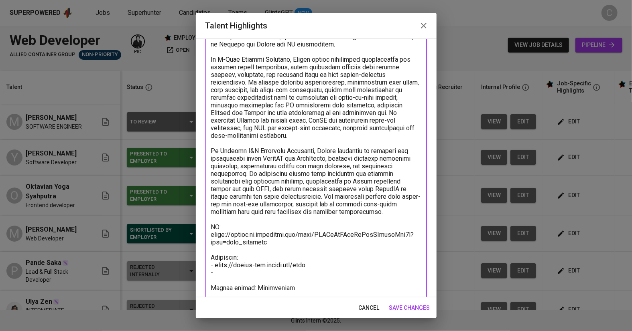
paste textarea "https://github.com/melvin-lin-dev"
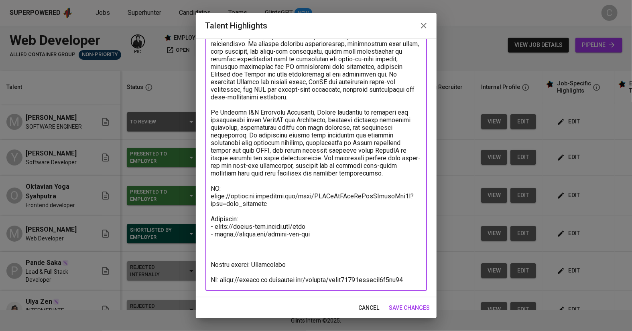
type textarea "Melwin is a versatile Software Engineer specializing in web development with st…"
click at [415, 308] on span "save changes" at bounding box center [409, 308] width 41 height 10
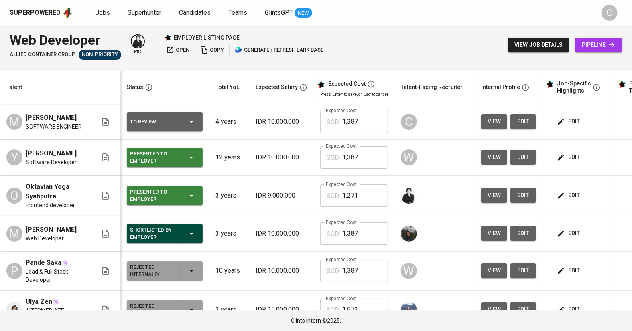
click at [580, 238] on button "edit" at bounding box center [569, 233] width 28 height 15
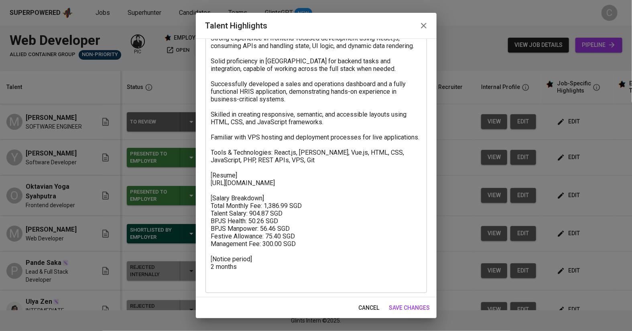
scroll to position [74, 0]
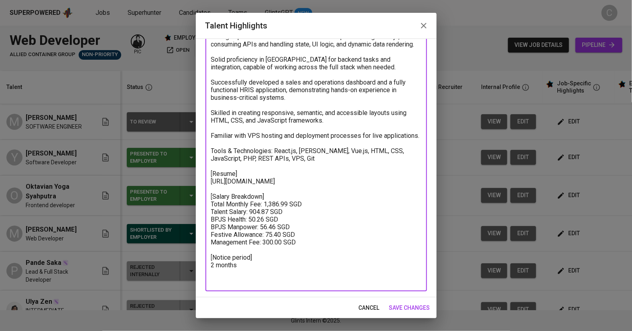
drag, startPoint x: 301, startPoint y: 259, endPoint x: 203, endPoint y: 212, distance: 108.9
click at [203, 212] on div "Enhance the Talent's profile by adding highlights relevant to this job - accomp…" at bounding box center [316, 168] width 241 height 259
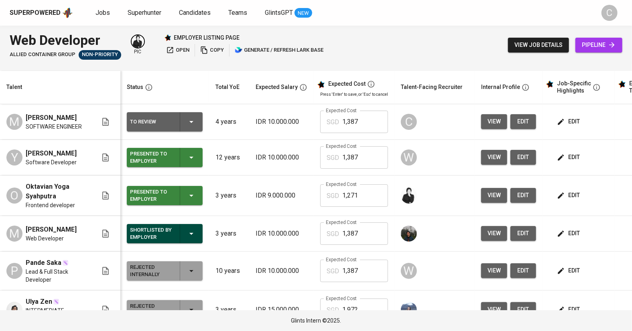
click at [573, 154] on span "edit" at bounding box center [569, 157] width 21 height 10
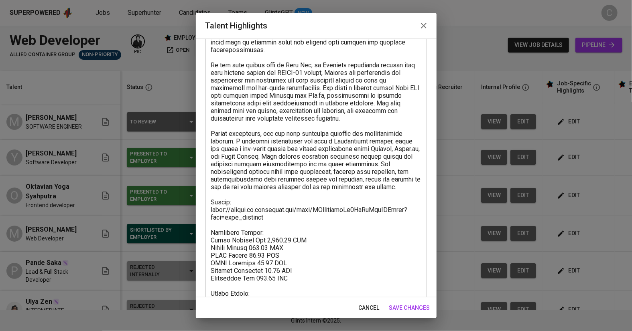
scroll to position [128, 0]
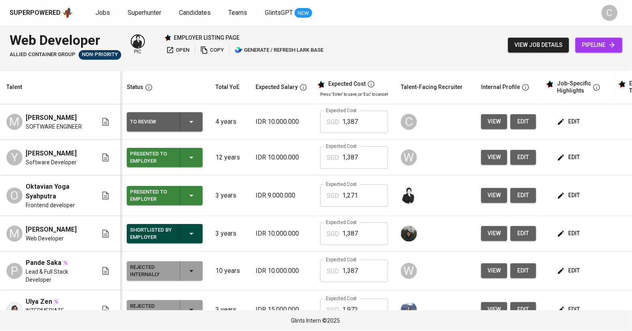
click at [573, 232] on span "edit" at bounding box center [569, 234] width 21 height 10
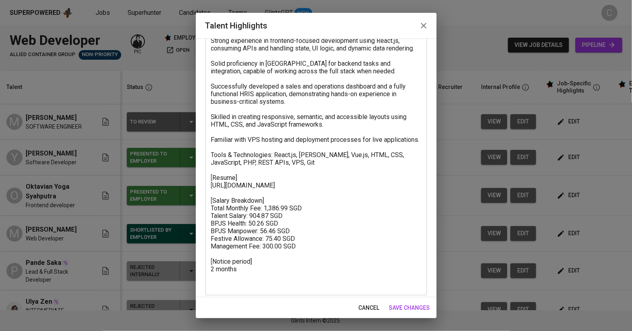
scroll to position [74, 0]
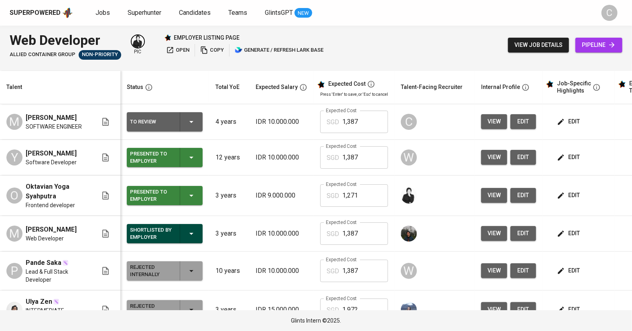
click at [559, 239] on span "edit" at bounding box center [569, 234] width 21 height 10
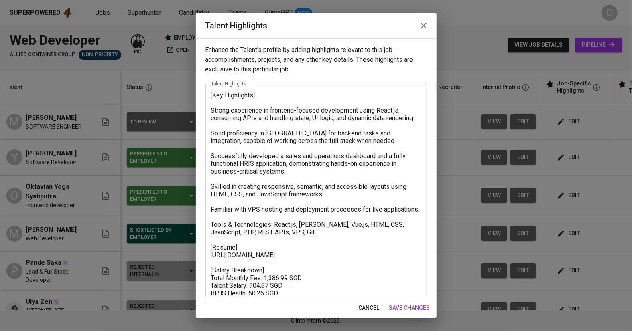
scroll to position [73, 0]
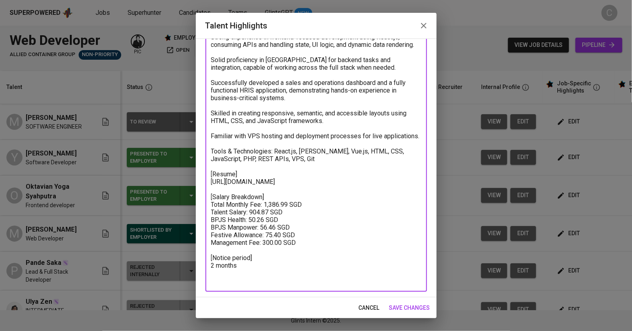
drag, startPoint x: 304, startPoint y: 258, endPoint x: 210, endPoint y: 211, distance: 104.8
click at [210, 211] on div "[Key Highlights] Strong experience in frontend-focused development using React.…" at bounding box center [315, 151] width 221 height 282
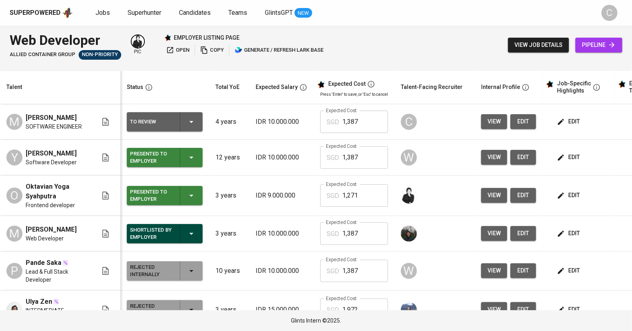
click at [573, 116] on button "edit" at bounding box center [569, 121] width 28 height 15
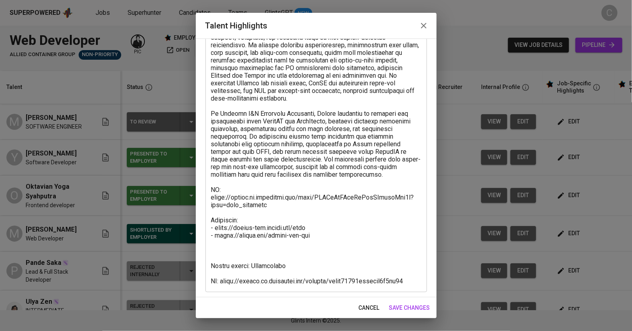
scroll to position [143, 0]
click at [230, 244] on textarea at bounding box center [316, 116] width 210 height 335
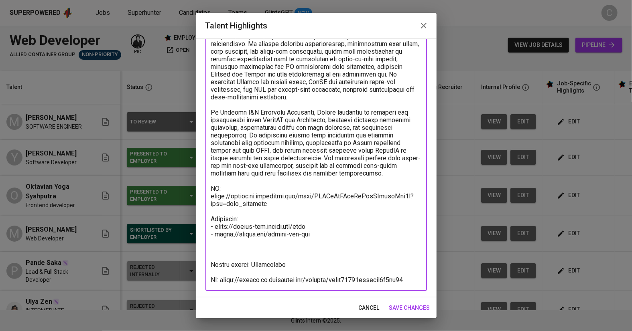
paste textarea "[Salary Breakdown] Total Monthly Fee: 1,386.99 SGD Talent Salary: 904.87 SGD BP…"
type textarea "Melwin is a versatile Software Engineer specializing in web development with st…"
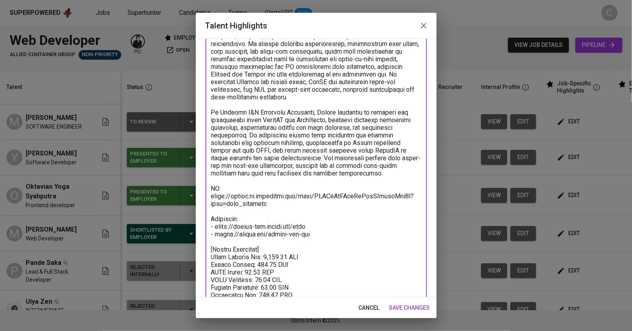
scroll to position [189, 0]
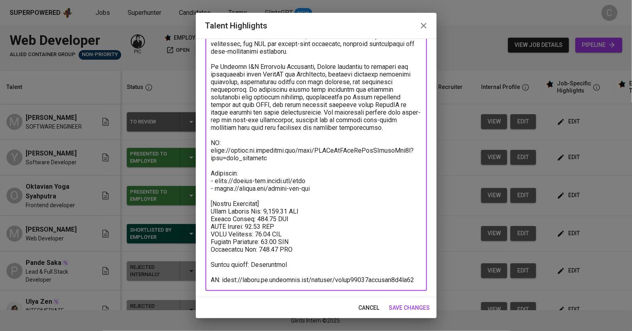
click at [412, 309] on span "save changes" at bounding box center [409, 308] width 41 height 10
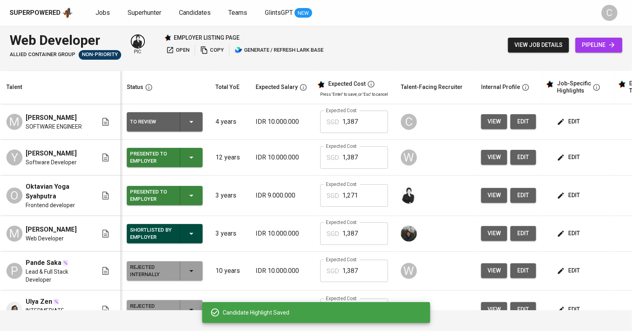
click at [565, 232] on span "edit" at bounding box center [569, 234] width 21 height 10
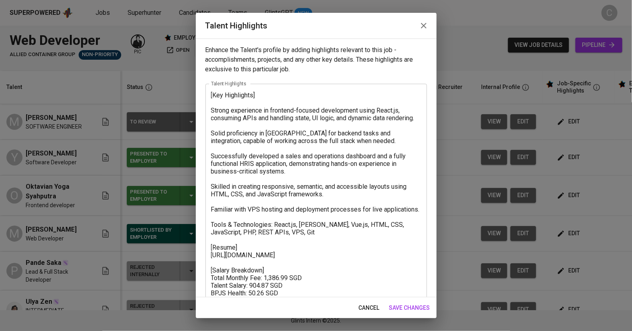
scroll to position [74, 0]
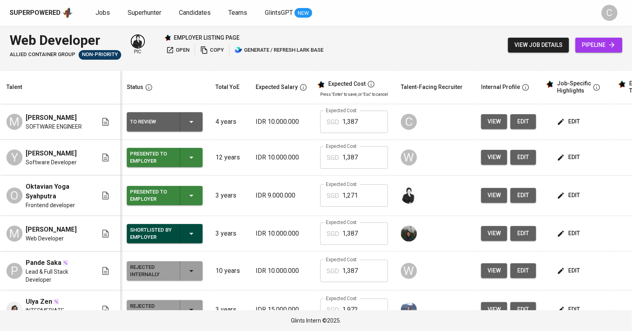
click at [573, 116] on button "edit" at bounding box center [569, 121] width 28 height 15
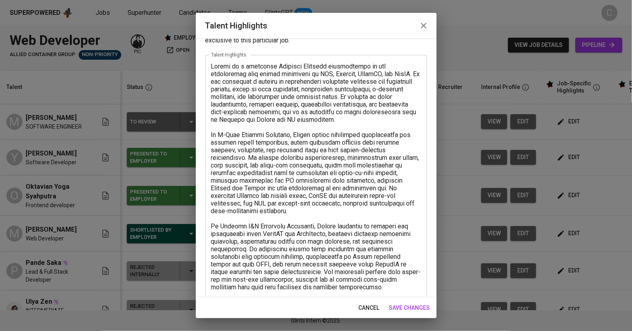
scroll to position [26, 0]
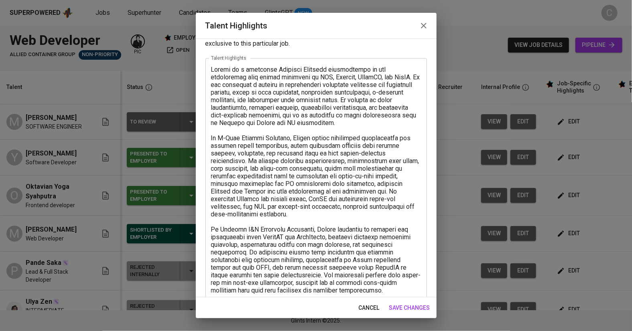
click at [227, 71] on textarea at bounding box center [316, 256] width 210 height 381
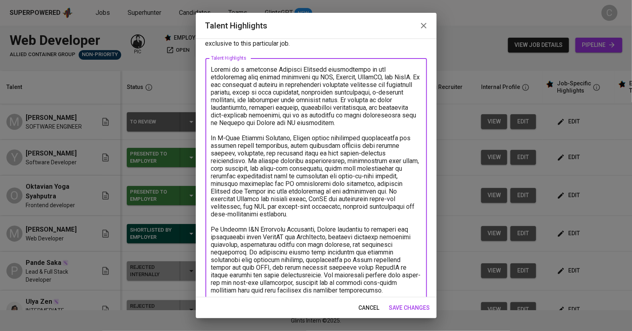
click at [298, 137] on textarea at bounding box center [316, 256] width 210 height 381
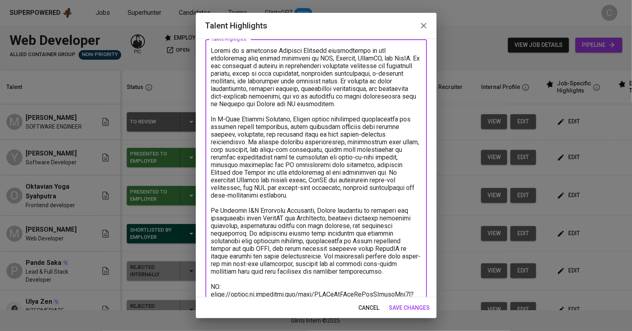
scroll to position [51, 0]
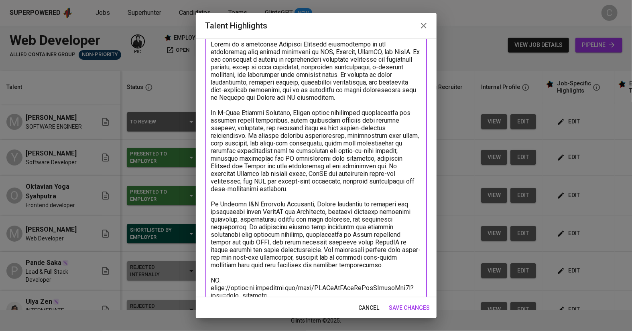
click at [331, 199] on textarea at bounding box center [316, 231] width 210 height 381
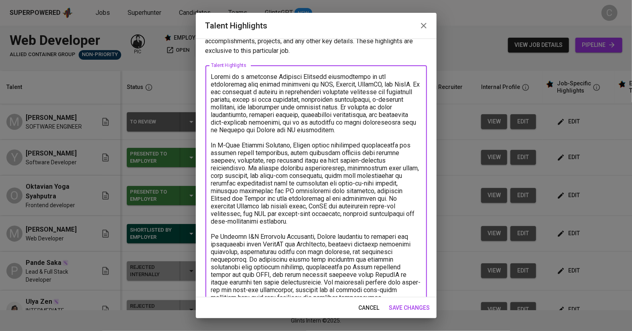
scroll to position [18, 0]
click at [270, 79] on textarea at bounding box center [316, 263] width 210 height 381
type textarea "Melvin is aSoftware Engineer specializing in web development with strong expert…"
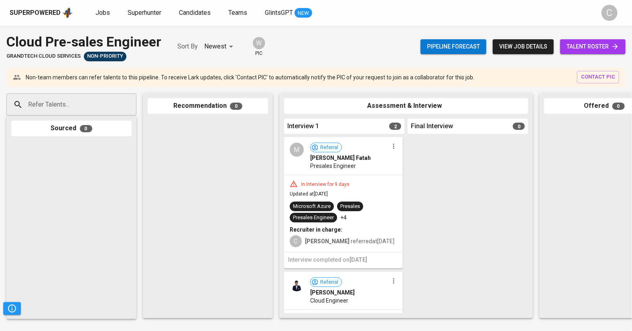
click at [586, 47] on span "talent roster" at bounding box center [593, 47] width 53 height 10
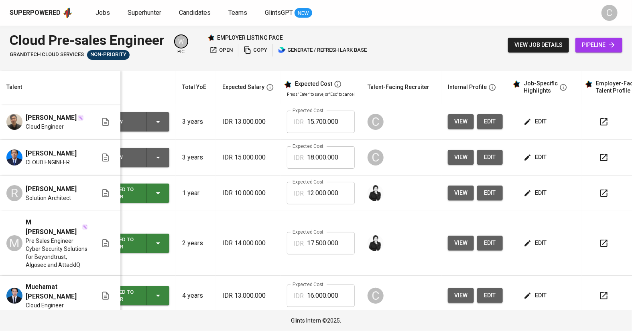
scroll to position [0, 55]
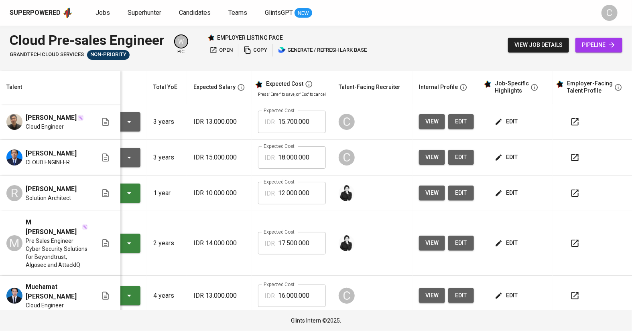
click at [505, 123] on span "edit" at bounding box center [506, 122] width 21 height 10
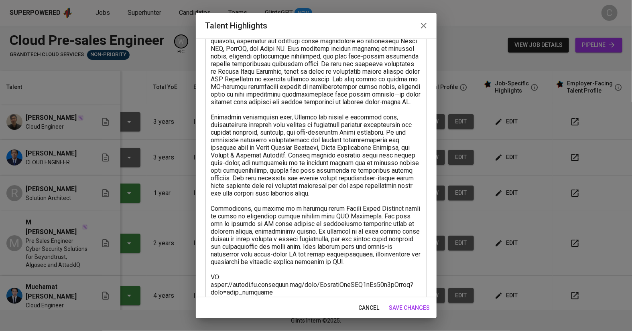
scroll to position [287, 0]
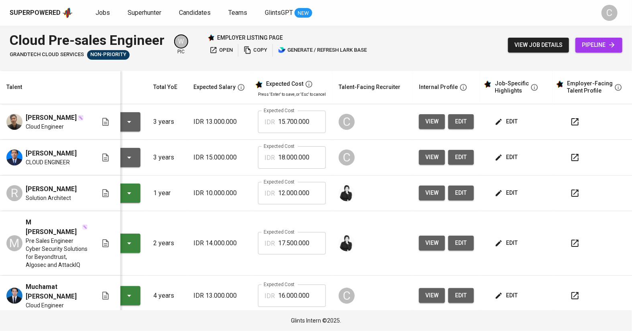
click at [435, 156] on span "view" at bounding box center [431, 157] width 13 height 10
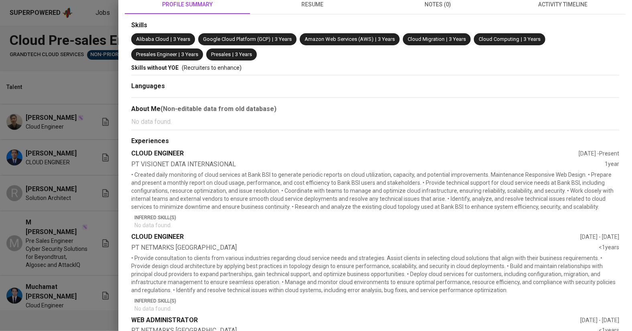
scroll to position [0, 0]
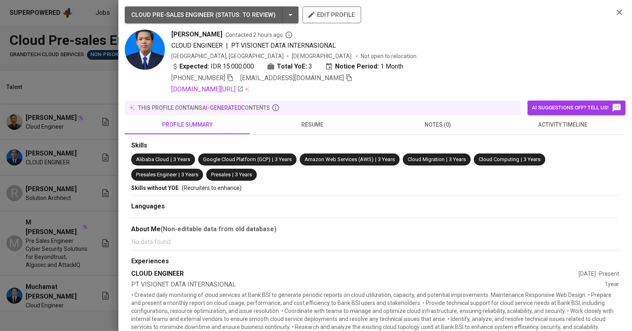
click at [94, 298] on div at bounding box center [316, 165] width 632 height 331
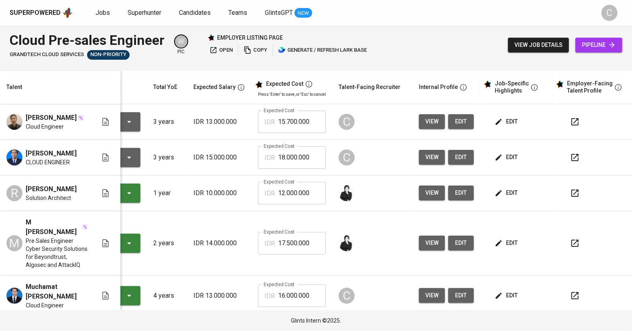
click at [432, 121] on span "view" at bounding box center [431, 122] width 13 height 10
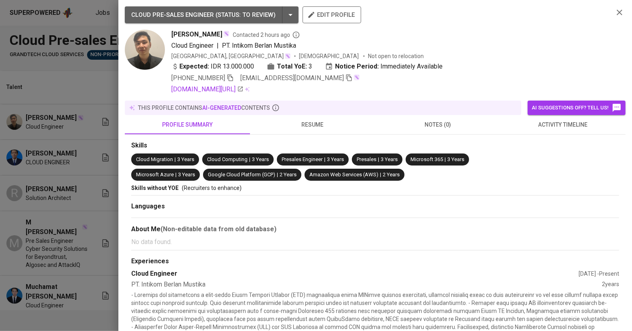
scroll to position [27, 0]
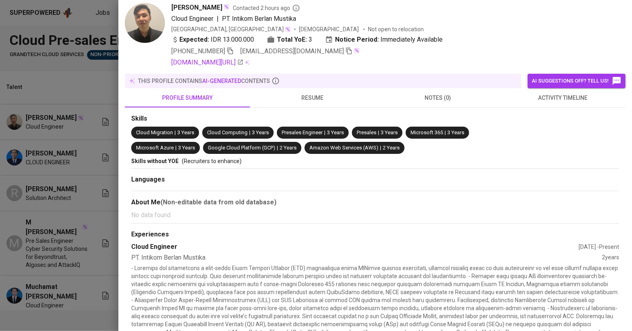
click at [86, 277] on div at bounding box center [316, 165] width 632 height 331
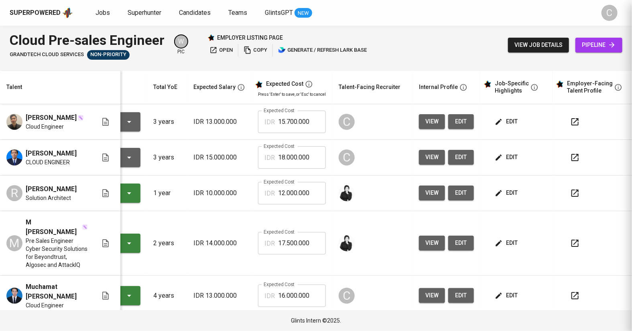
scroll to position [0, 0]
click at [509, 125] on span "edit" at bounding box center [506, 122] width 21 height 10
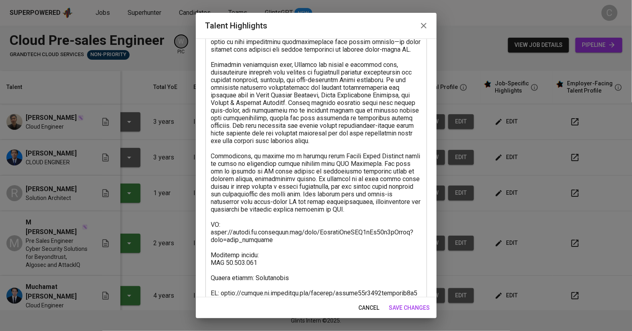
scroll to position [287, 0]
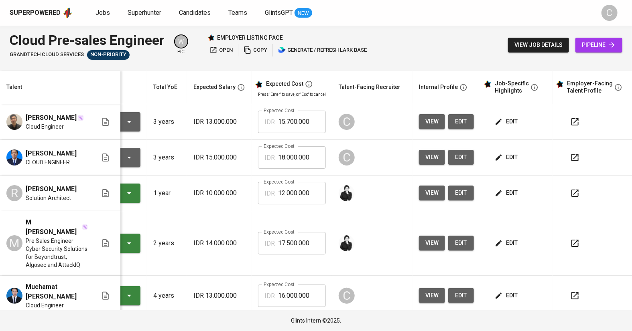
click at [435, 117] on span "view" at bounding box center [431, 122] width 13 height 10
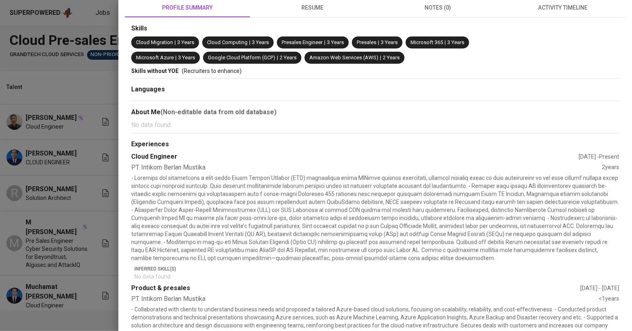
scroll to position [118, 0]
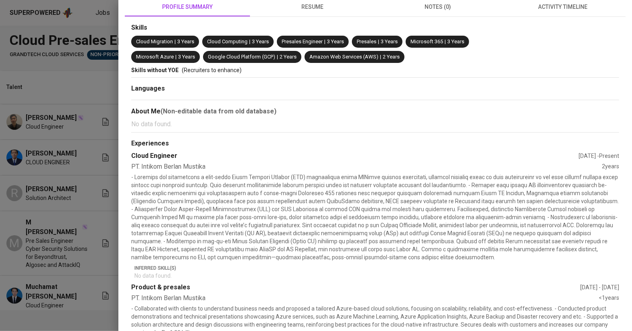
click at [108, 276] on div at bounding box center [316, 165] width 632 height 331
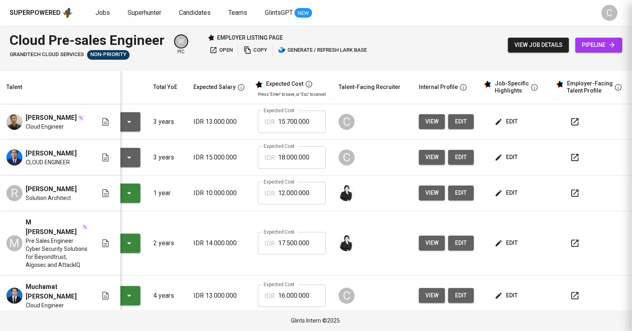
scroll to position [0, 0]
click at [565, 122] on button "button" at bounding box center [574, 121] width 19 height 19
click at [565, 120] on button "button" at bounding box center [574, 121] width 19 height 19
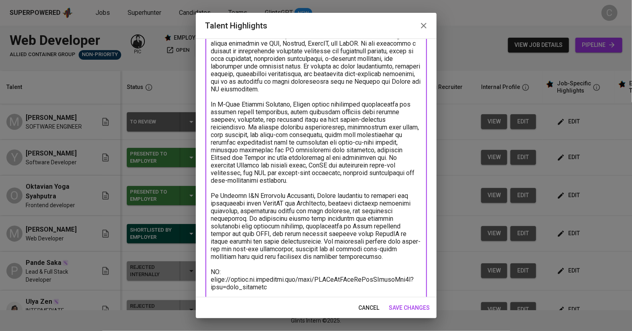
scroll to position [63, 0]
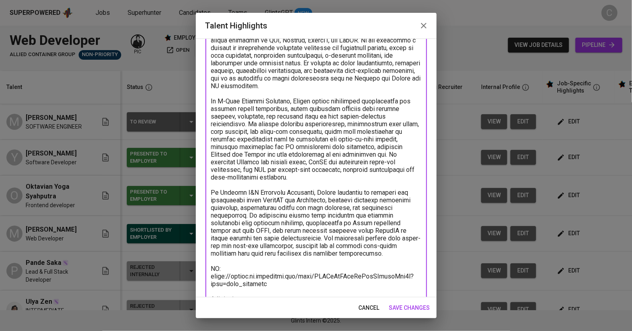
click at [329, 90] on textarea at bounding box center [316, 219] width 210 height 381
click at [294, 81] on textarea at bounding box center [316, 219] width 210 height 381
click at [295, 88] on textarea at bounding box center [316, 219] width 210 height 381
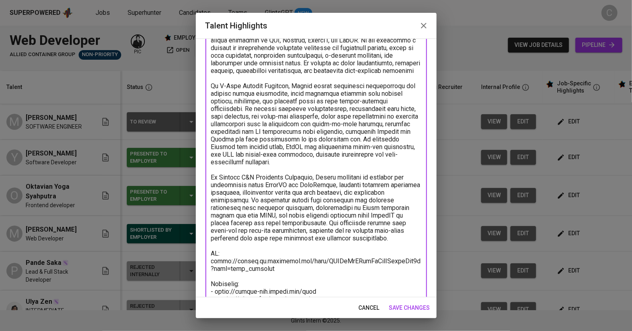
type textarea "Melvin is a Software Engineer specializing in web development with strong exper…"
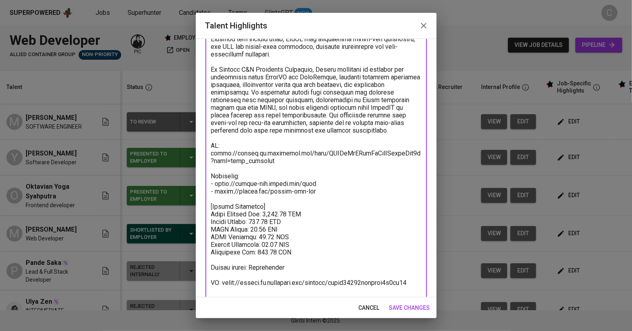
scroll to position [181, 0]
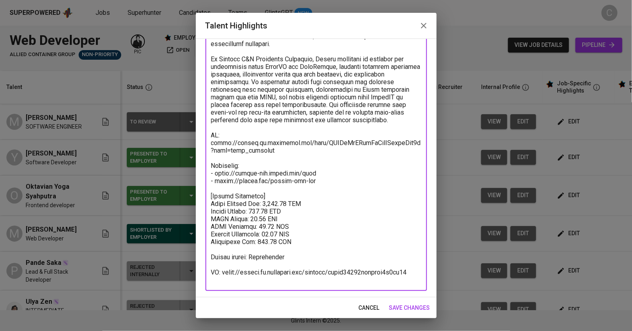
click at [408, 308] on span "save changes" at bounding box center [409, 308] width 41 height 10
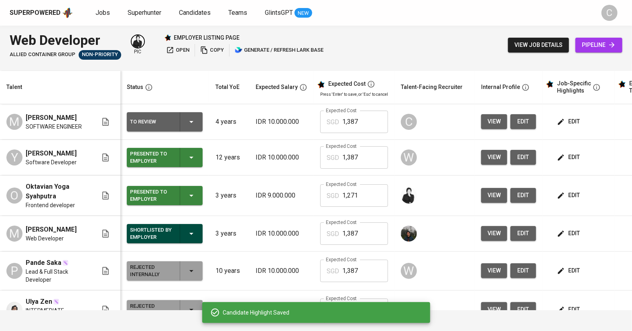
click at [566, 122] on span "edit" at bounding box center [569, 122] width 21 height 10
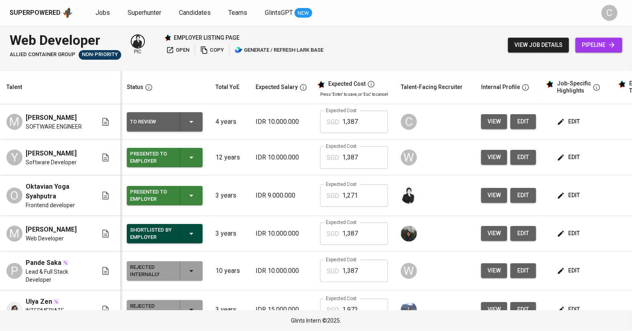
scroll to position [0, 60]
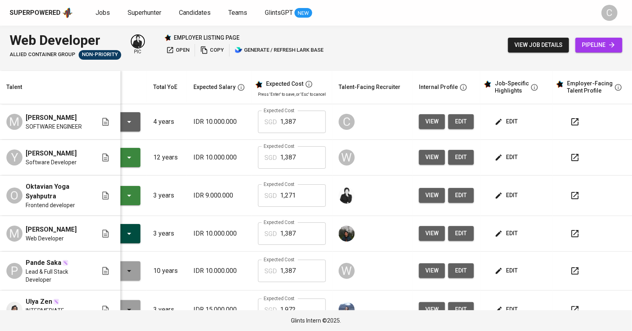
click at [558, 122] on td at bounding box center [593, 122] width 80 height 36
click at [565, 123] on div at bounding box center [595, 121] width 61 height 19
click at [570, 123] on icon "button" at bounding box center [575, 122] width 10 height 10
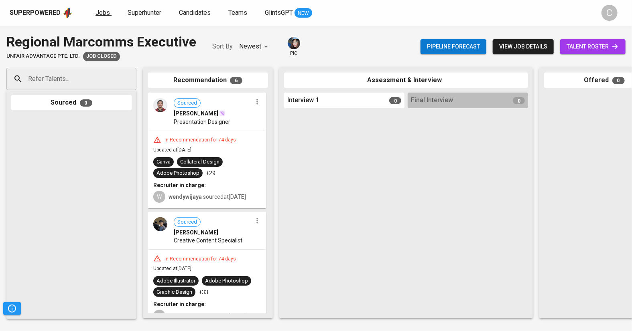
click at [104, 16] on span "Jobs" at bounding box center [102, 13] width 14 height 8
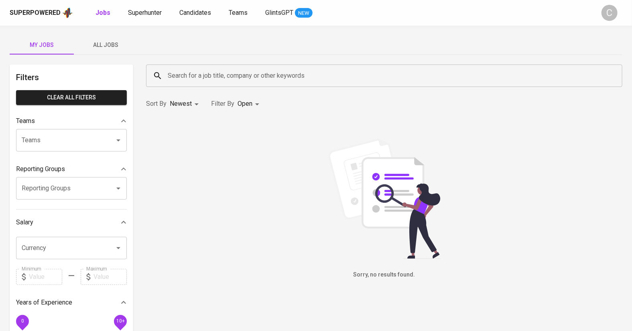
click at [109, 47] on span "All Jobs" at bounding box center [106, 45] width 55 height 10
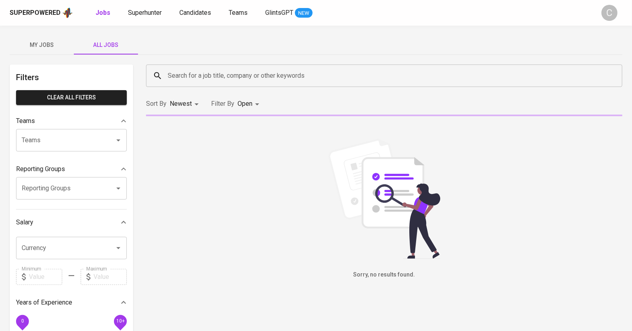
click at [190, 75] on input "Search for a job title, company or other keywords" at bounding box center [386, 75] width 441 height 15
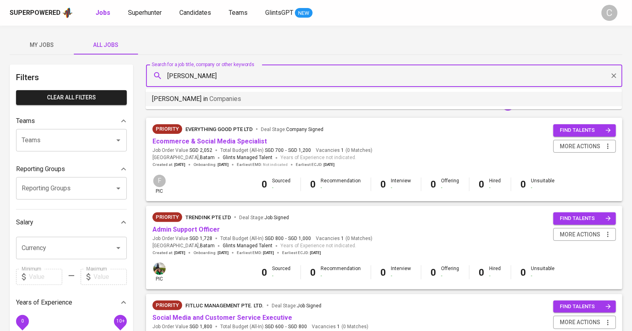
click at [209, 96] on span "Companies" at bounding box center [225, 99] width 32 height 8
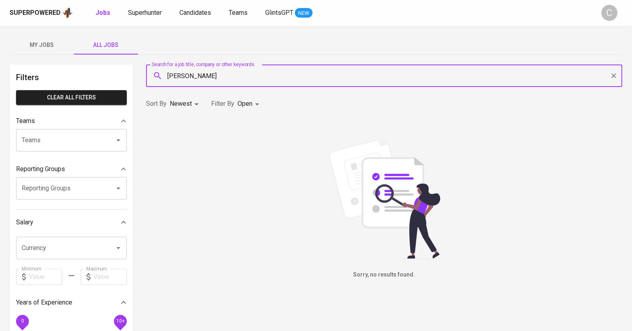
click at [192, 80] on input "[PERSON_NAME]" at bounding box center [386, 75] width 441 height 15
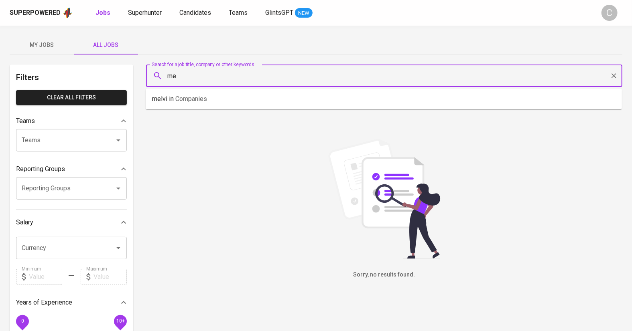
type input "m"
type input "allied"
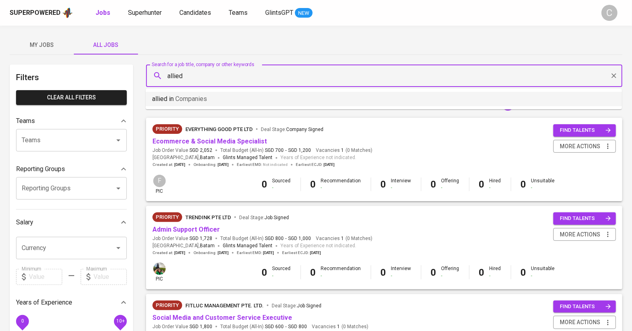
click at [179, 100] on span "Companies" at bounding box center [191, 99] width 32 height 8
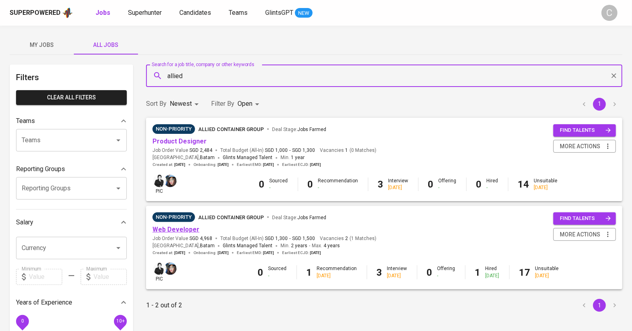
click at [172, 232] on link "Web Developer" at bounding box center [175, 230] width 47 height 8
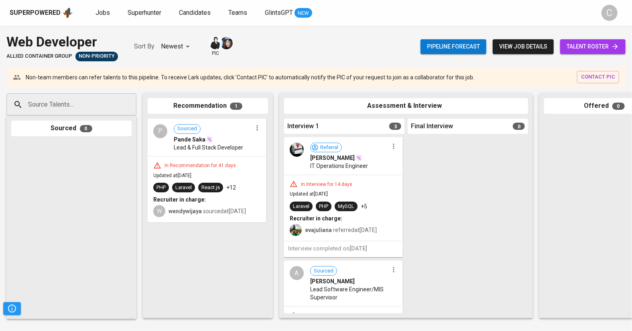
click at [577, 43] on span "talent roster" at bounding box center [593, 47] width 53 height 10
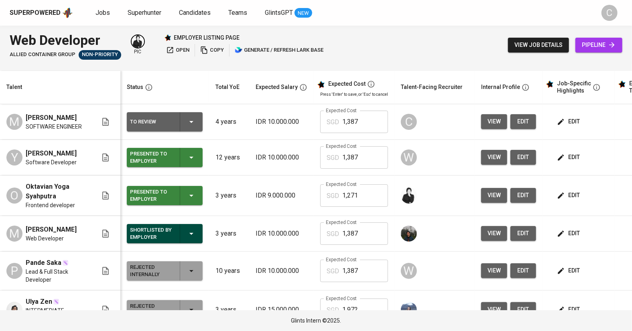
scroll to position [0, 55]
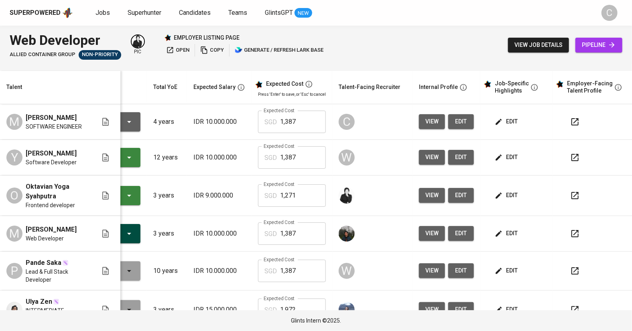
click at [571, 120] on icon "button" at bounding box center [575, 122] width 10 height 10
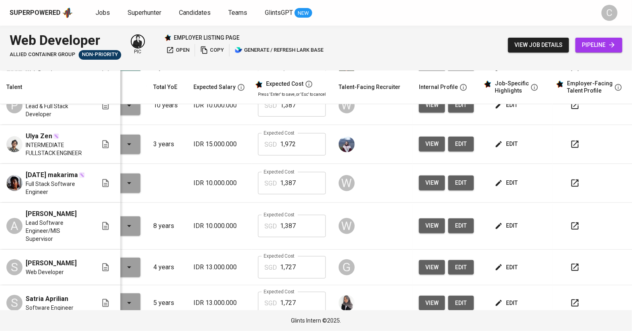
scroll to position [0, 62]
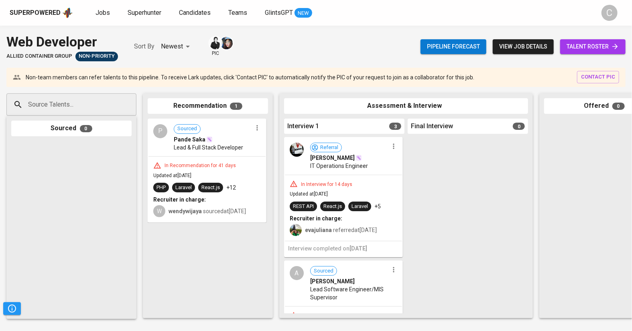
click at [582, 44] on span "talent roster" at bounding box center [593, 47] width 53 height 10
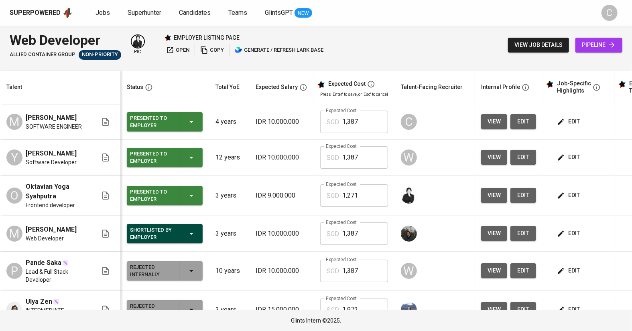
click at [60, 162] on span "Software Developer" at bounding box center [51, 162] width 51 height 8
click at [498, 154] on span "view" at bounding box center [494, 157] width 13 height 10
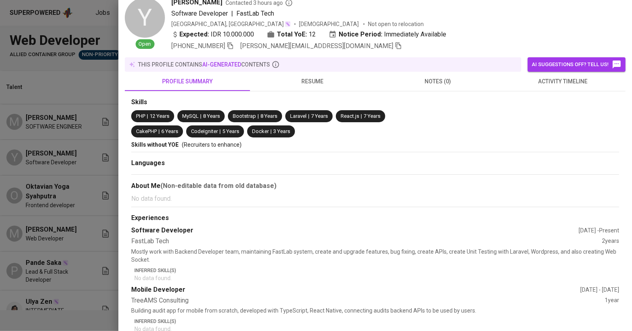
scroll to position [56, 0]
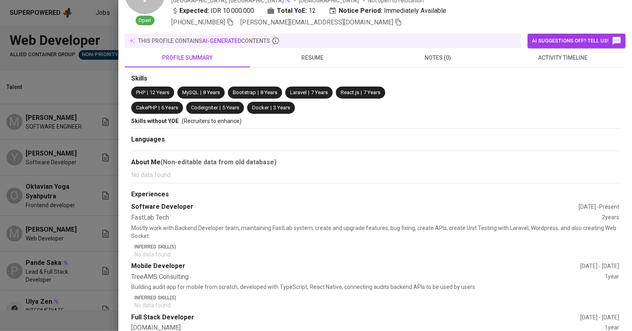
click at [81, 238] on div at bounding box center [316, 165] width 632 height 331
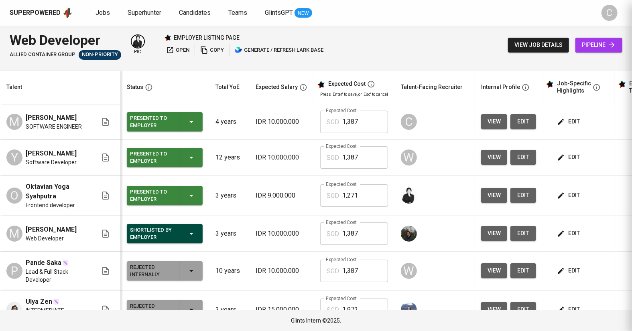
scroll to position [0, 0]
click at [493, 193] on span "view" at bounding box center [494, 196] width 13 height 10
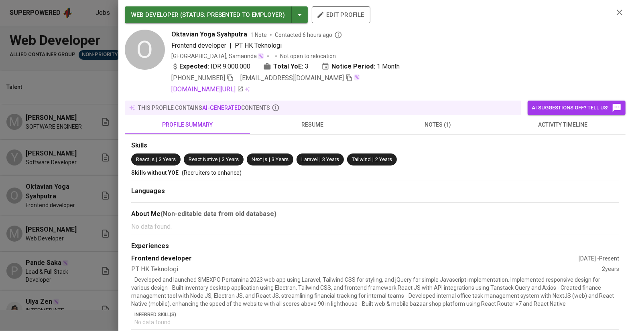
scroll to position [37, 0]
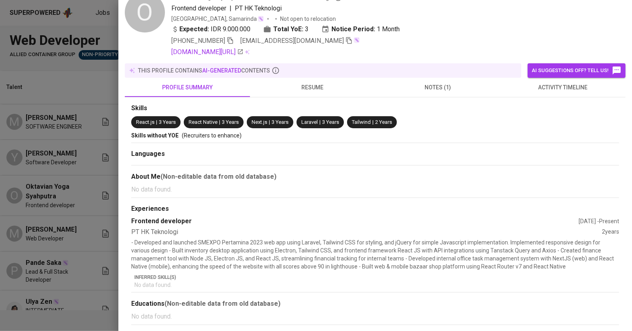
click at [93, 261] on div at bounding box center [316, 165] width 632 height 331
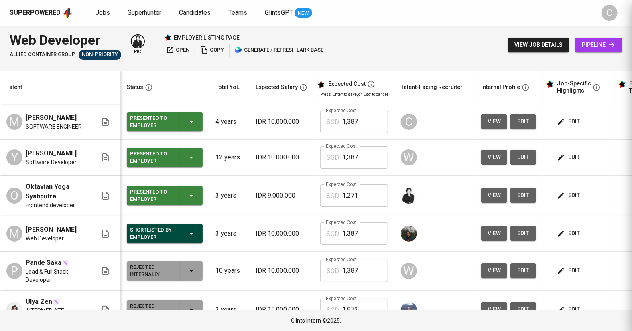
scroll to position [0, 0]
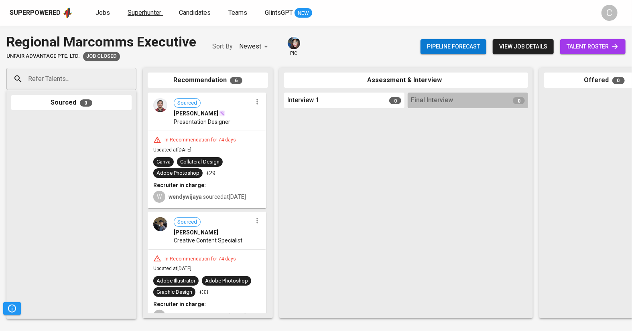
click at [139, 8] on link "Superhunter" at bounding box center [145, 13] width 35 height 10
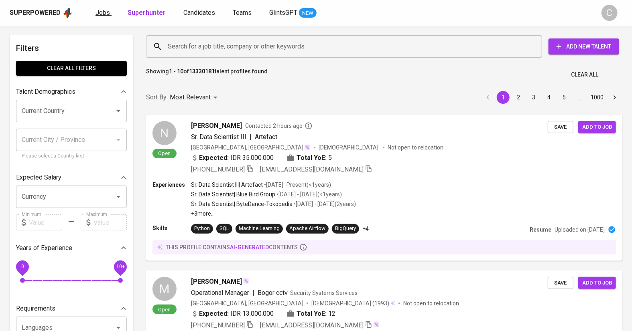
click at [107, 17] on link "Jobs" at bounding box center [103, 13] width 16 height 10
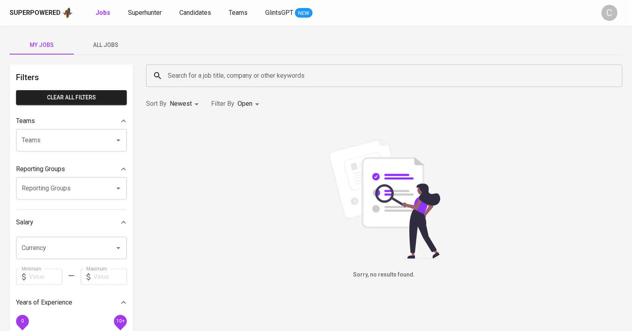
click at [106, 45] on span "All Jobs" at bounding box center [106, 45] width 55 height 10
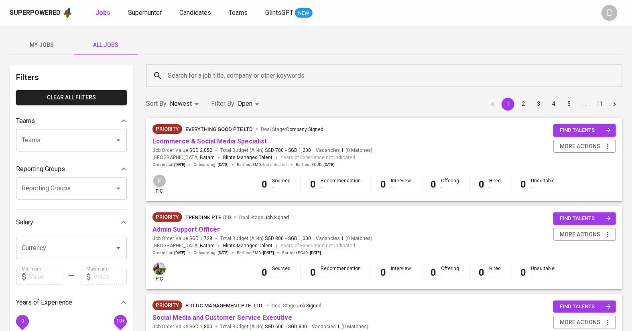
click at [186, 73] on input "Search for a job title, company or other keywords" at bounding box center [386, 75] width 441 height 15
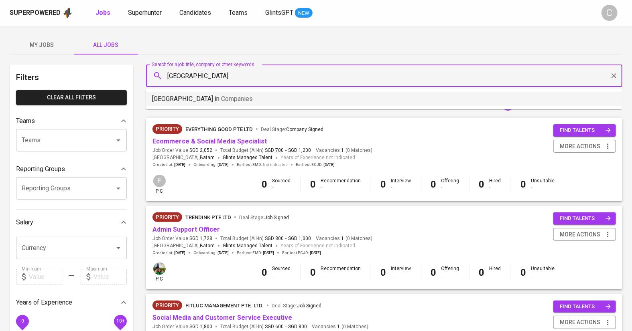
click at [181, 100] on p "amman in Companies" at bounding box center [202, 99] width 101 height 10
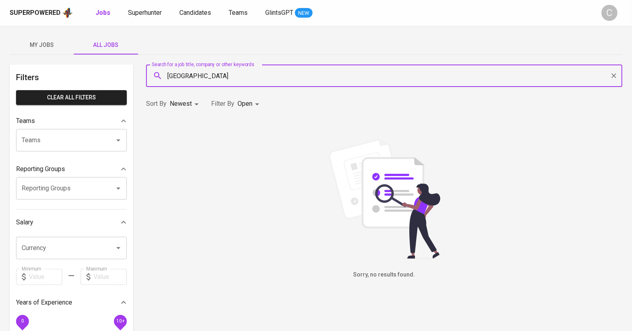
click at [194, 70] on input "amman" at bounding box center [386, 75] width 441 height 15
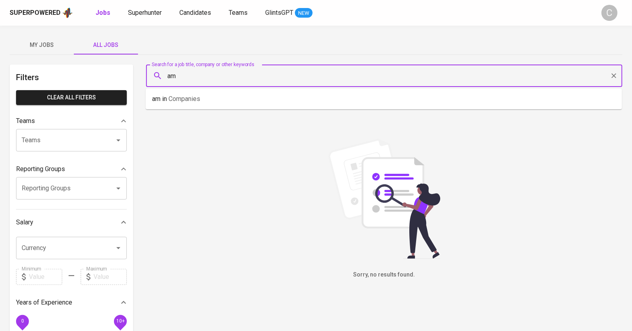
type input "a"
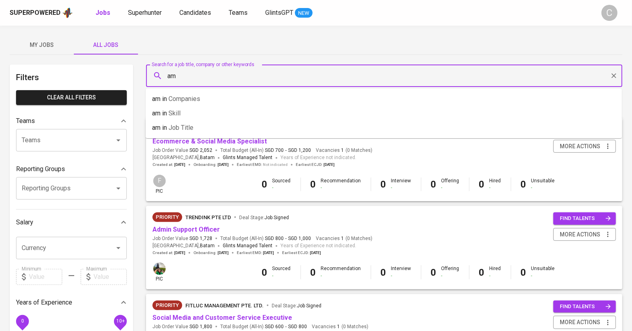
type input "a"
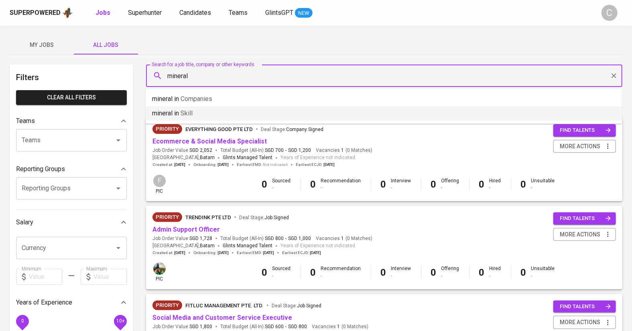
click at [173, 114] on p "mineral in Skill" at bounding box center [172, 114] width 41 height 10
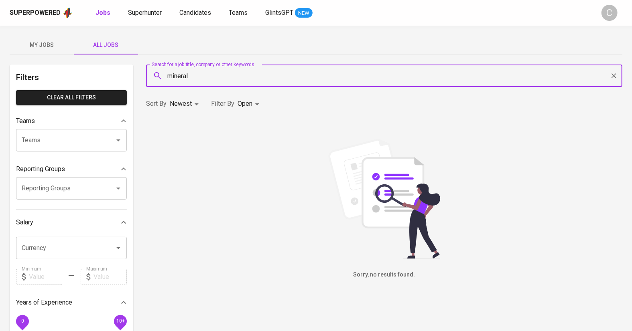
click at [201, 78] on input "mineral" at bounding box center [386, 75] width 441 height 15
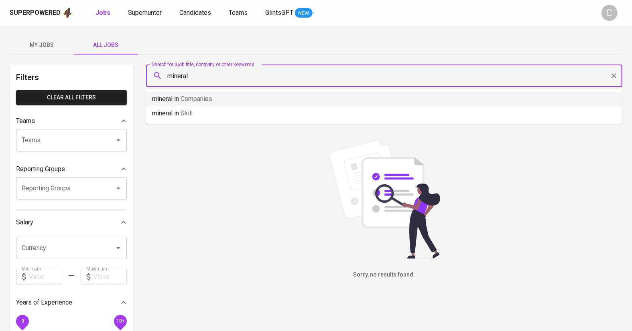
click at [186, 100] on span "Companies" at bounding box center [197, 99] width 32 height 8
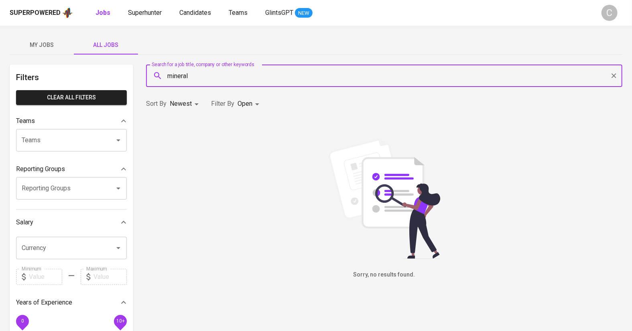
type input "mineral"
click at [73, 126] on div "Teams" at bounding box center [71, 121] width 111 height 16
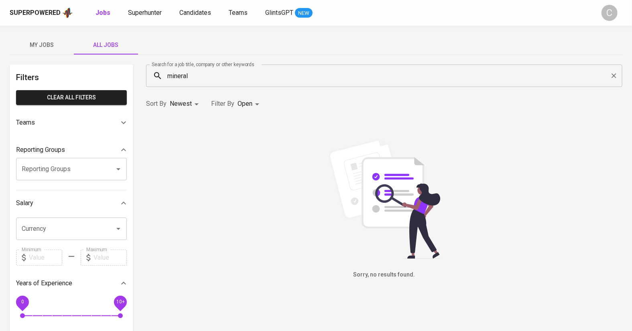
click at [50, 131] on div "Teams" at bounding box center [71, 122] width 111 height 19
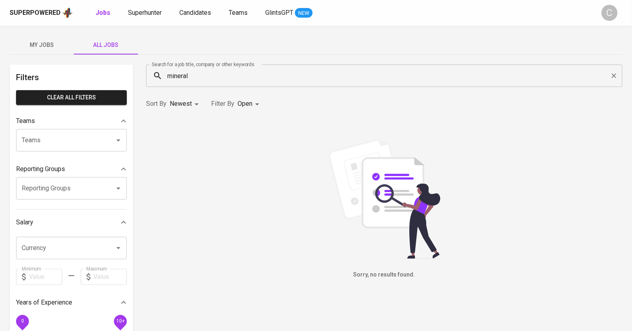
click at [48, 141] on input "Teams" at bounding box center [60, 140] width 81 height 15
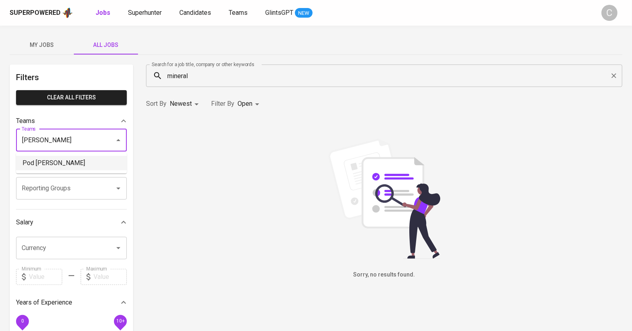
click at [46, 168] on li "Pod Erwin" at bounding box center [71, 163] width 111 height 14
type input "erwin"
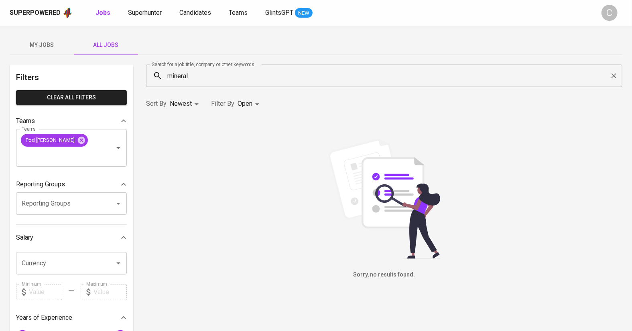
click at [203, 81] on input "mineral" at bounding box center [386, 75] width 441 height 15
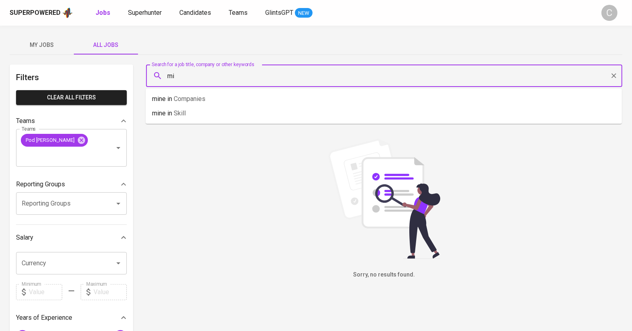
type input "m"
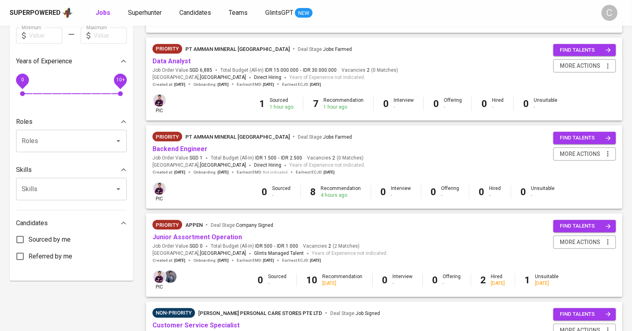
scroll to position [256, 0]
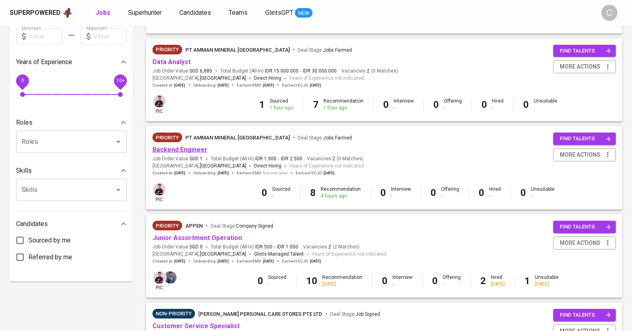
click at [159, 149] on link "Backend Engineer" at bounding box center [179, 150] width 55 height 8
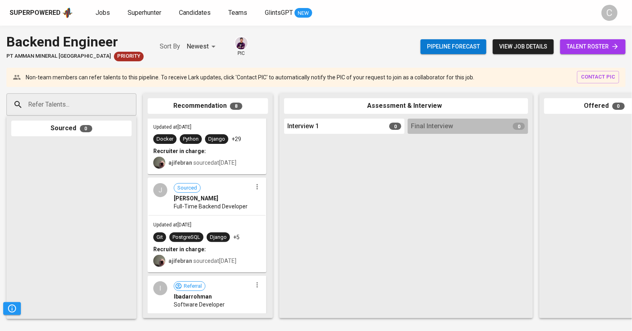
scroll to position [546, 0]
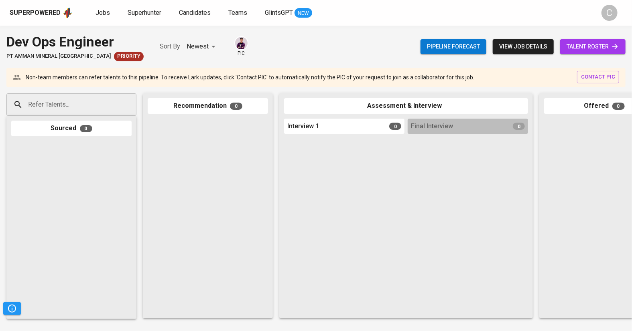
click at [607, 41] on link "talent roster" at bounding box center [592, 46] width 65 height 15
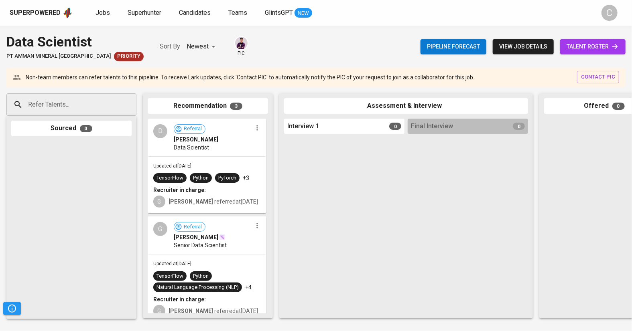
click at [585, 44] on span "talent roster" at bounding box center [593, 47] width 53 height 10
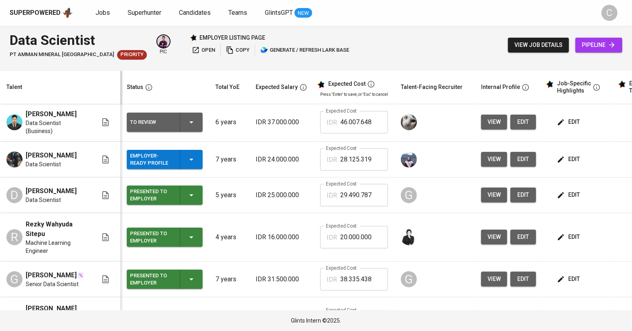
scroll to position [39, 0]
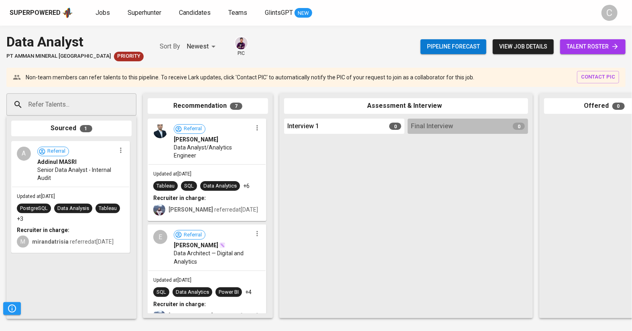
click at [584, 45] on span "talent roster" at bounding box center [593, 47] width 53 height 10
